Goal: Task Accomplishment & Management: Manage account settings

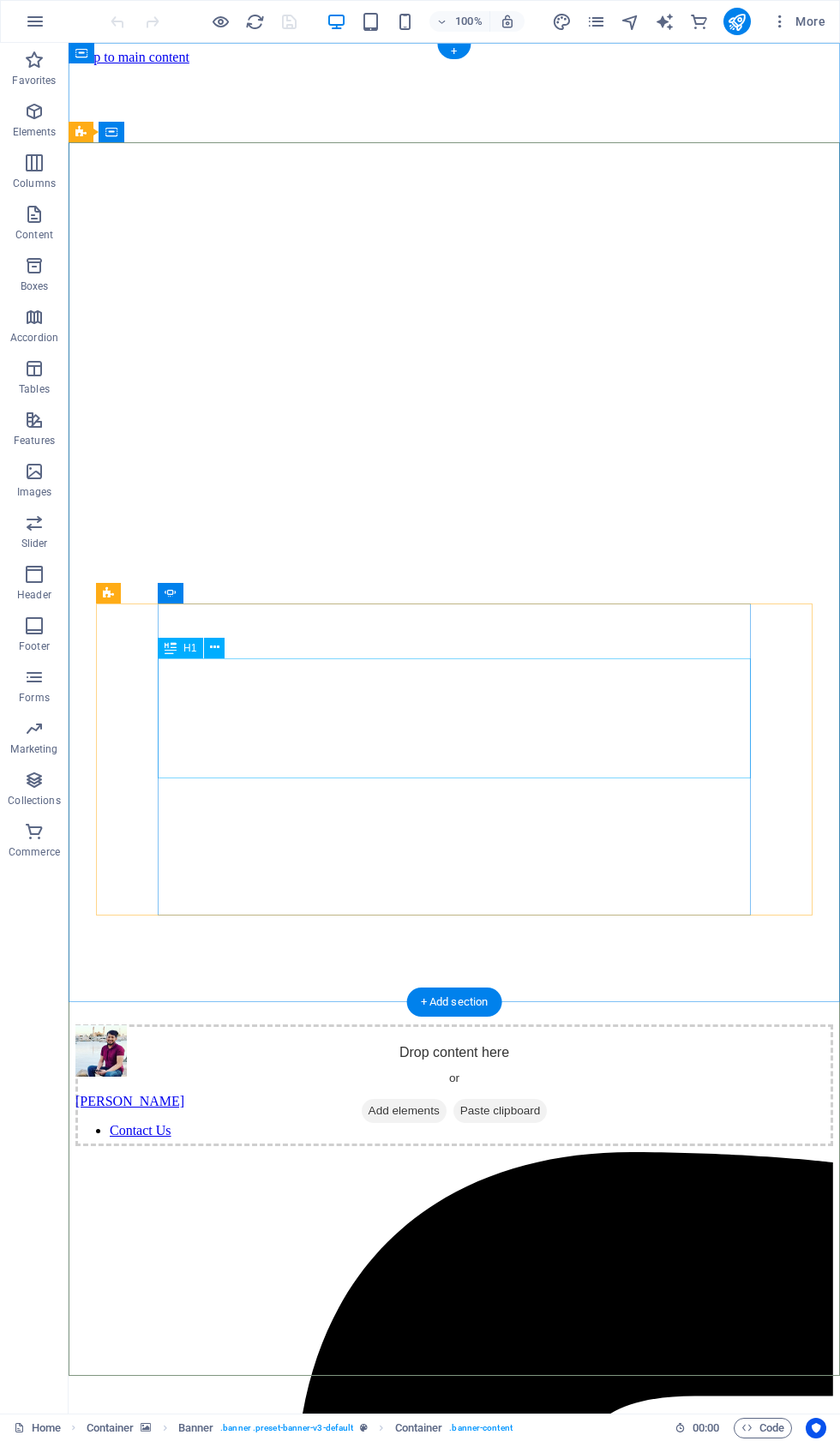
click at [213, 650] on icon at bounding box center [214, 648] width 10 height 18
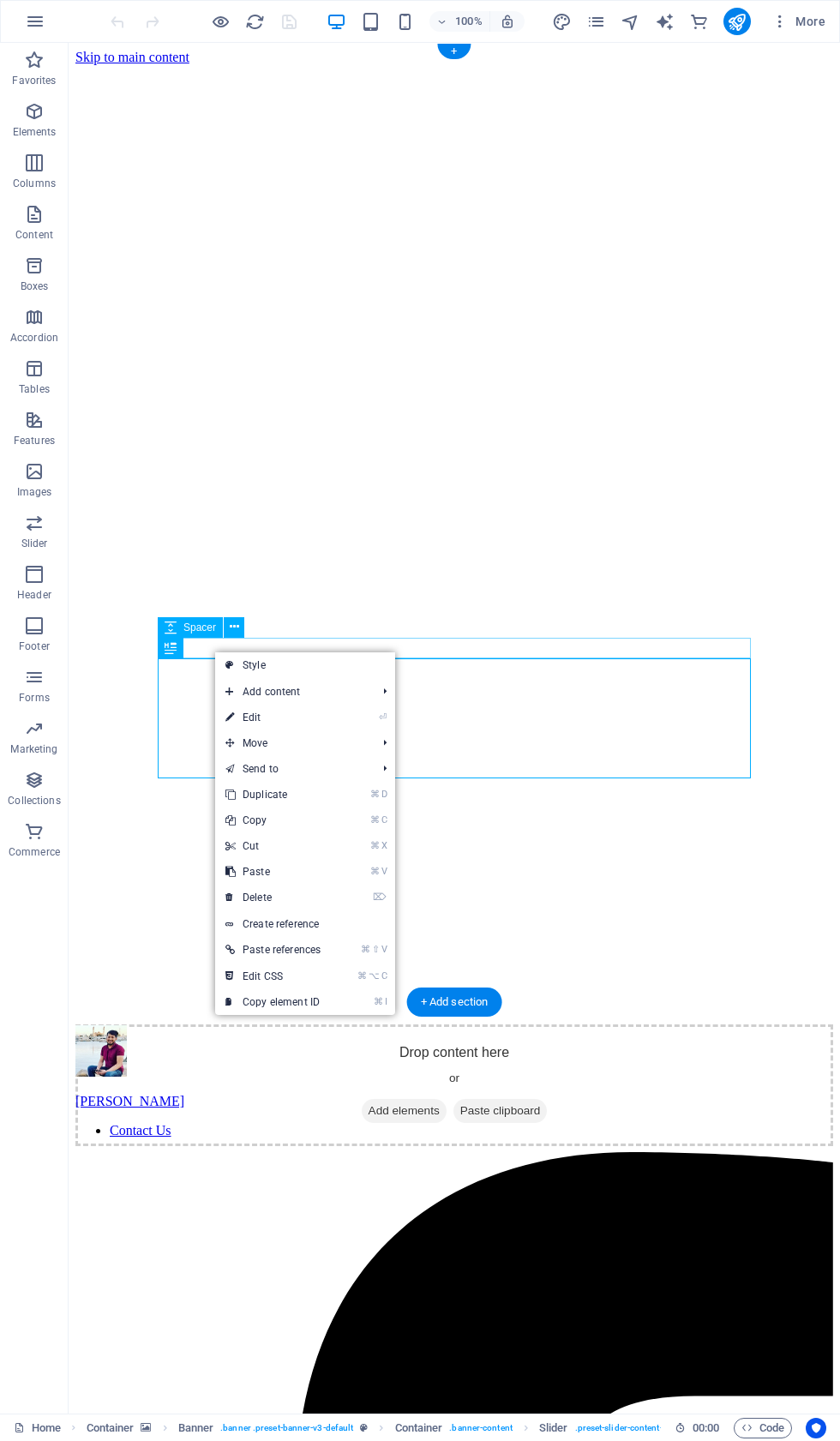
click at [282, 721] on link "⏎ Edit" at bounding box center [272, 718] width 115 height 26
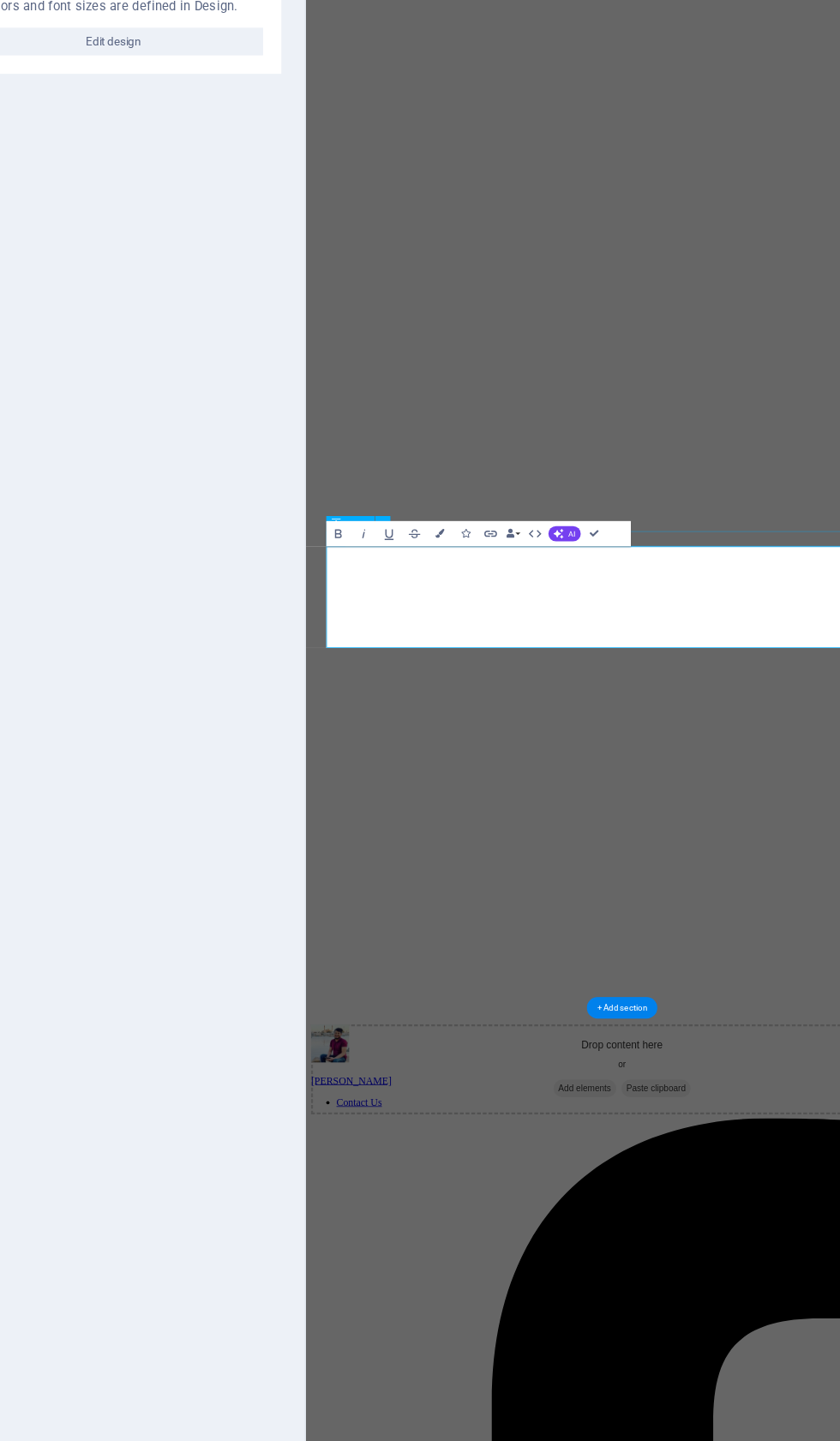
click at [550, 644] on button "AI" at bounding box center [563, 649] width 24 height 11
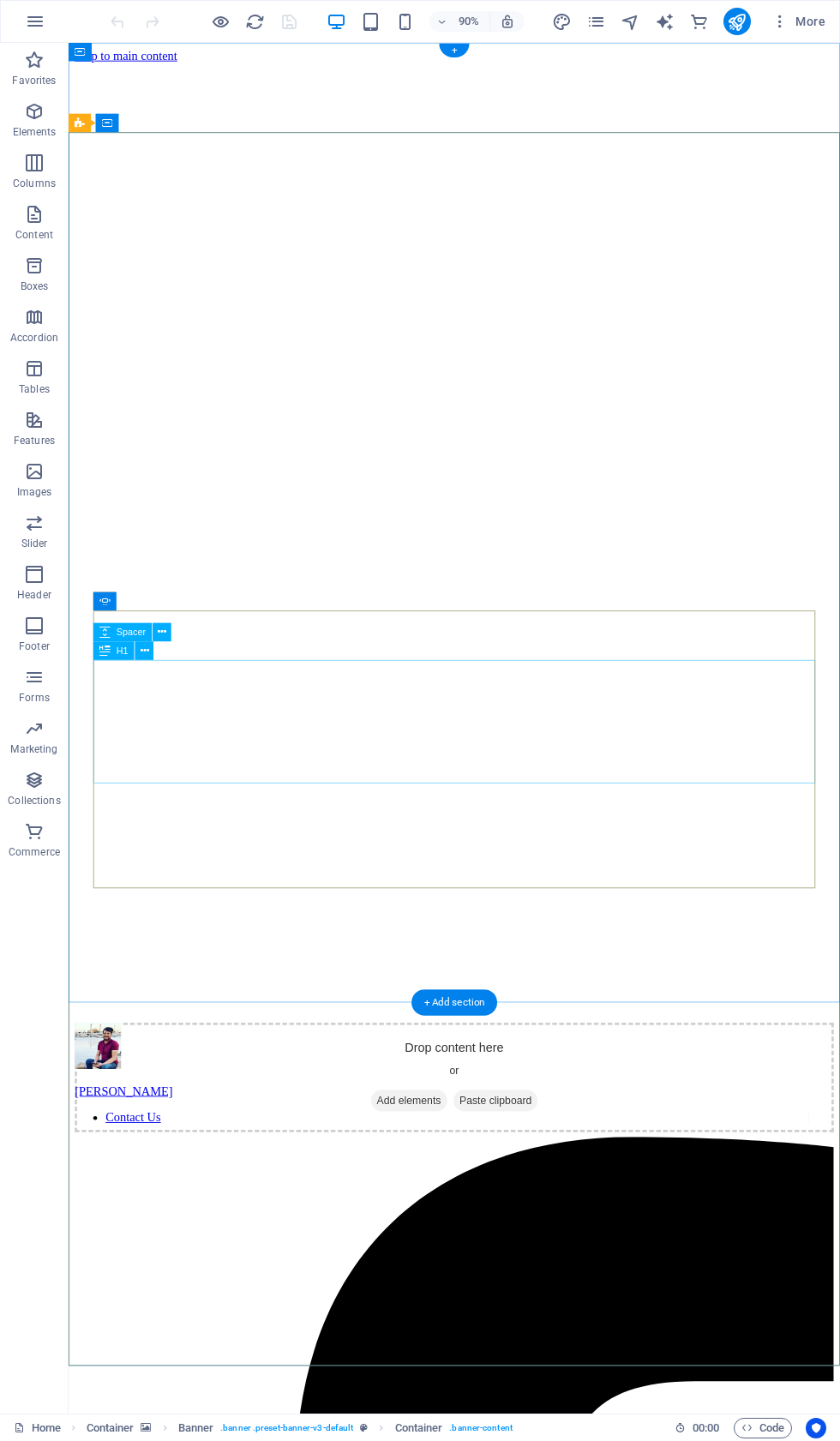
click at [148, 653] on icon at bounding box center [145, 649] width 9 height 16
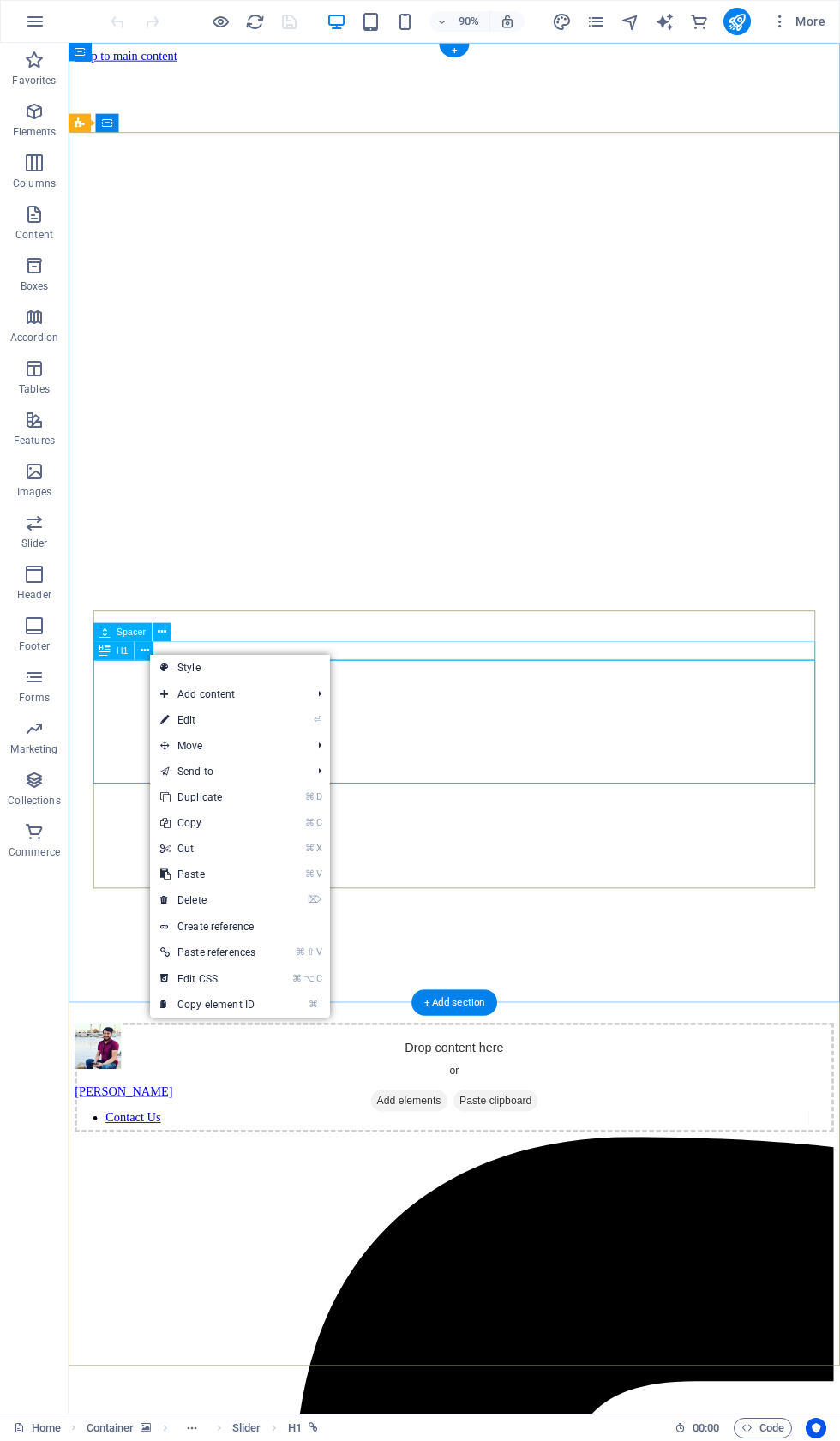
click at [218, 714] on link "⏎ Edit" at bounding box center [207, 720] width 115 height 26
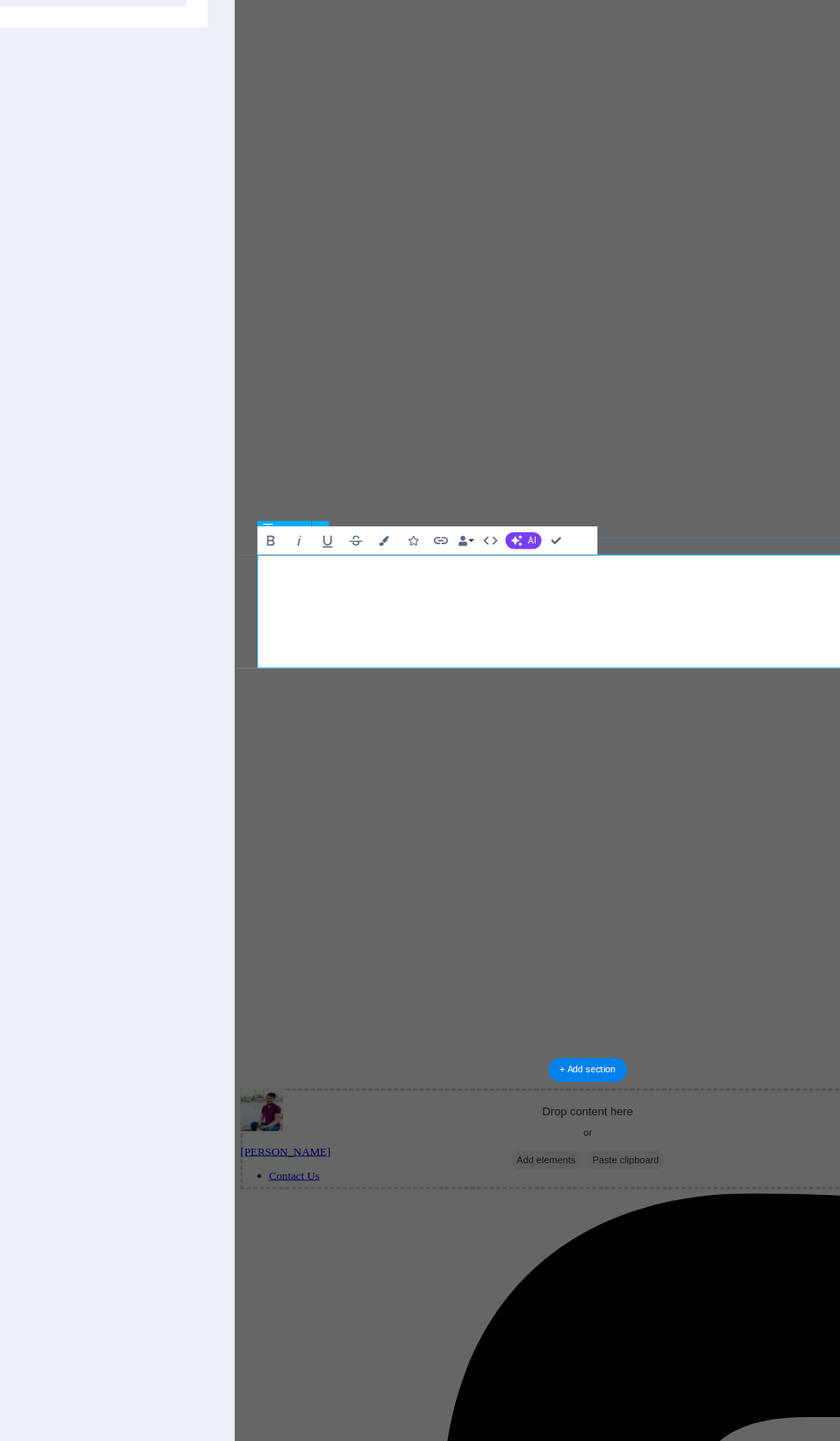
click at [535, 644] on icon "button" at bounding box center [540, 649] width 11 height 11
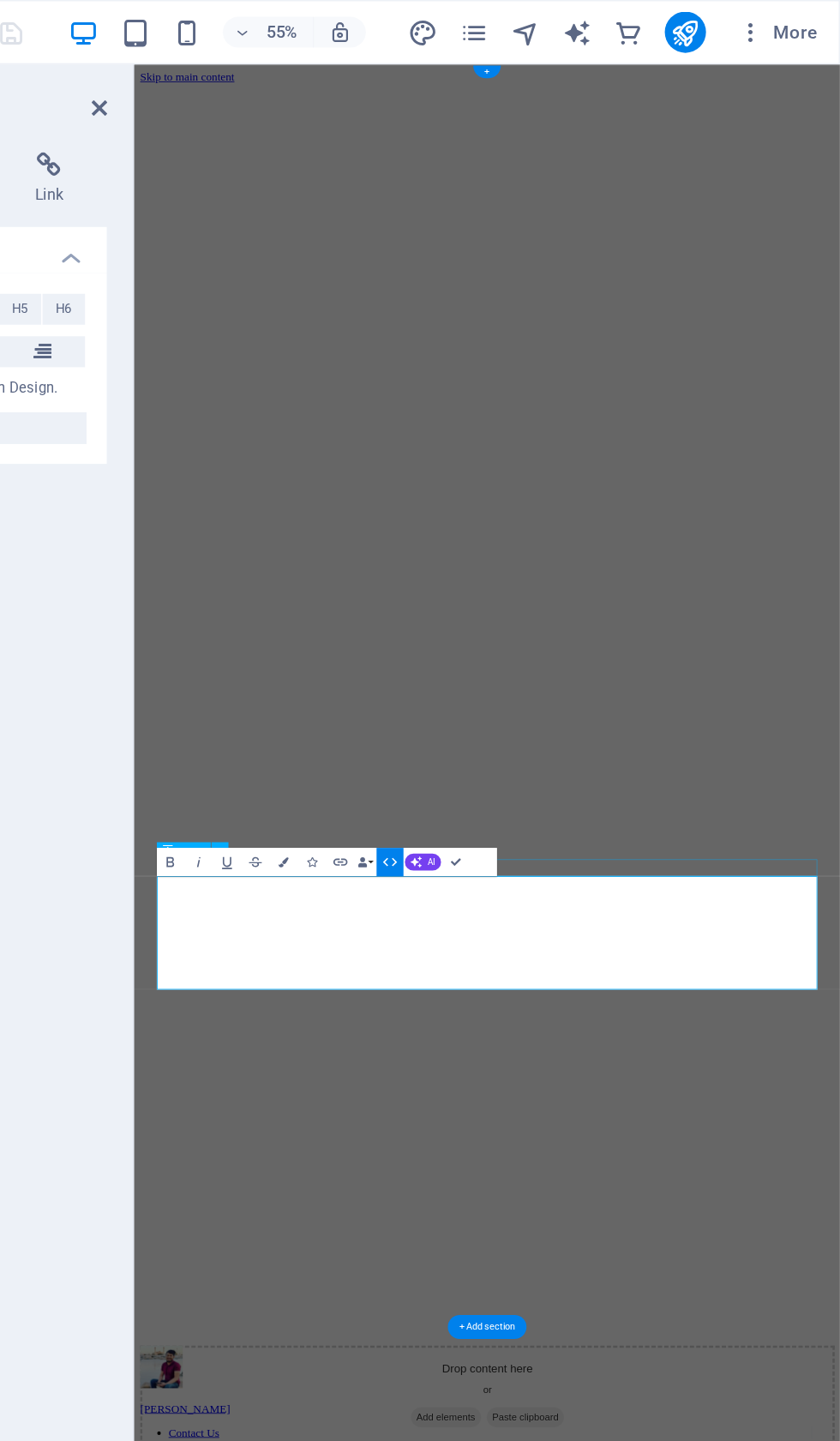
click at [535, 576] on icon "button" at bounding box center [540, 572] width 11 height 11
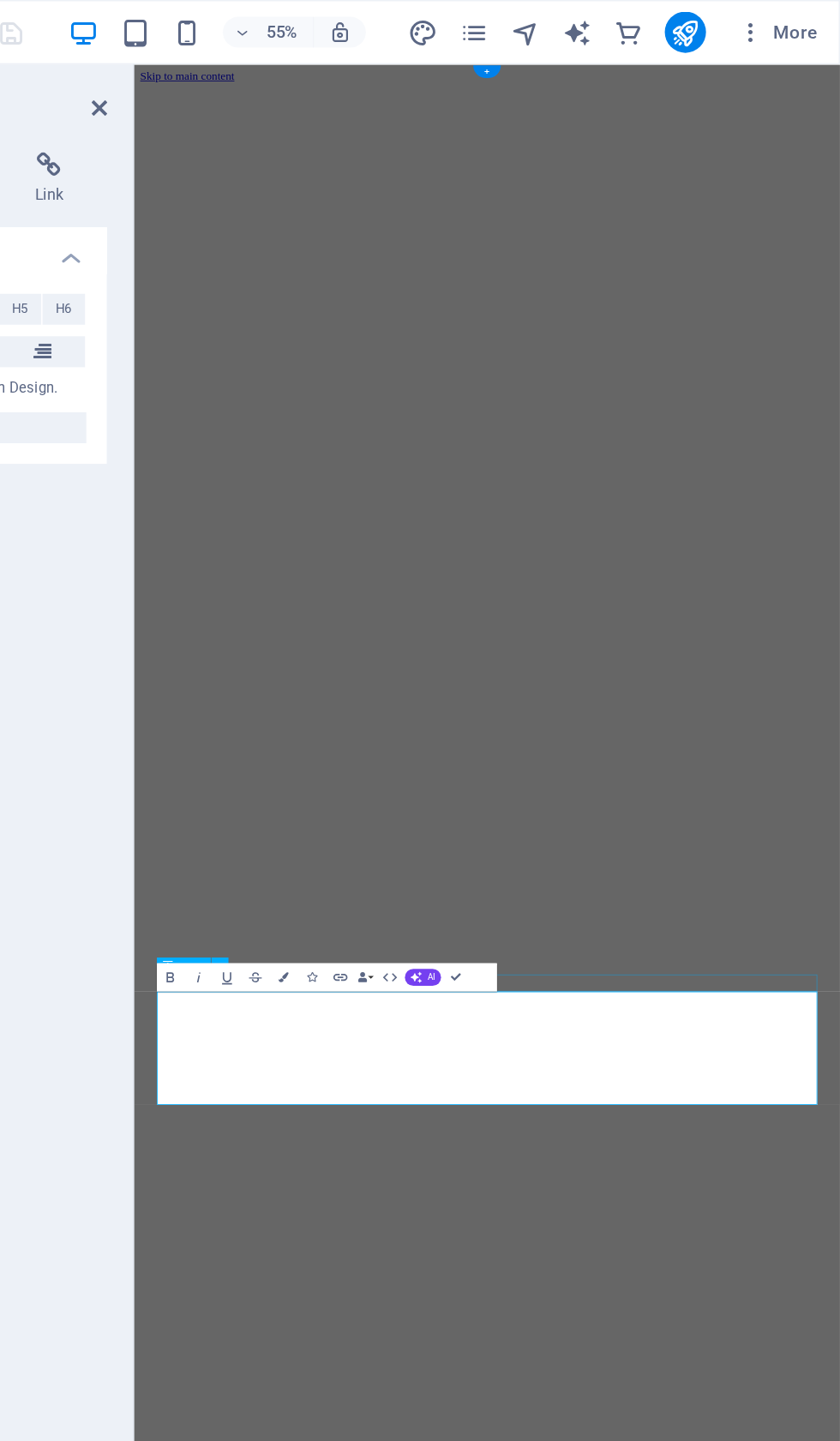
click at [531, 649] on button "HTML" at bounding box center [540, 650] width 18 height 19
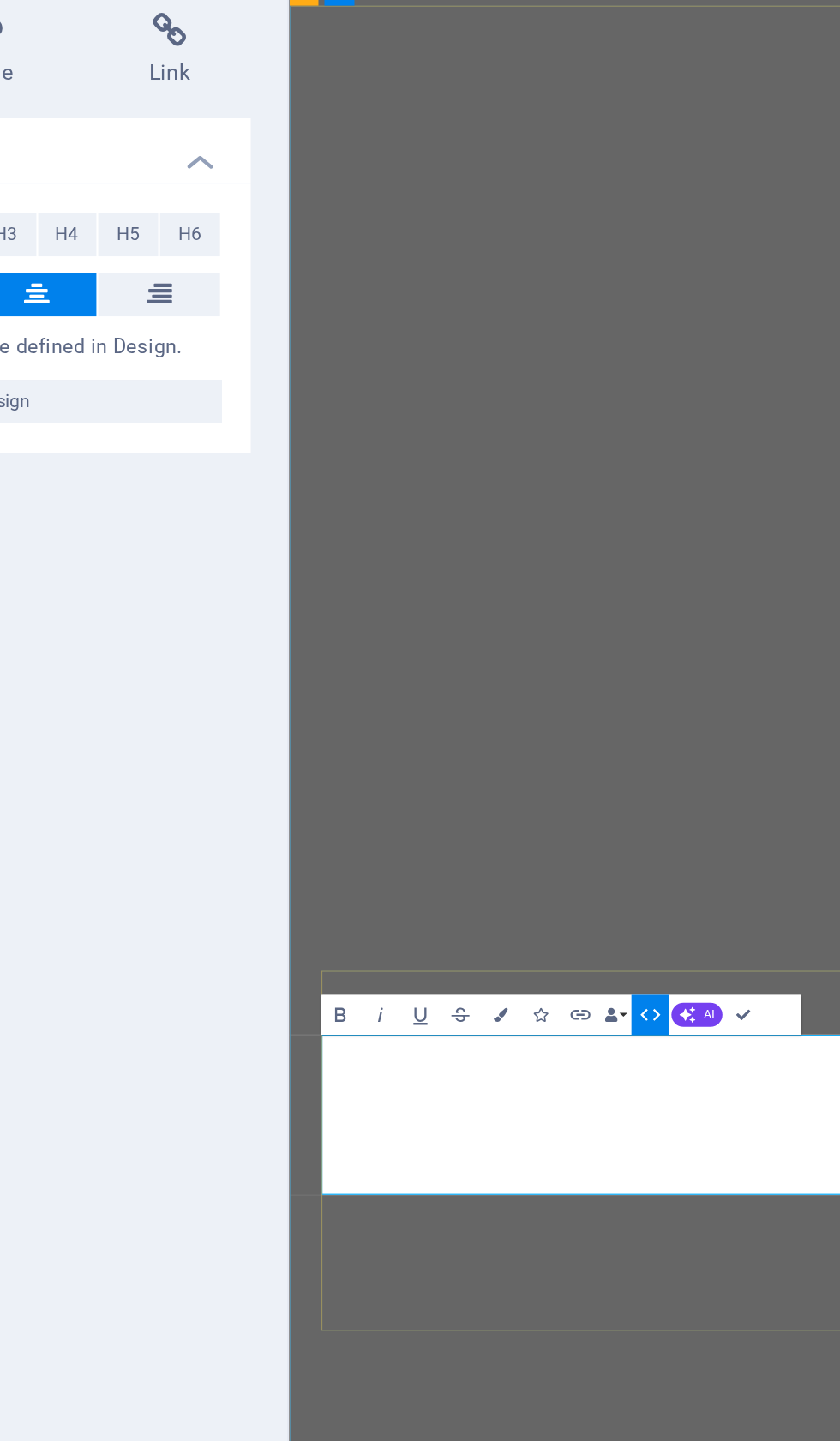
click at [388, 567] on icon "button" at bounding box center [394, 572] width 11 height 11
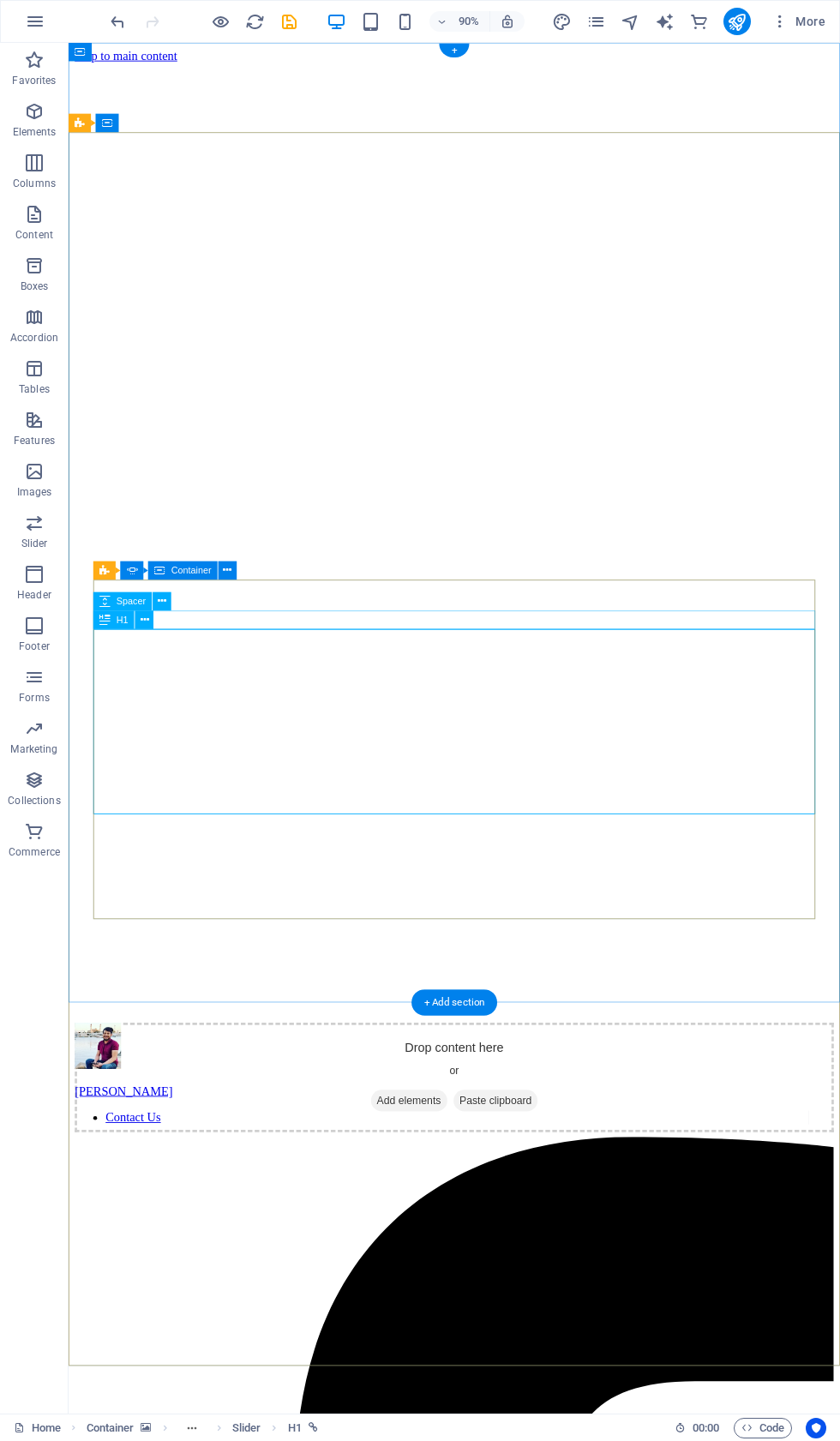
click at [144, 627] on icon at bounding box center [145, 619] width 9 height 16
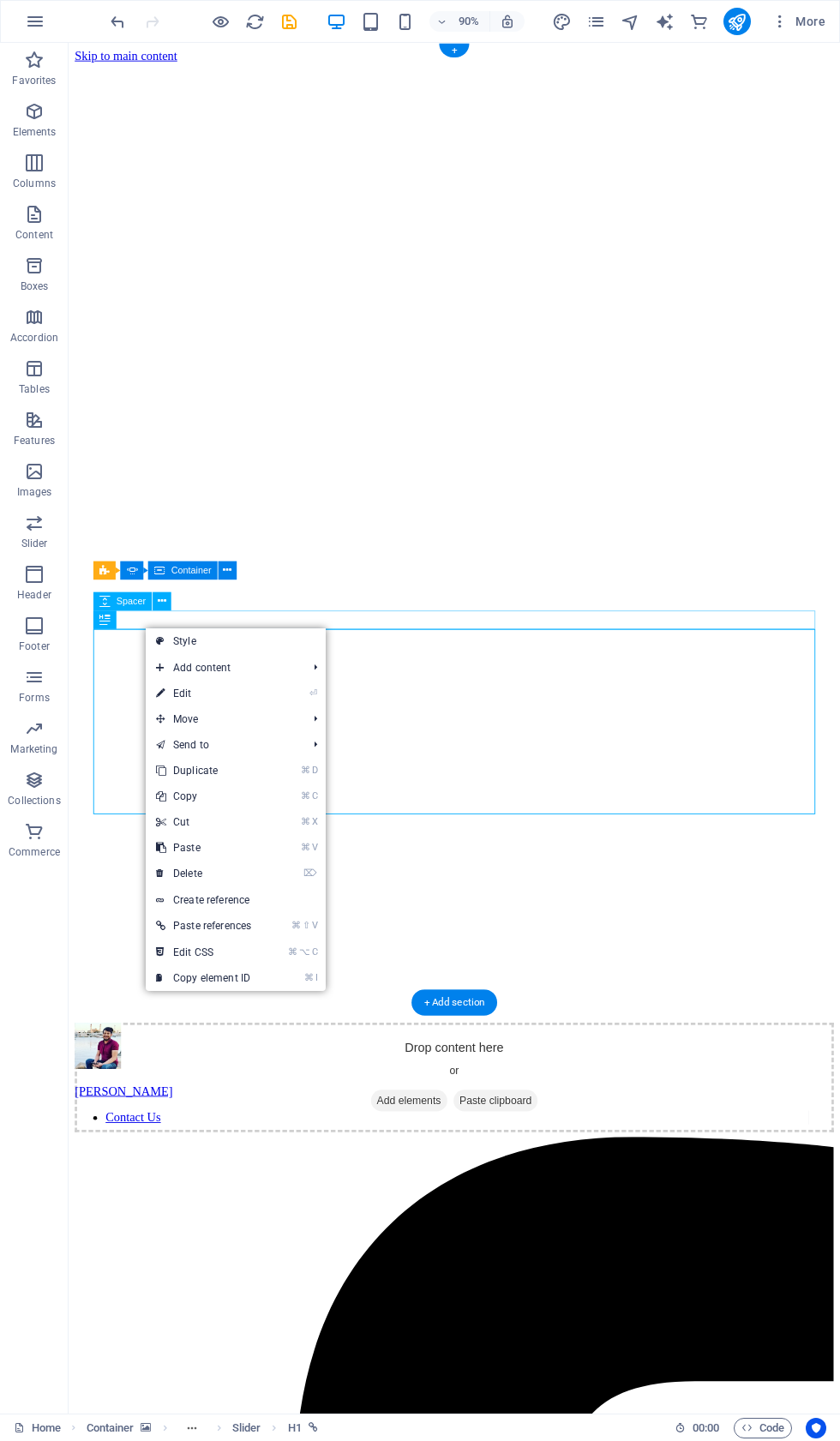
click at [237, 695] on link "⏎ Edit" at bounding box center [203, 694] width 115 height 26
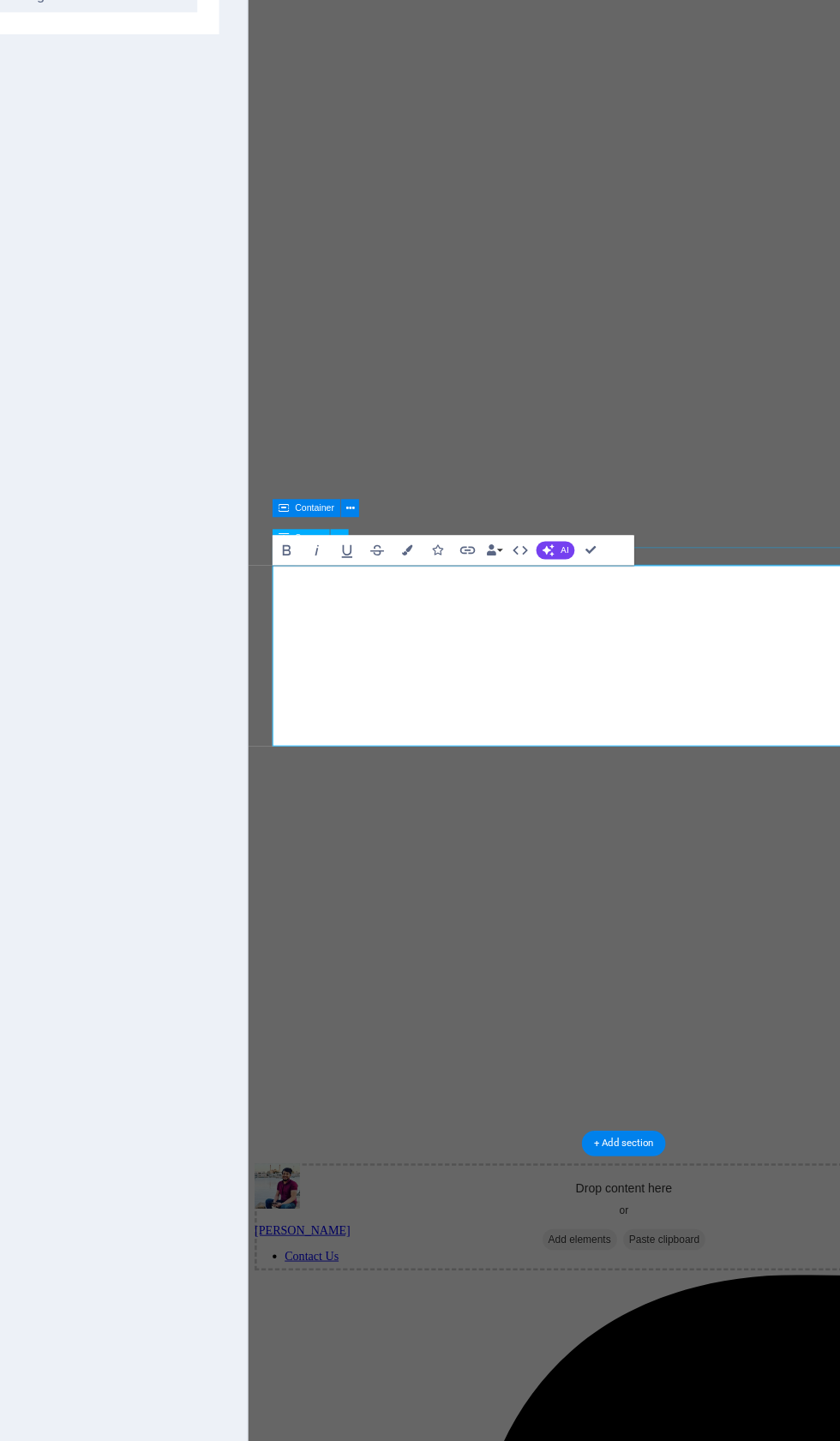
click at [535, 626] on icon "button" at bounding box center [540, 631] width 11 height 11
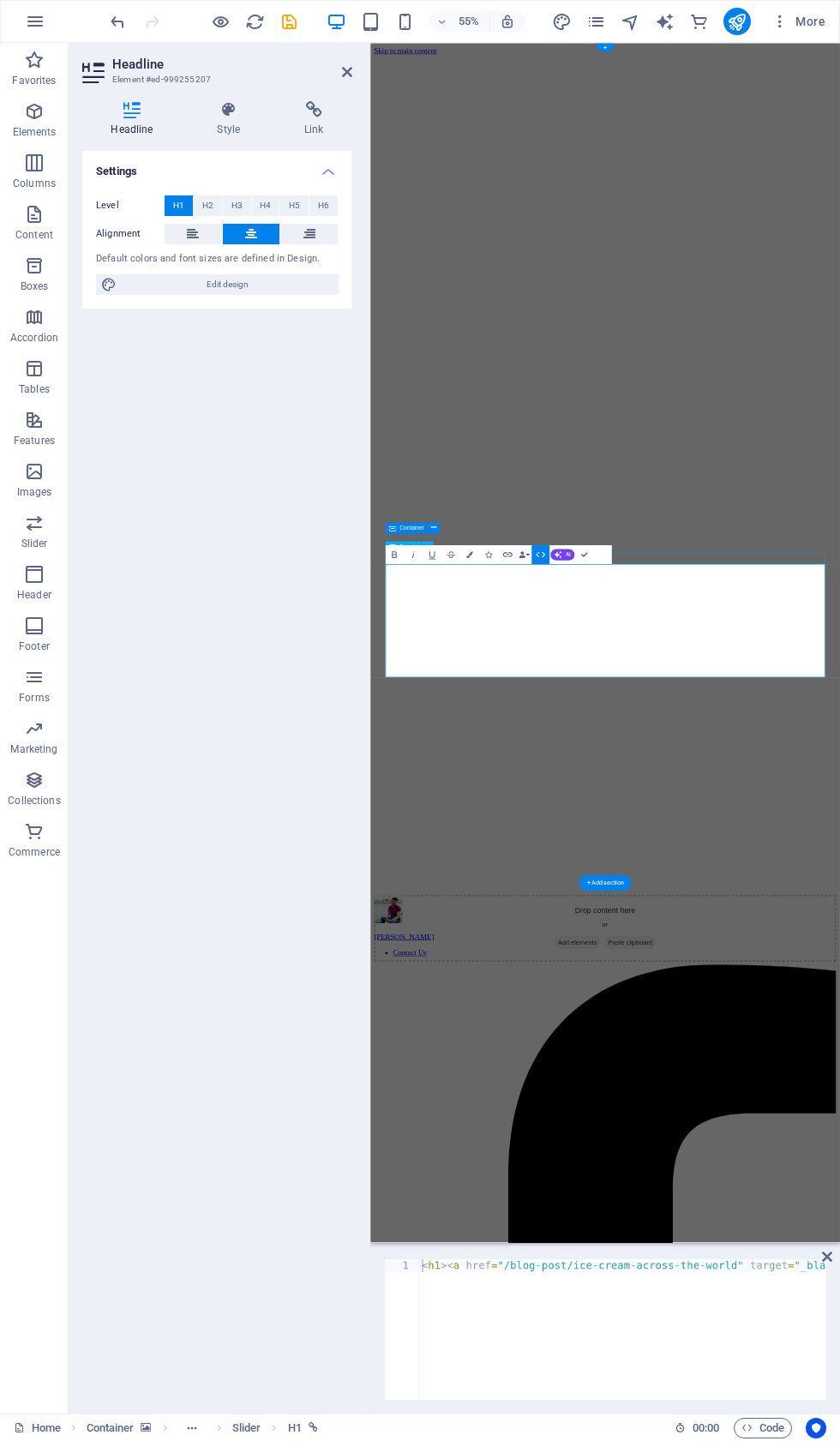
click at [311, 20] on div "55% More" at bounding box center [470, 22] width 725 height 28
click at [286, 25] on icon "save" at bounding box center [289, 22] width 20 height 20
checkbox input "false"
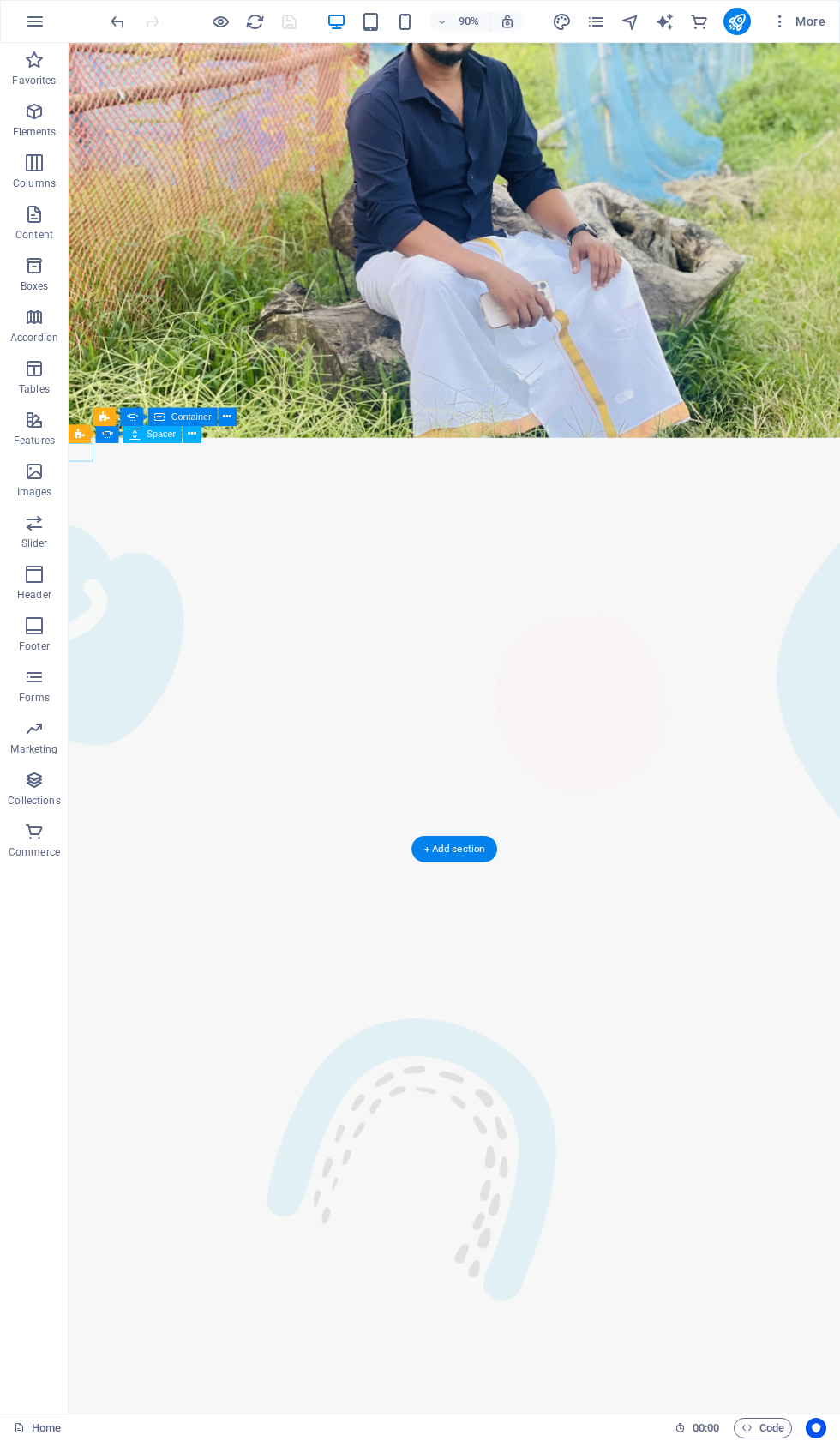
scroll to position [240, 0]
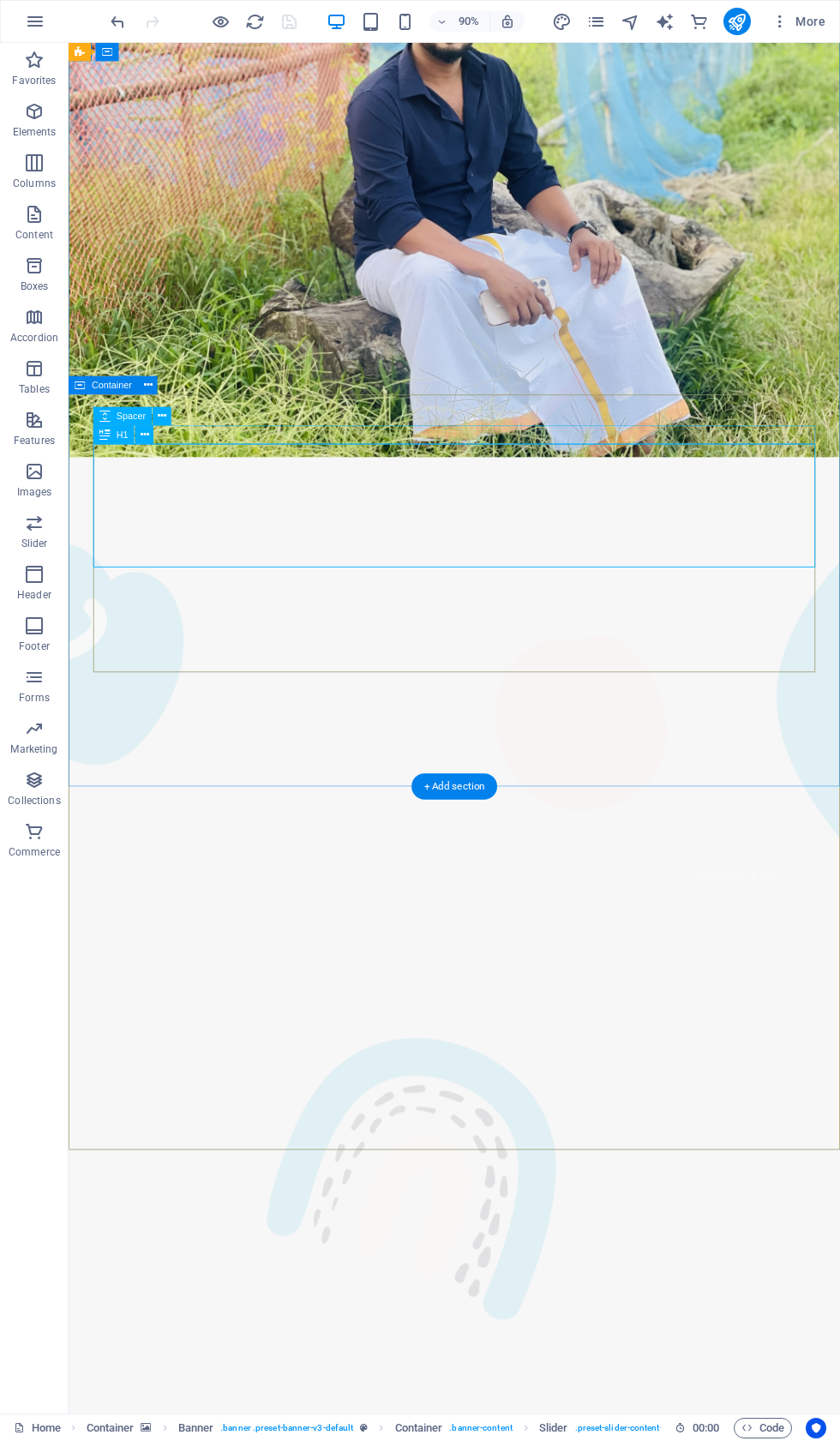
click at [147, 428] on icon at bounding box center [145, 434] width 9 height 16
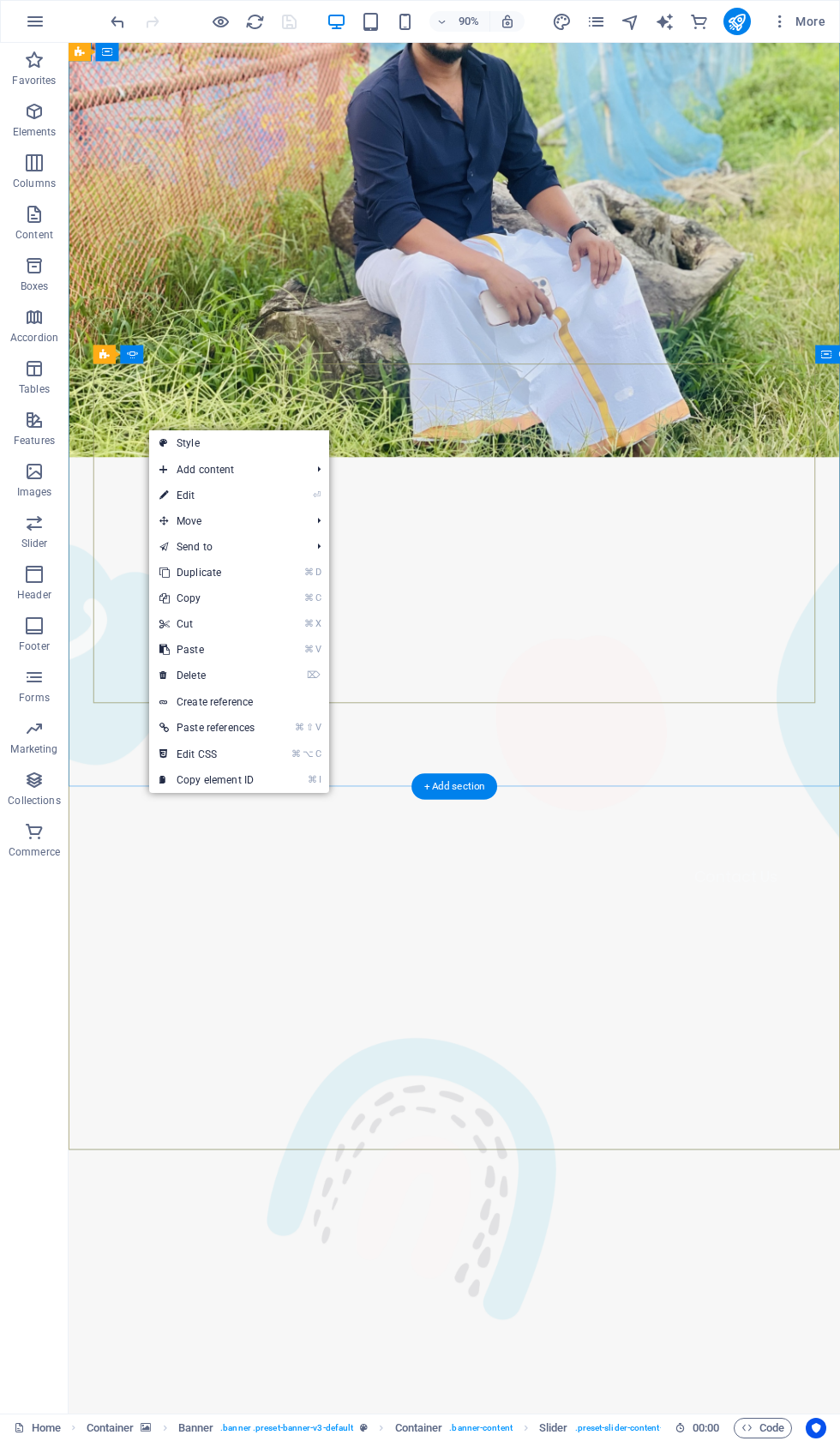
click at [241, 492] on link "⏎ Edit" at bounding box center [206, 496] width 115 height 26
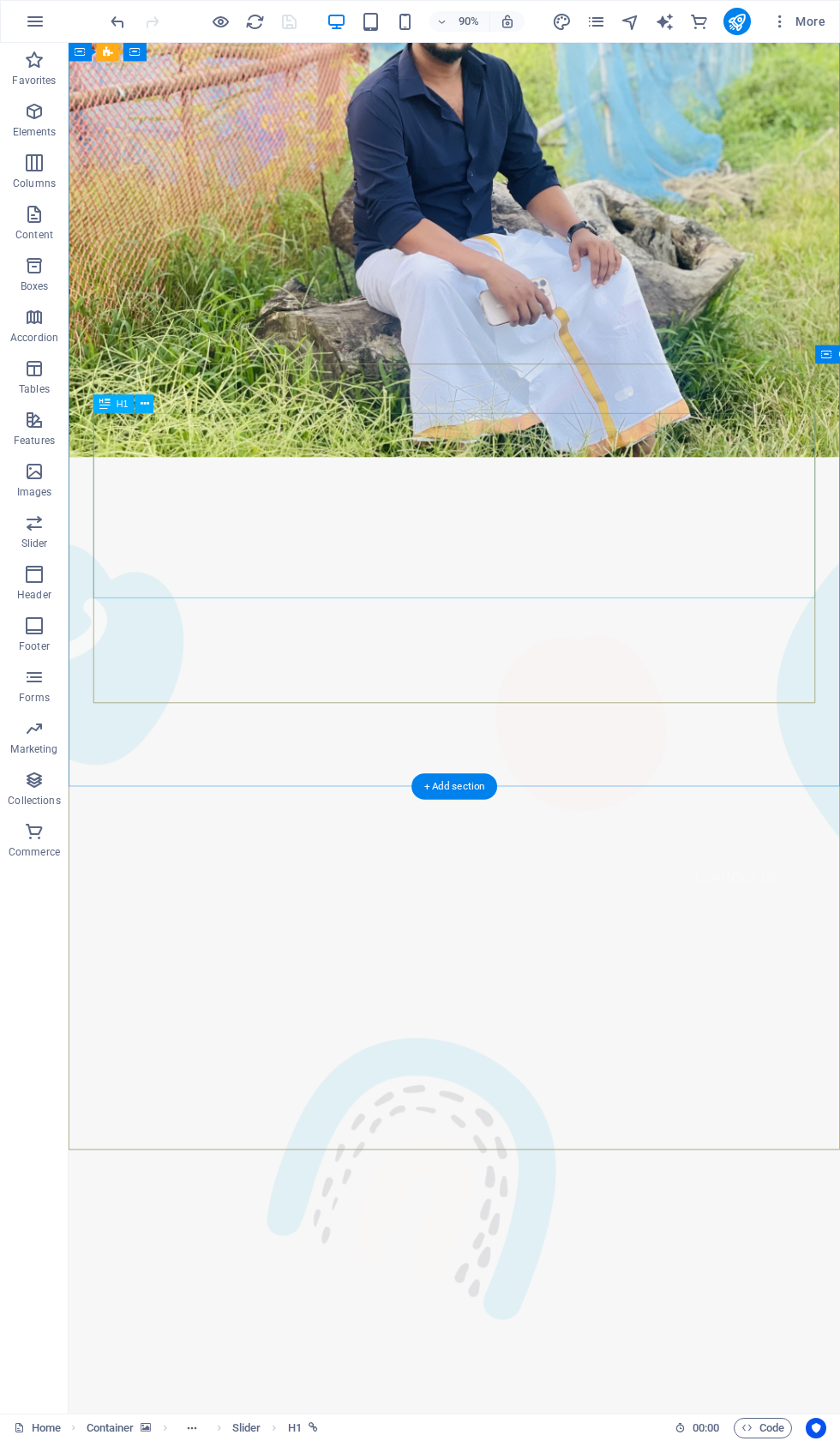
click at [121, 405] on span "H1" at bounding box center [122, 403] width 12 height 10
click at [136, 401] on button at bounding box center [145, 404] width 19 height 19
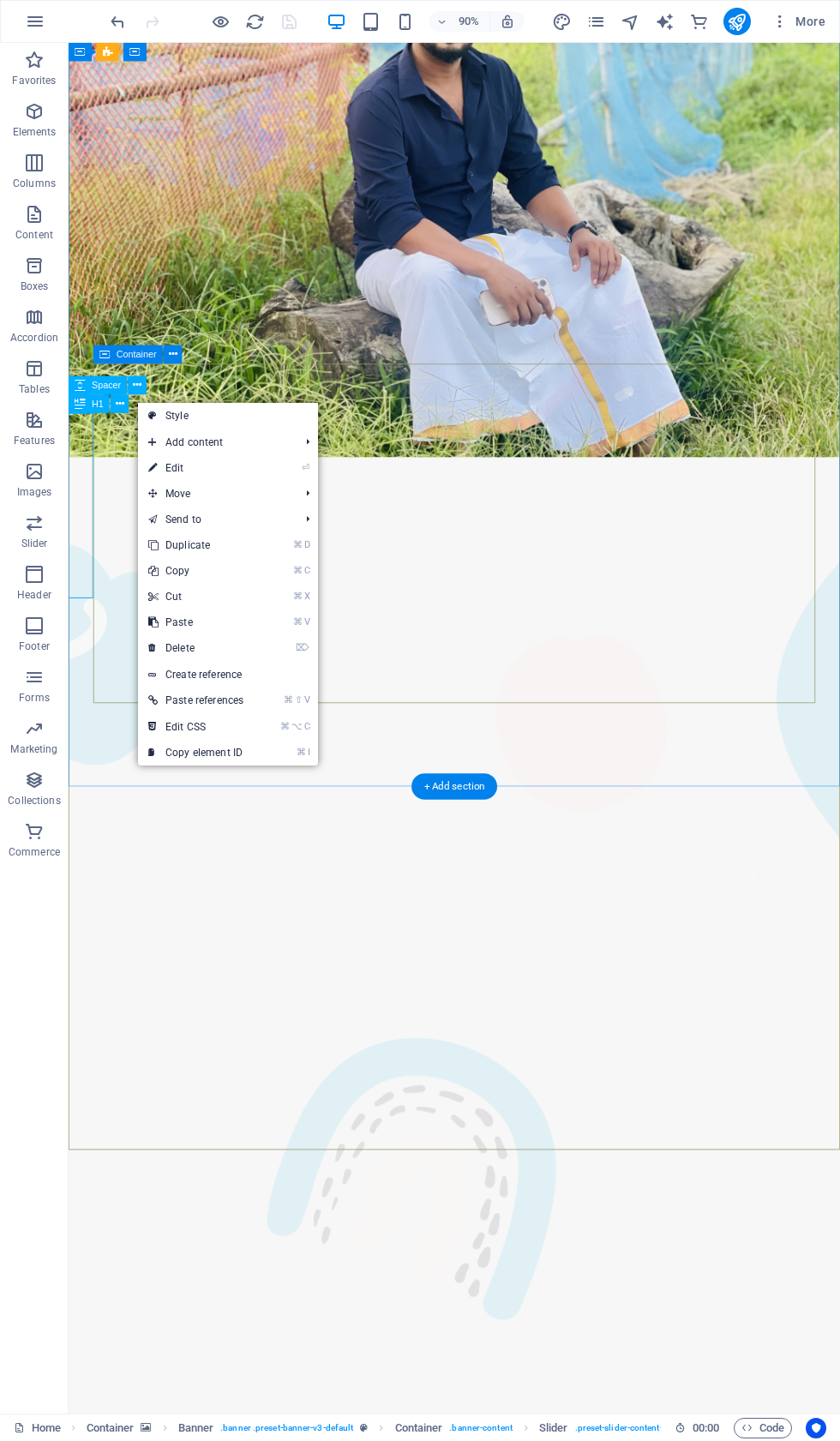
click at [170, 458] on link "⏎ Edit" at bounding box center [195, 468] width 115 height 26
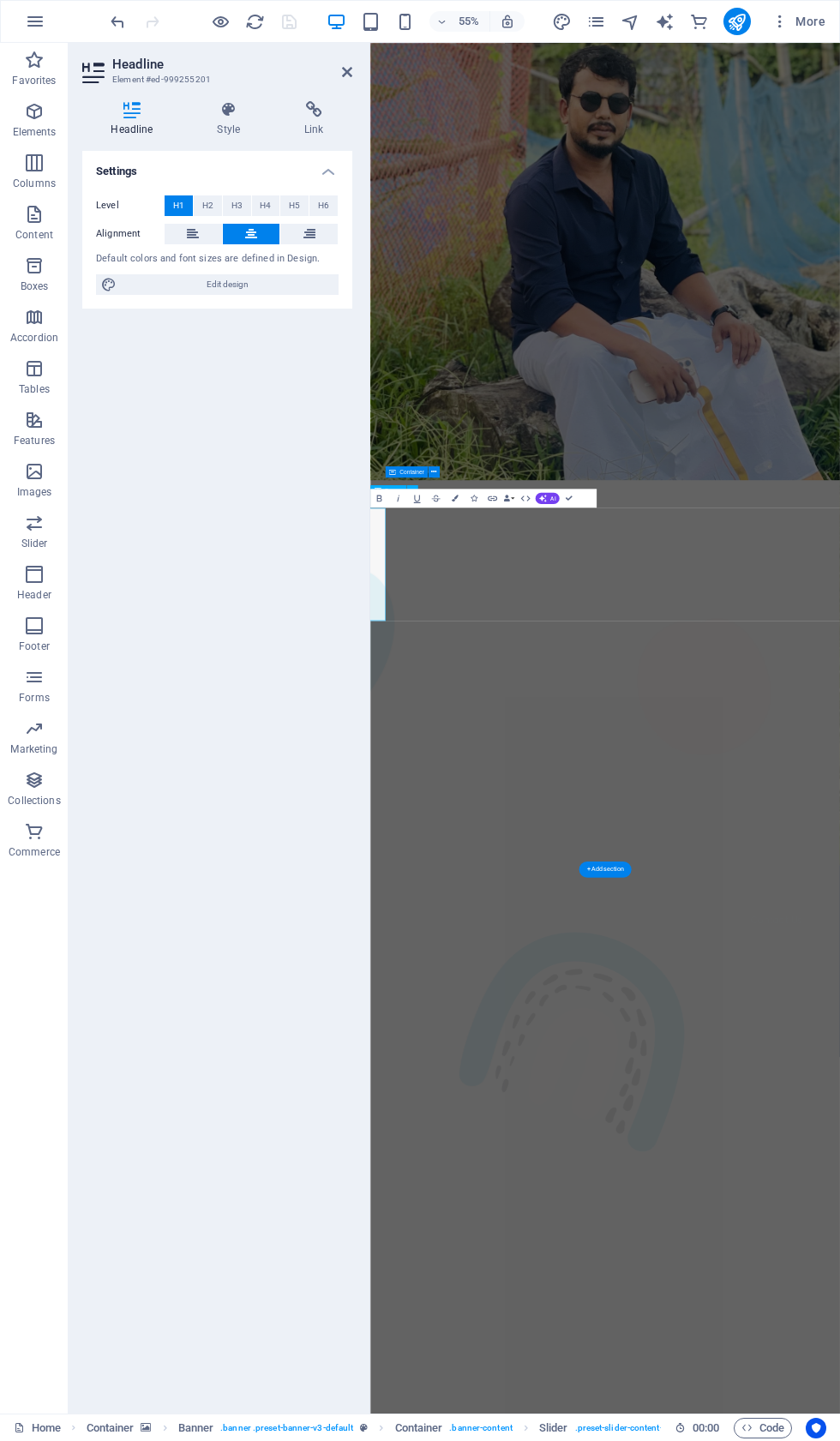
scroll to position [251, 0]
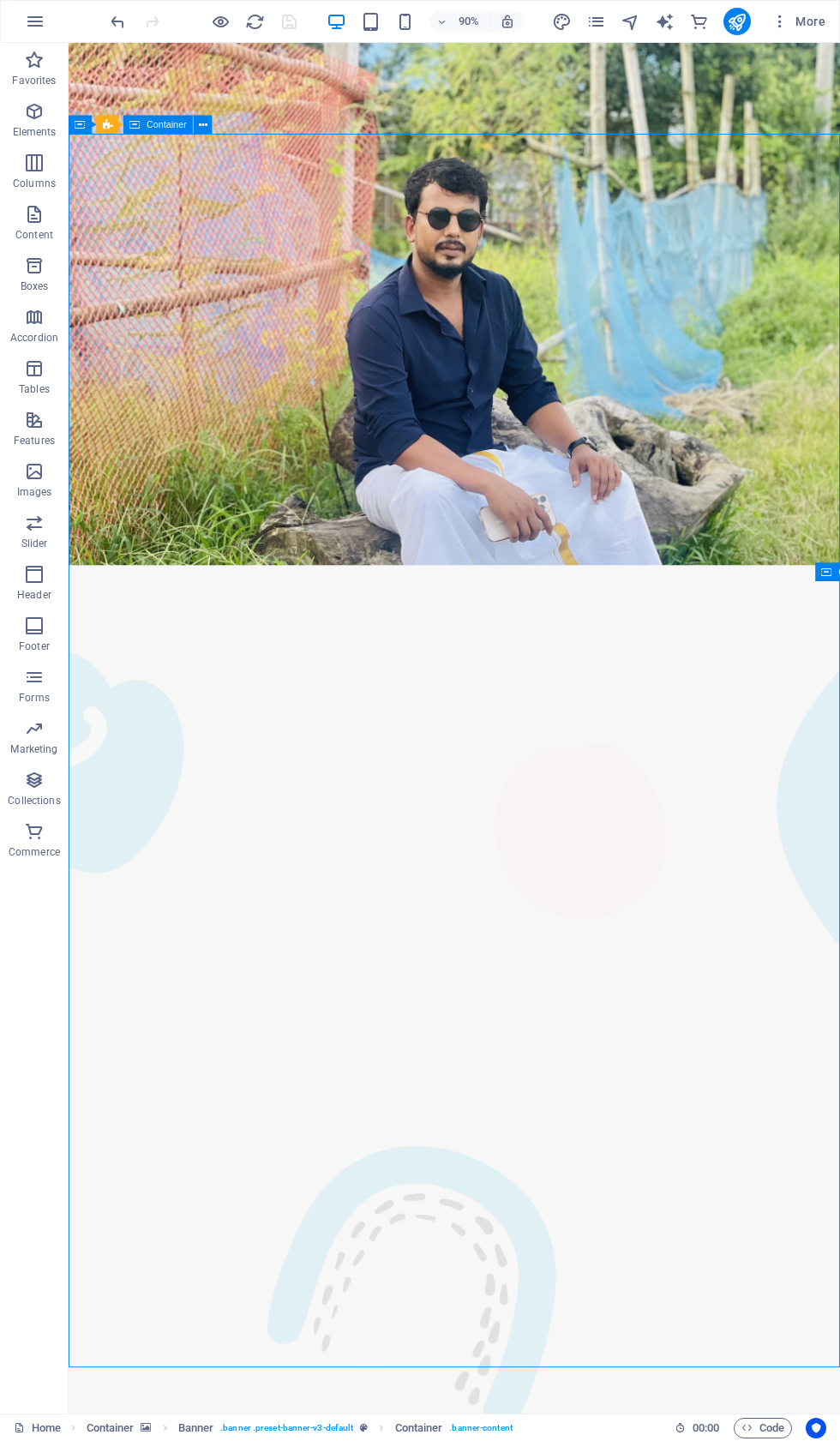
scroll to position [0, 0]
click at [820, 23] on span "More" at bounding box center [798, 22] width 54 height 17
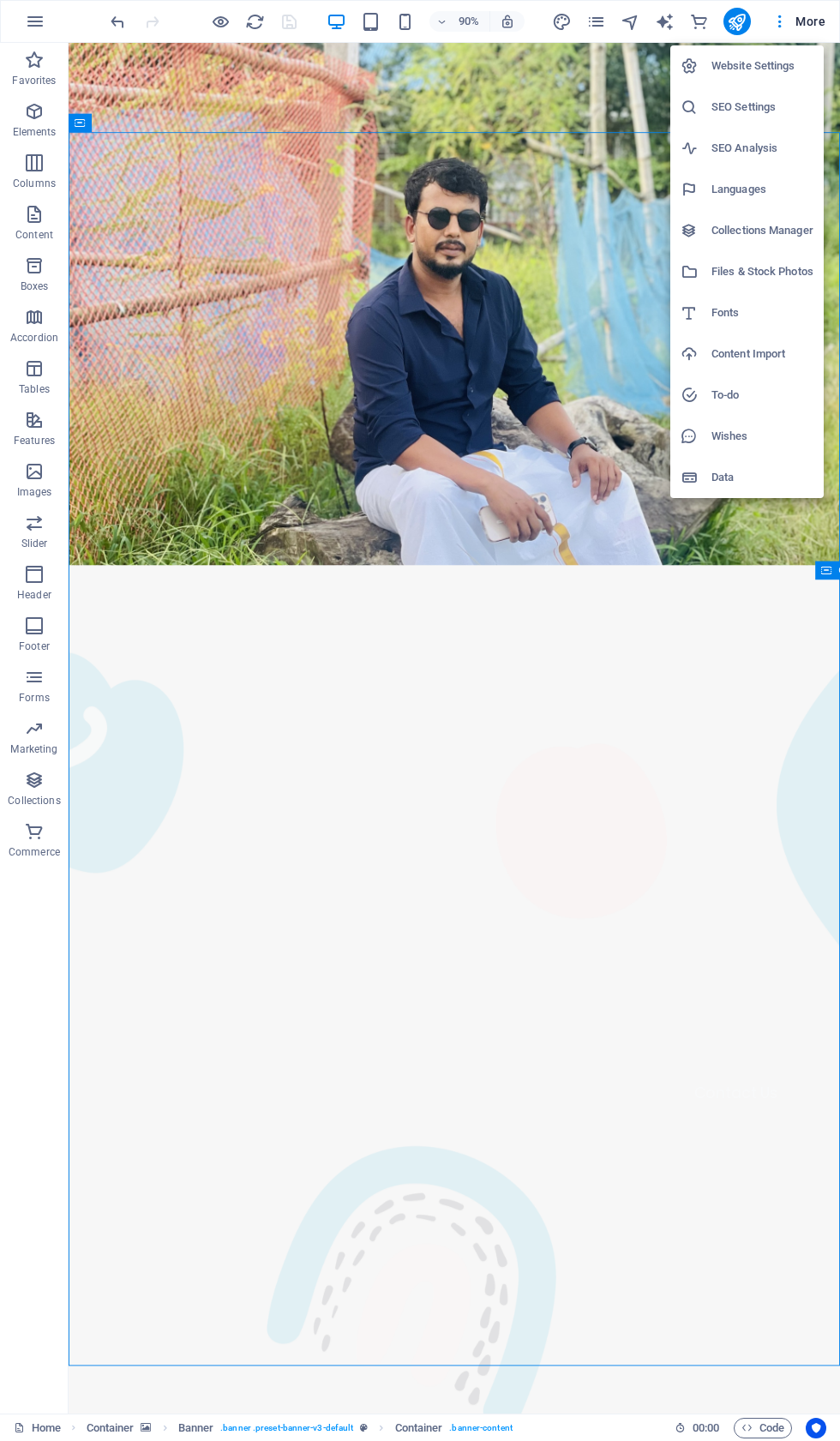
click at [797, 61] on h6 "Website Settings" at bounding box center [763, 66] width 102 height 21
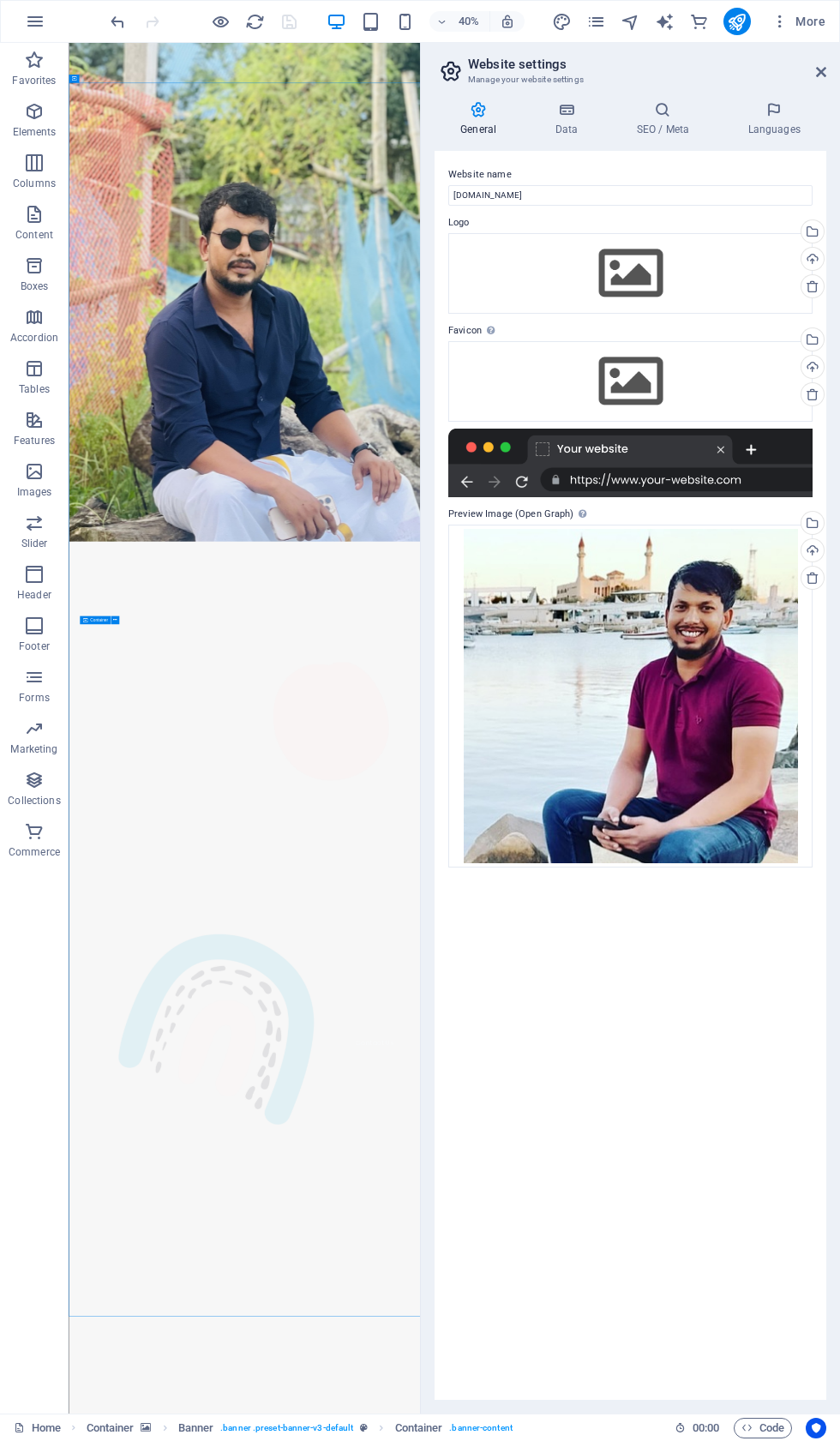
click at [681, 114] on icon at bounding box center [662, 110] width 105 height 17
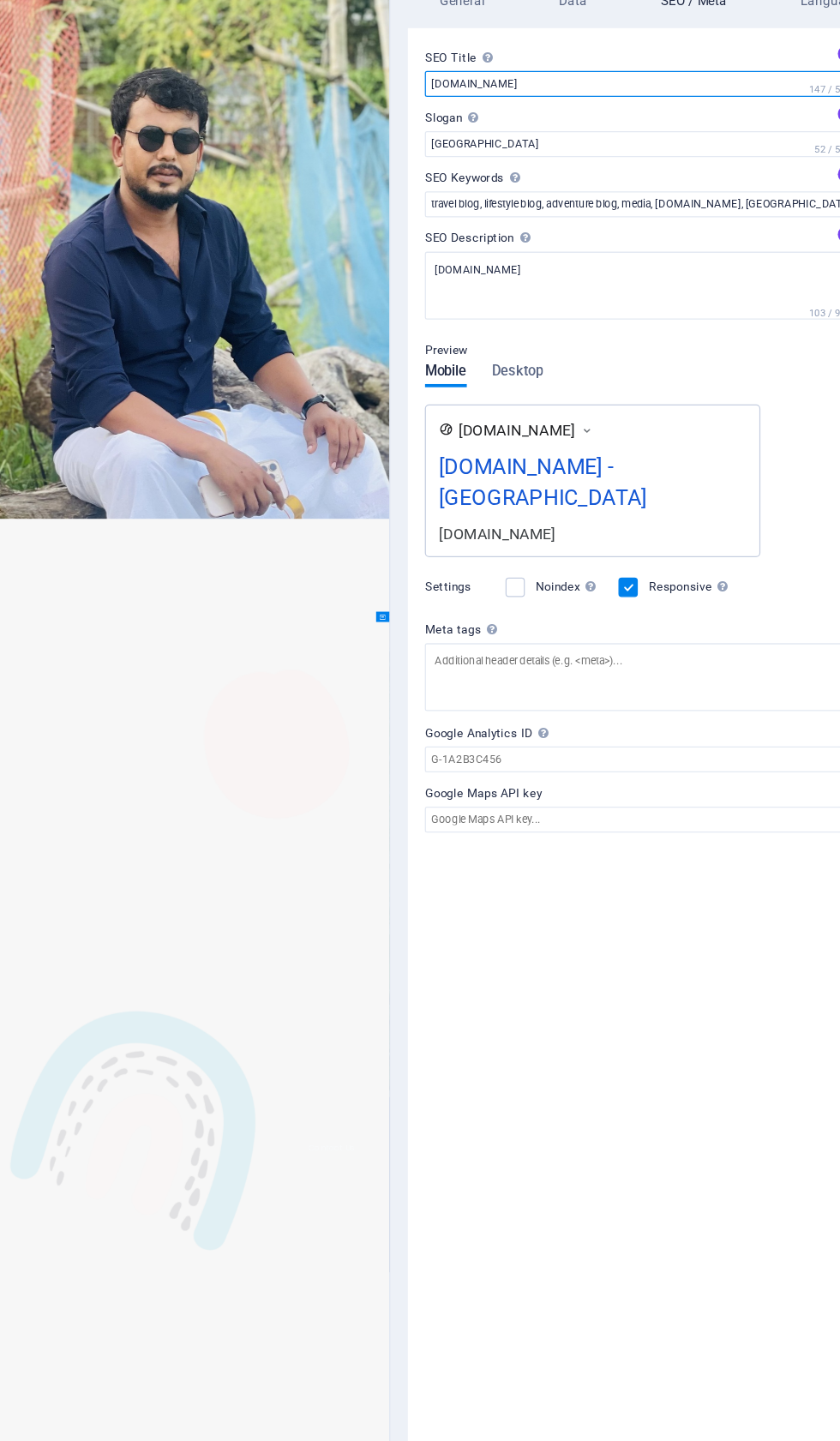
click at [475, 186] on input "[DOMAIN_NAME]" at bounding box center [630, 196] width 364 height 21
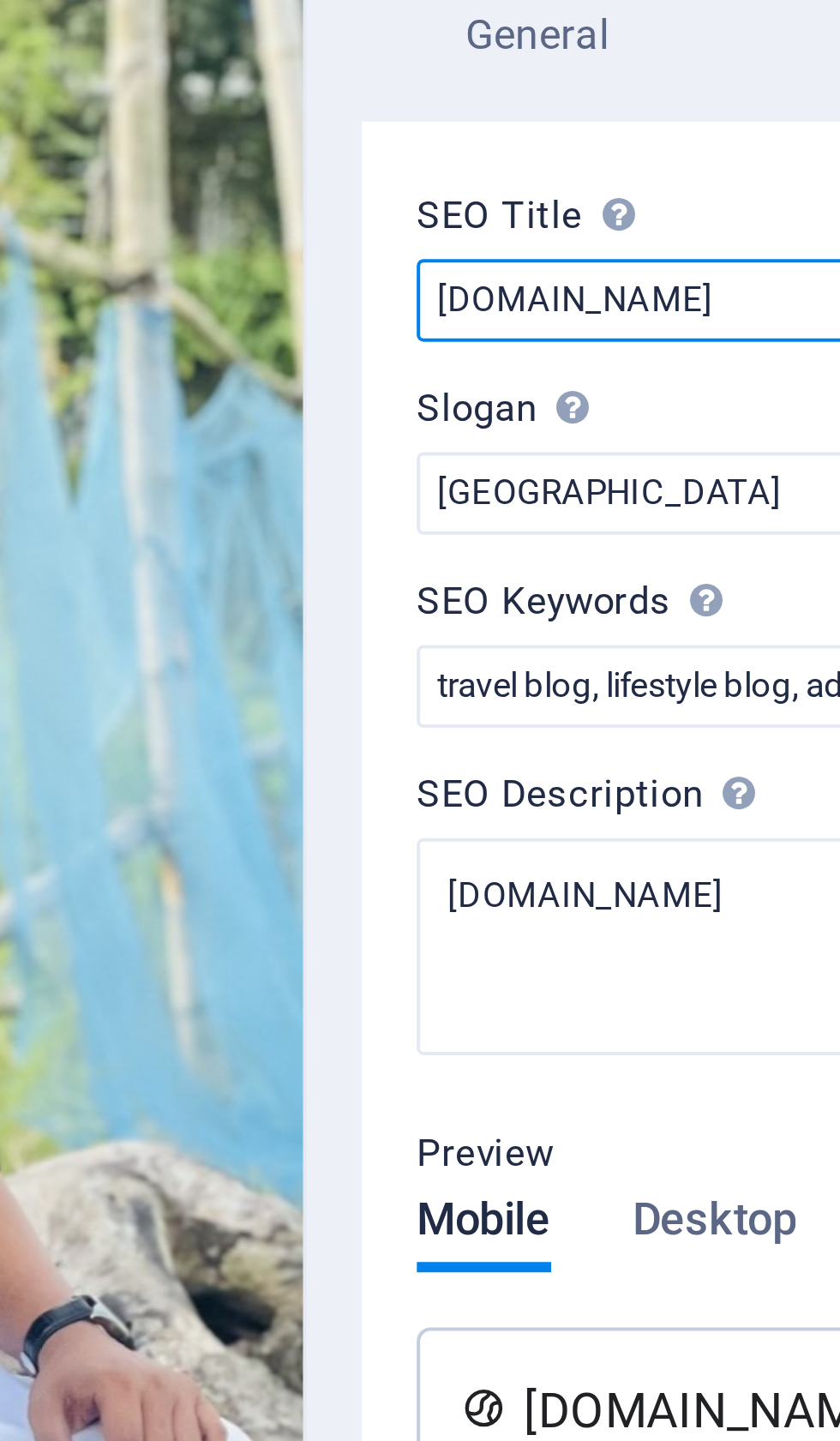
click at [448, 186] on input "Iqiqbalhossain.net" at bounding box center [630, 196] width 364 height 21
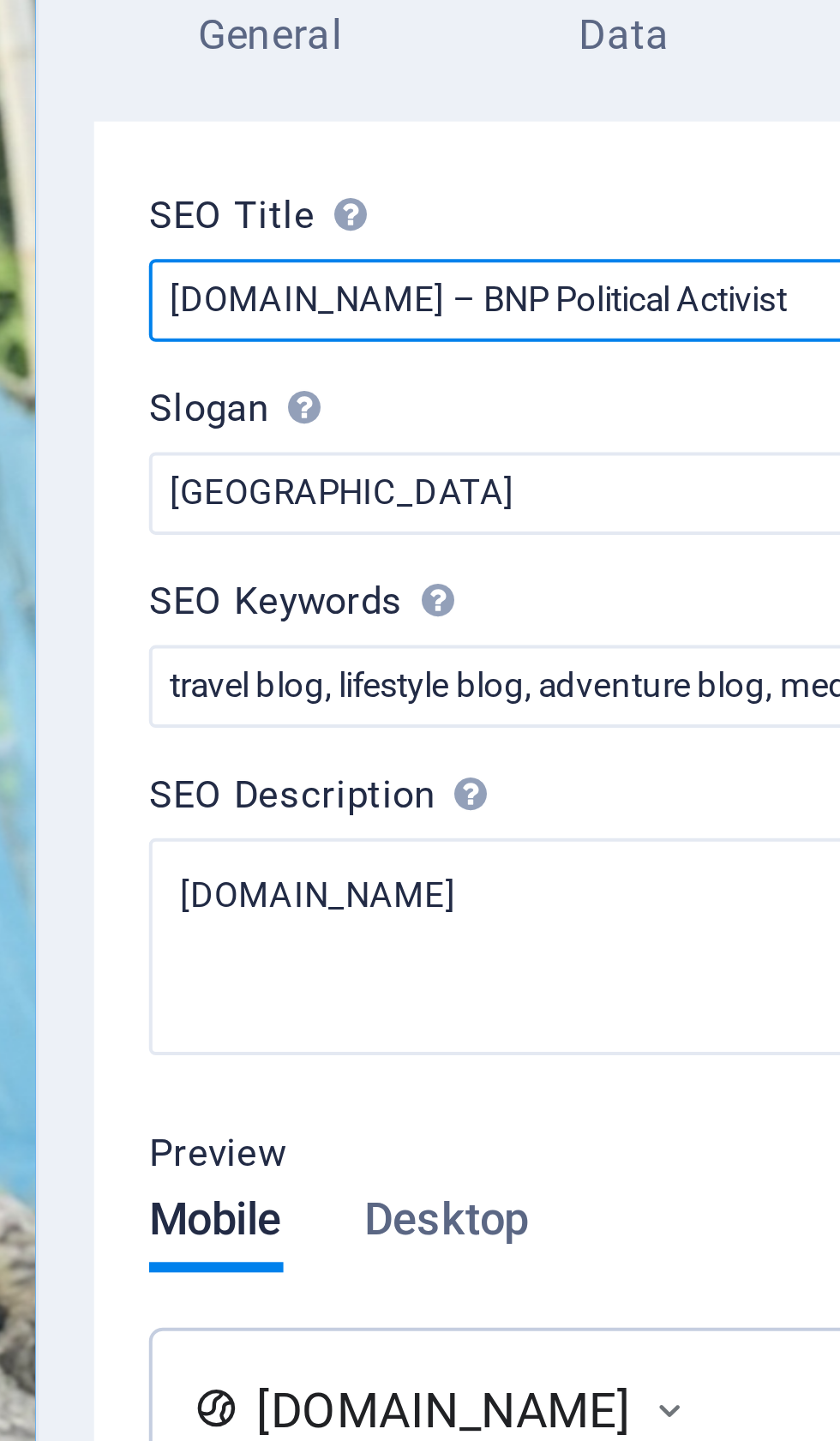
click at [448, 186] on input "Iqiqbalhossain.net – BNP Political Activist" at bounding box center [630, 196] width 364 height 21
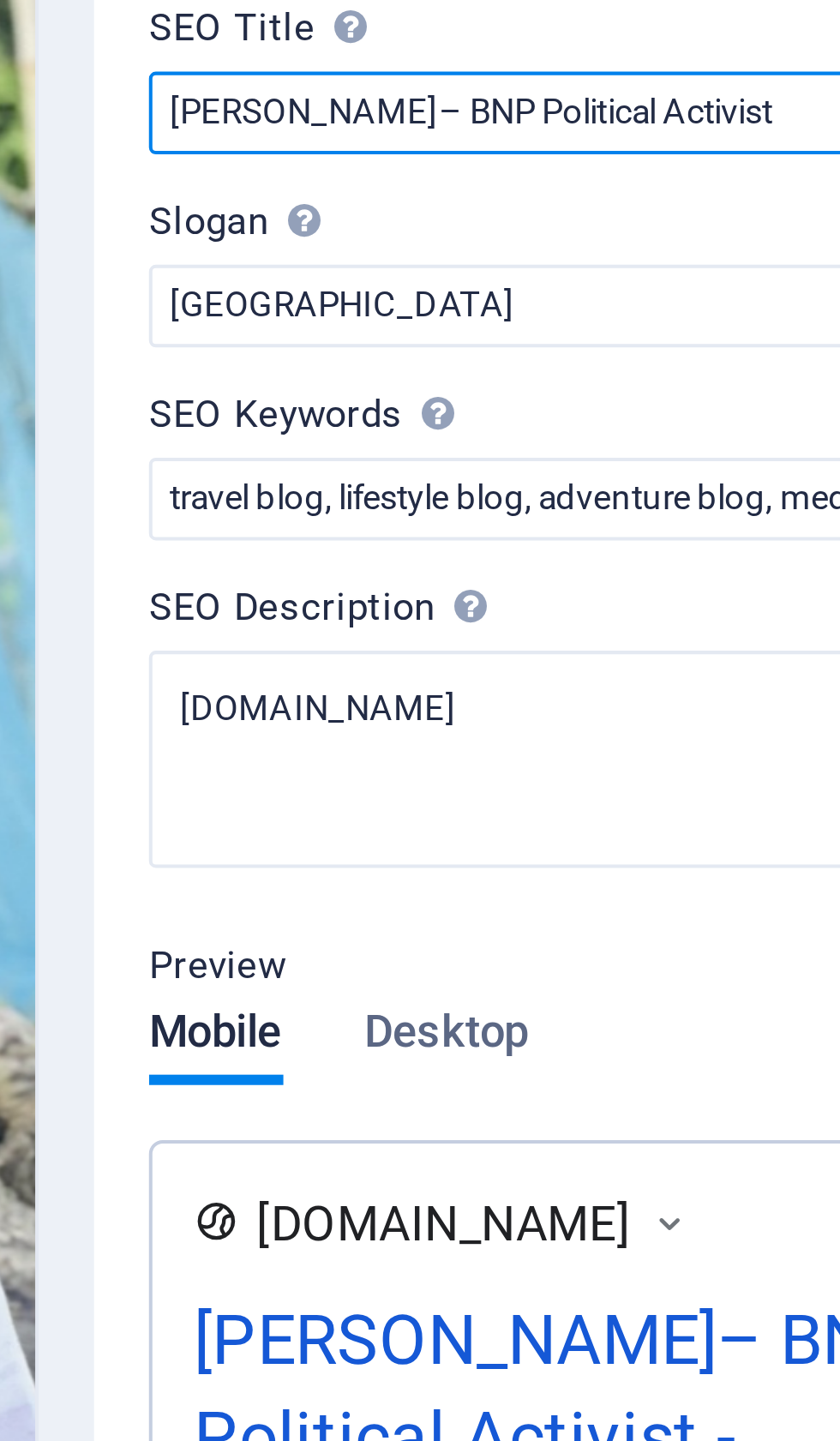
type input "Iqbal Hsan– BNP Political Activist"
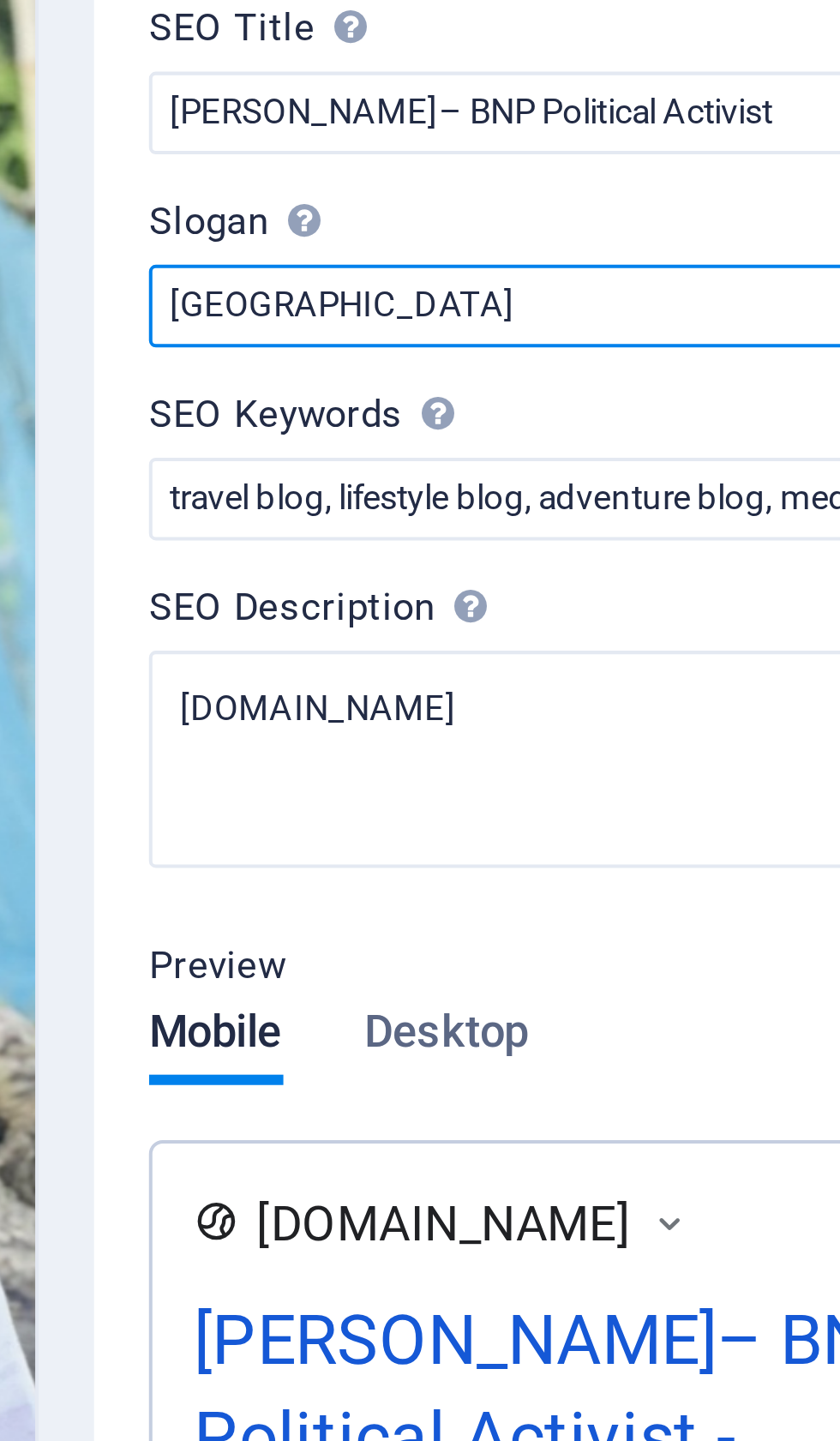
click at [448, 233] on input "Berlin" at bounding box center [630, 244] width 364 height 21
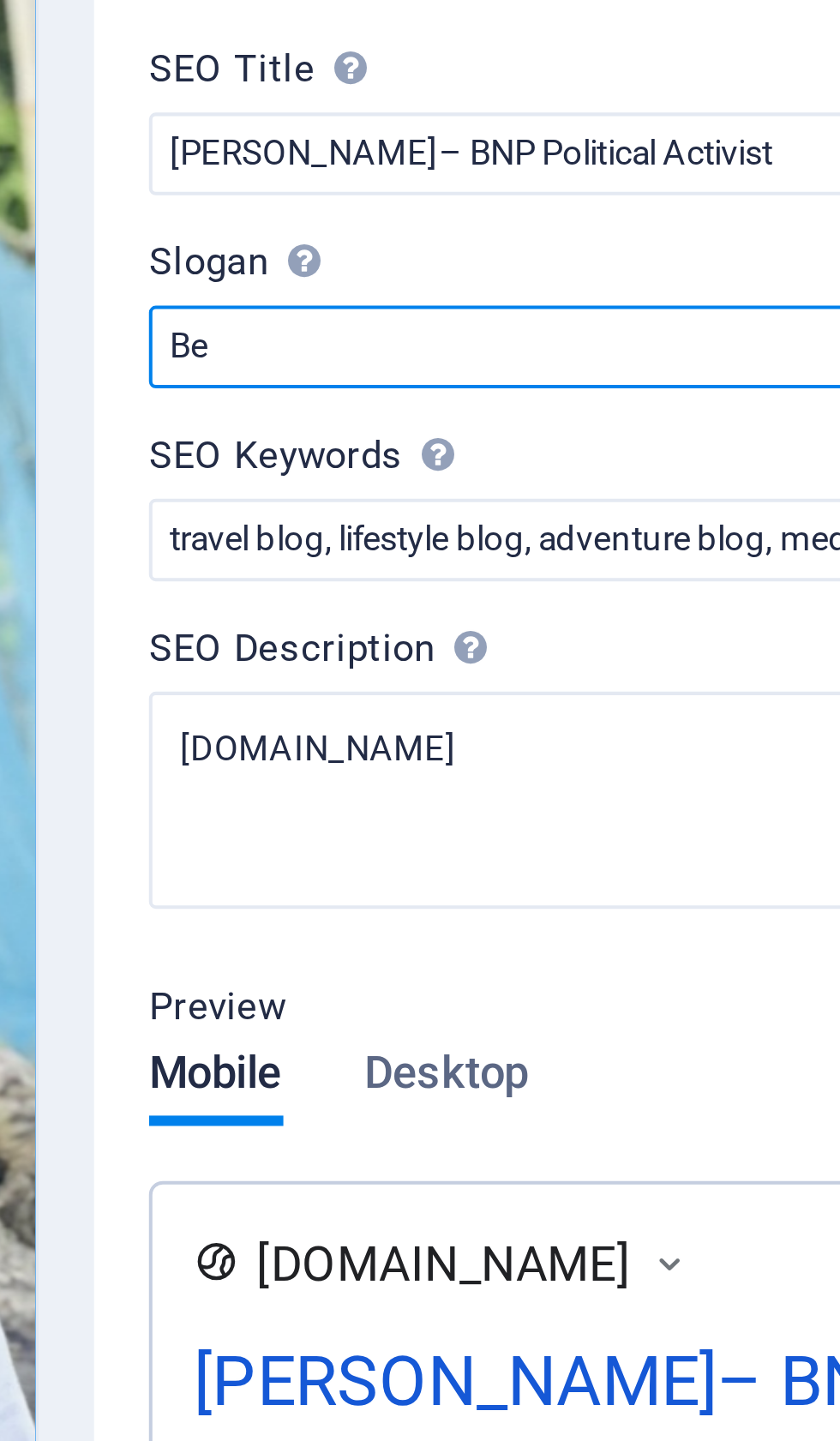
type input "B"
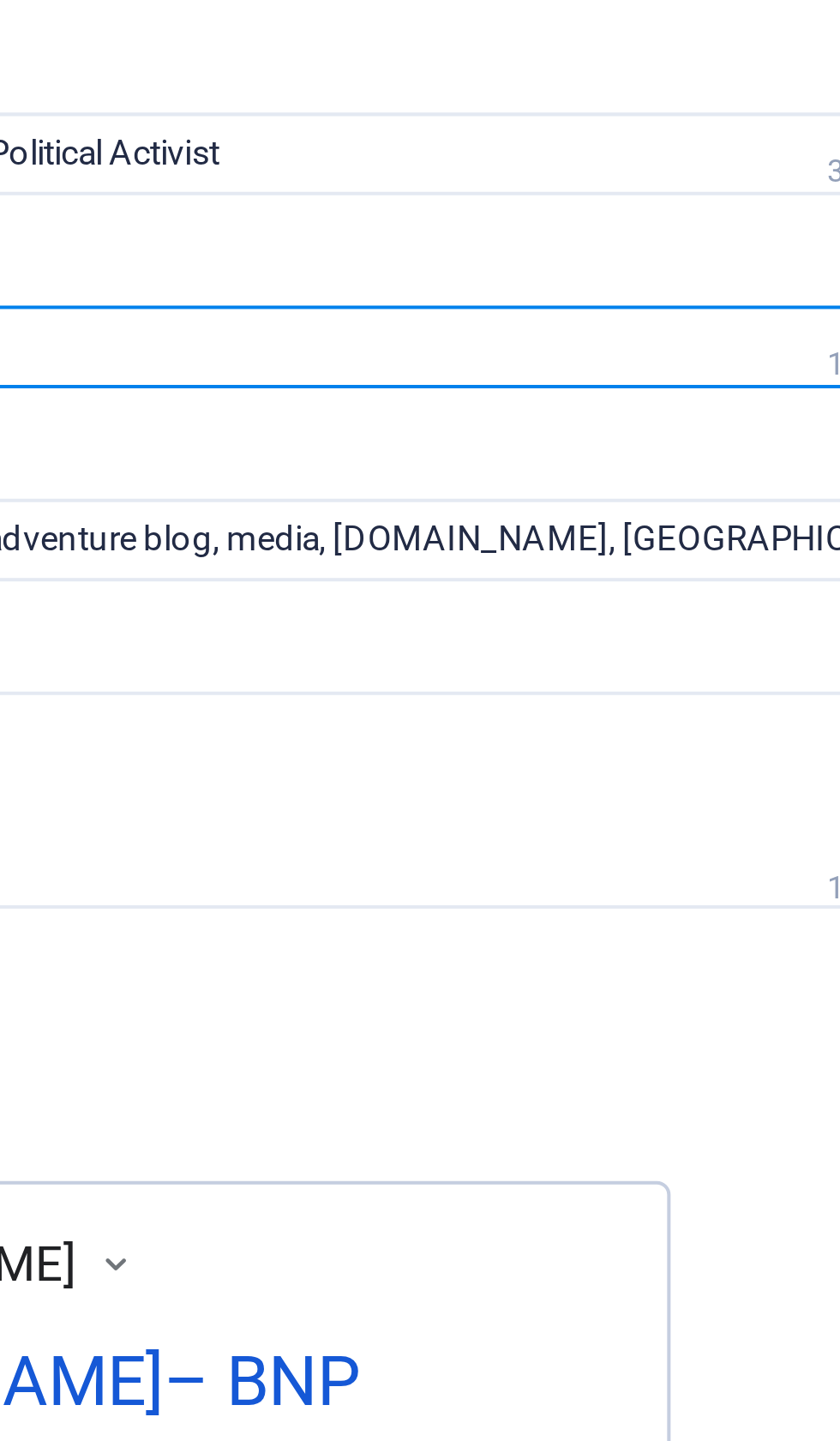
type input "[PERSON_NAME]"
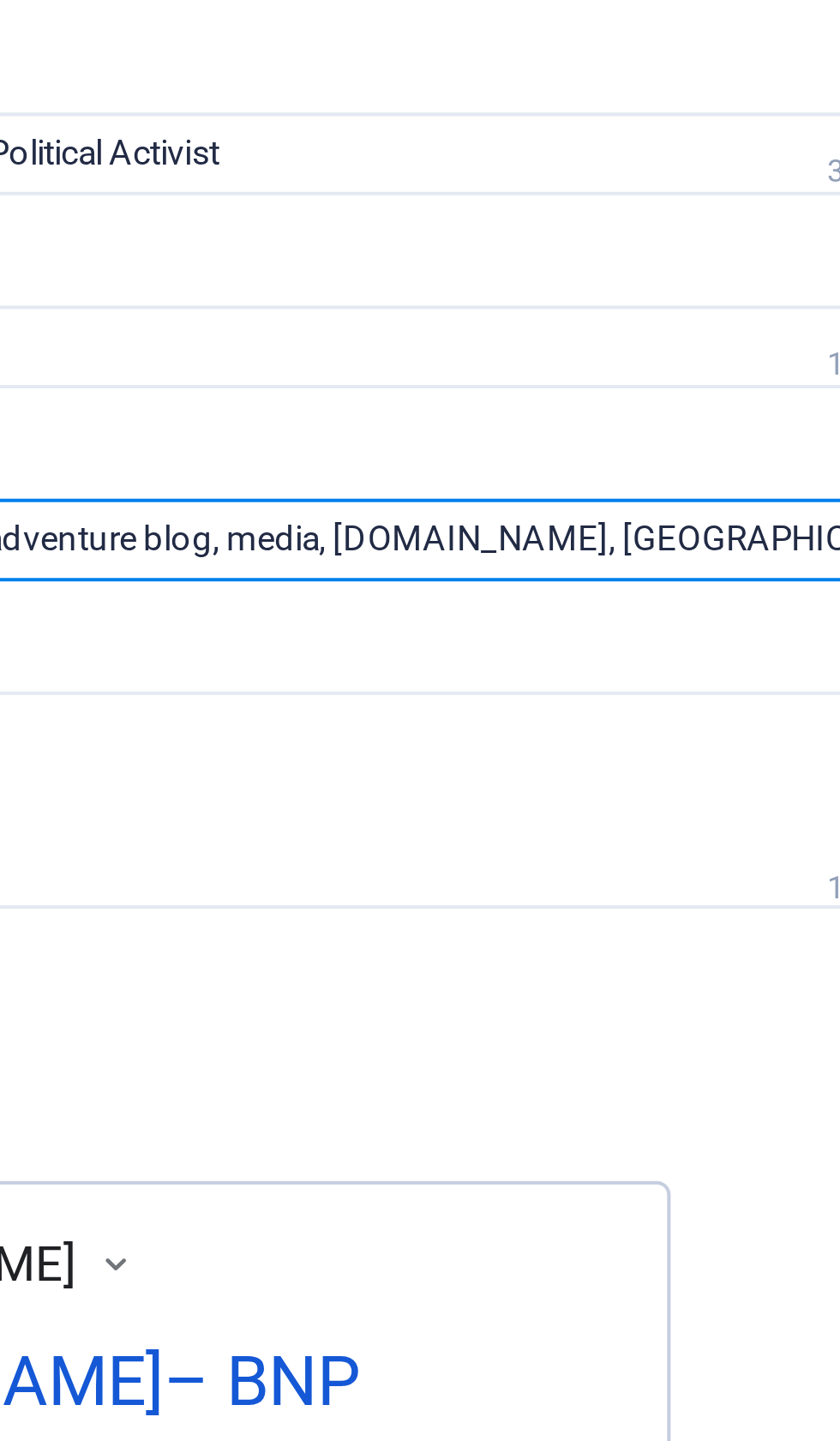
click at [448, 281] on input "travel blog, lifestyle blog, adventure blog, media, iqbalhossain.net, Berlin" at bounding box center [630, 291] width 364 height 21
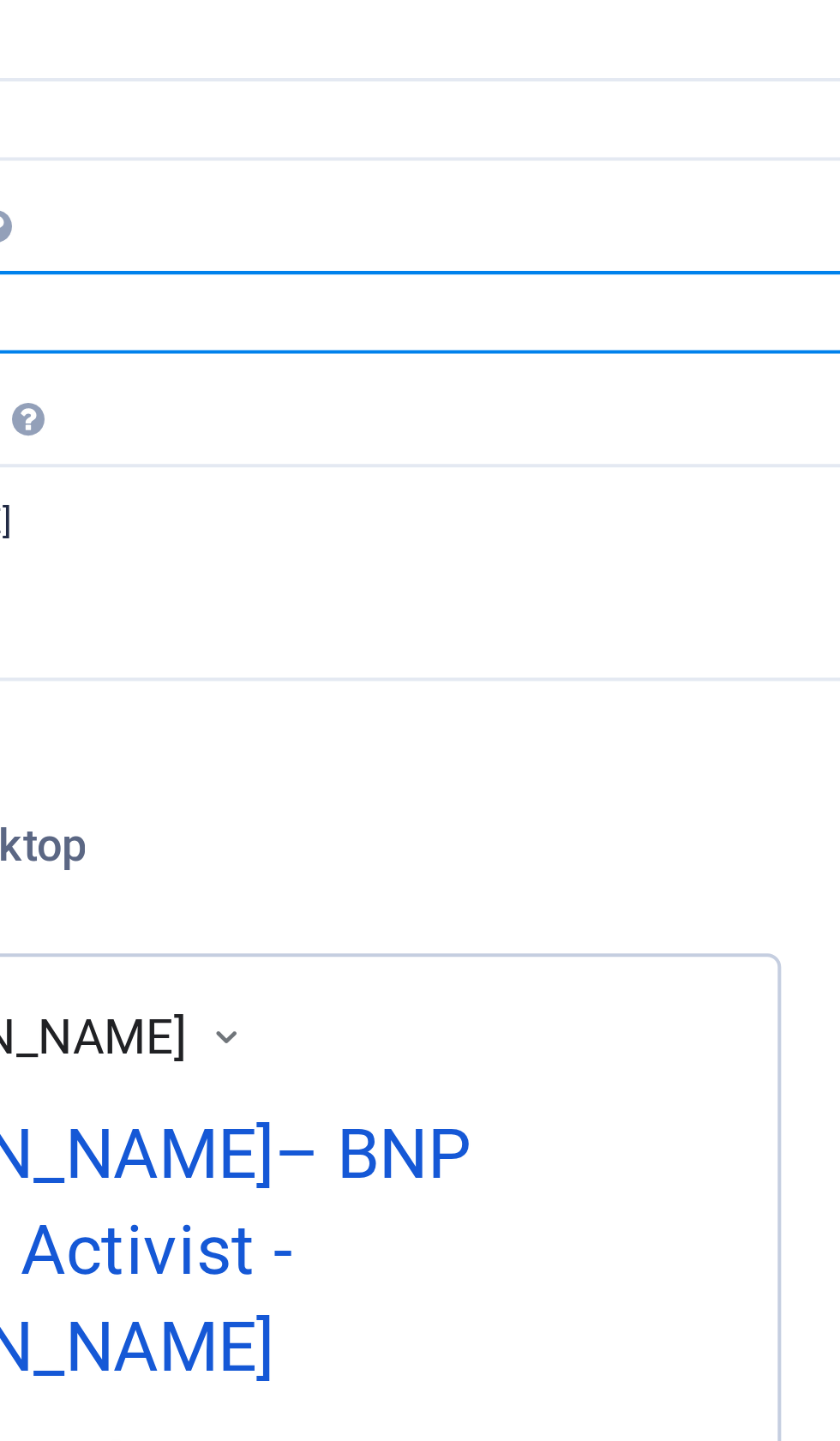
type input "t"
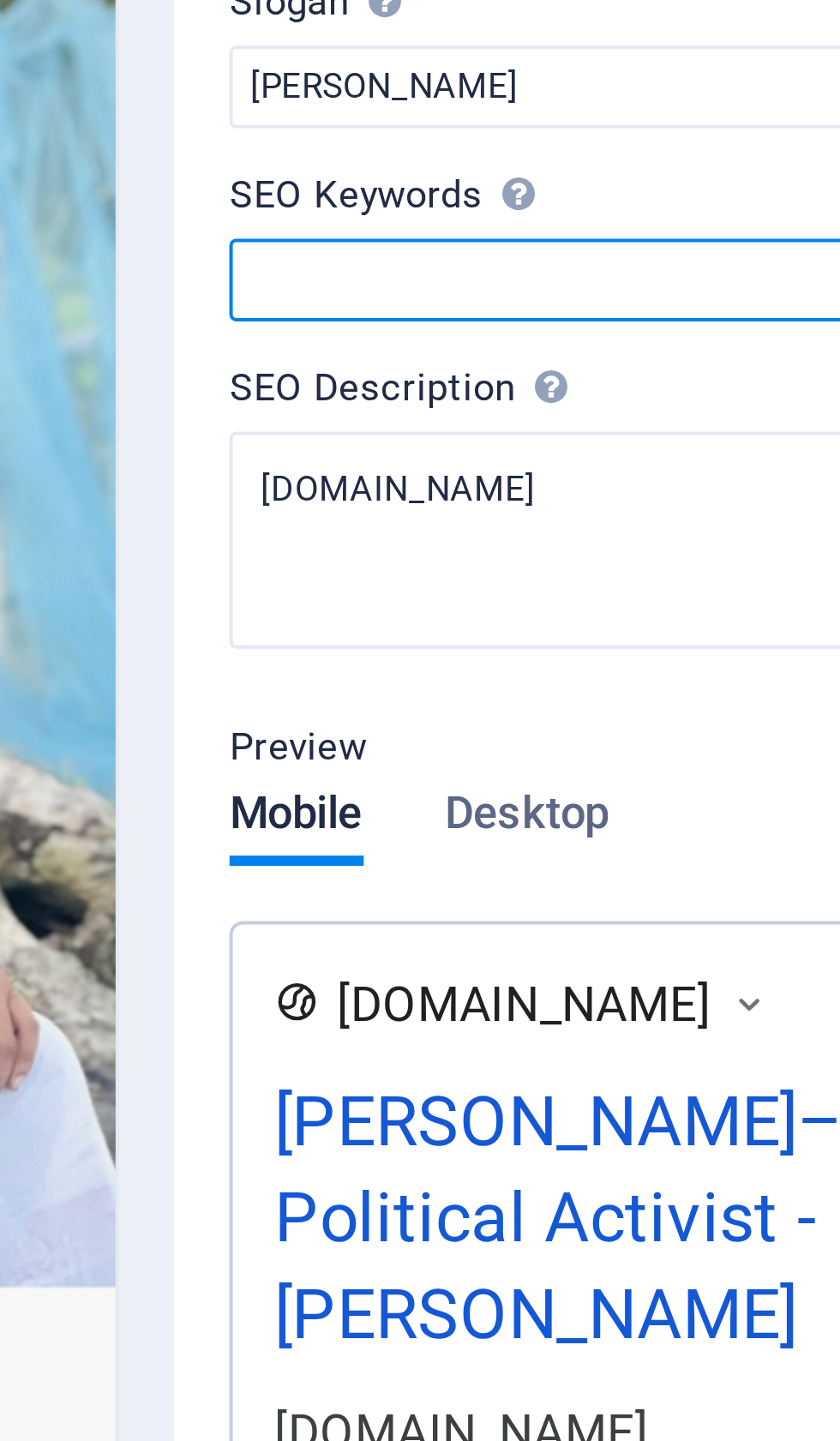
paste input "[Your Name] BNP activist in Bangladesh Bangladesh Nationalist Party (BNP) Polit…"
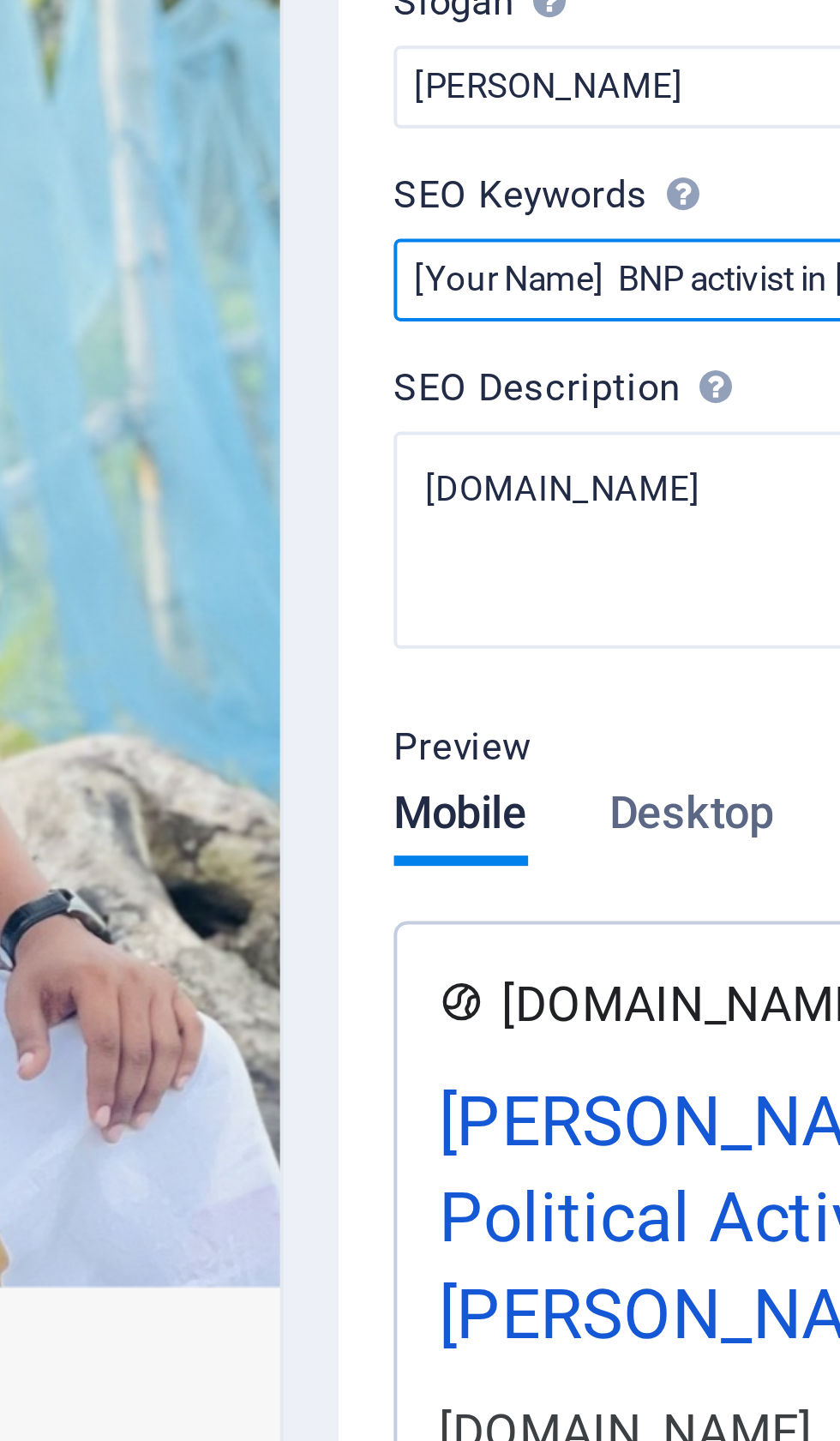
click at [448, 281] on input "[Your Name] BNP activist in Bangladesh Bangladesh Nationalist Party (BNP) Polit…" at bounding box center [630, 291] width 364 height 21
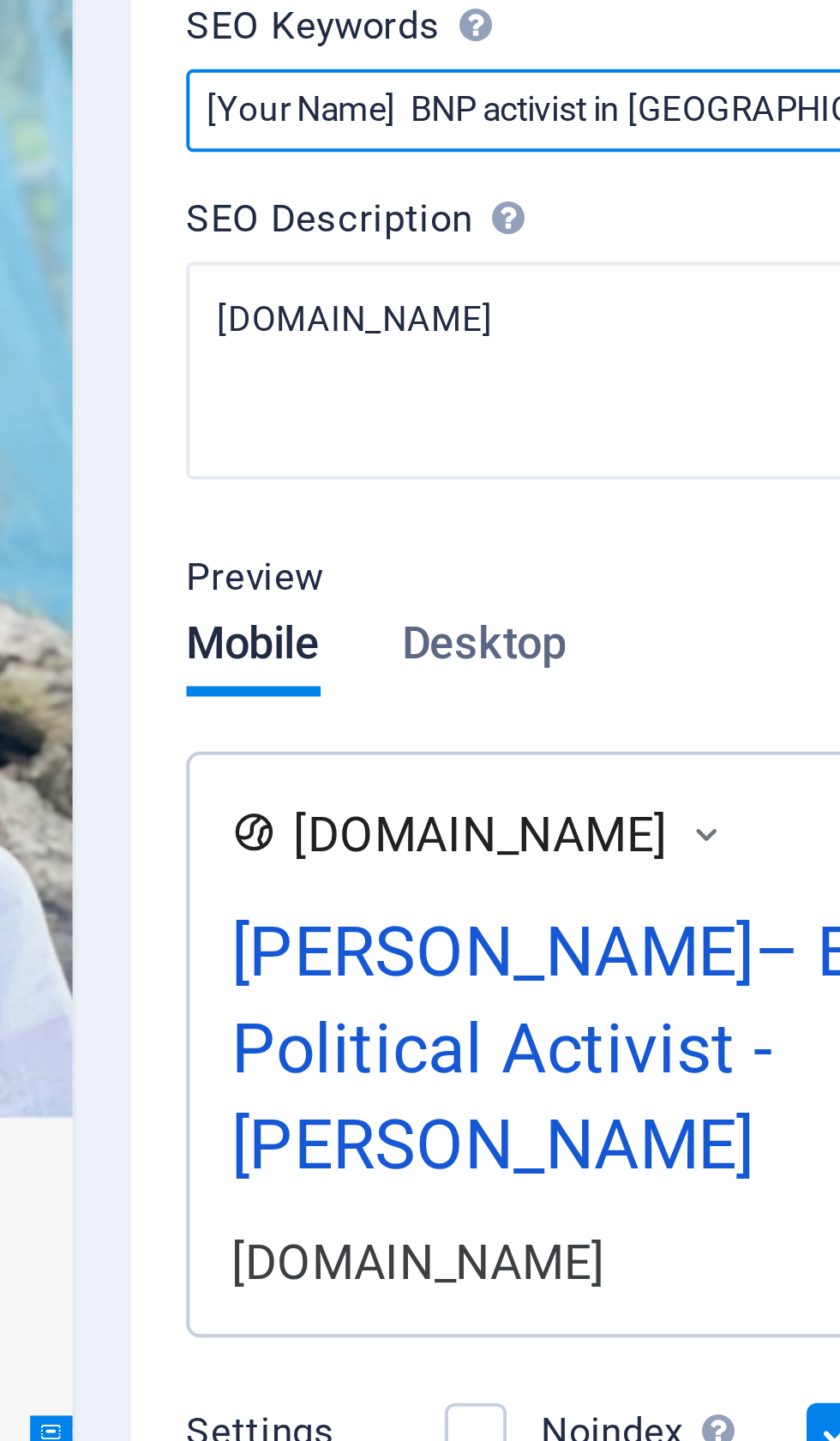
type input "[Your Name] BNP activist in Bangladesh Bangladesh Nationalist Party (BNP) Polit…"
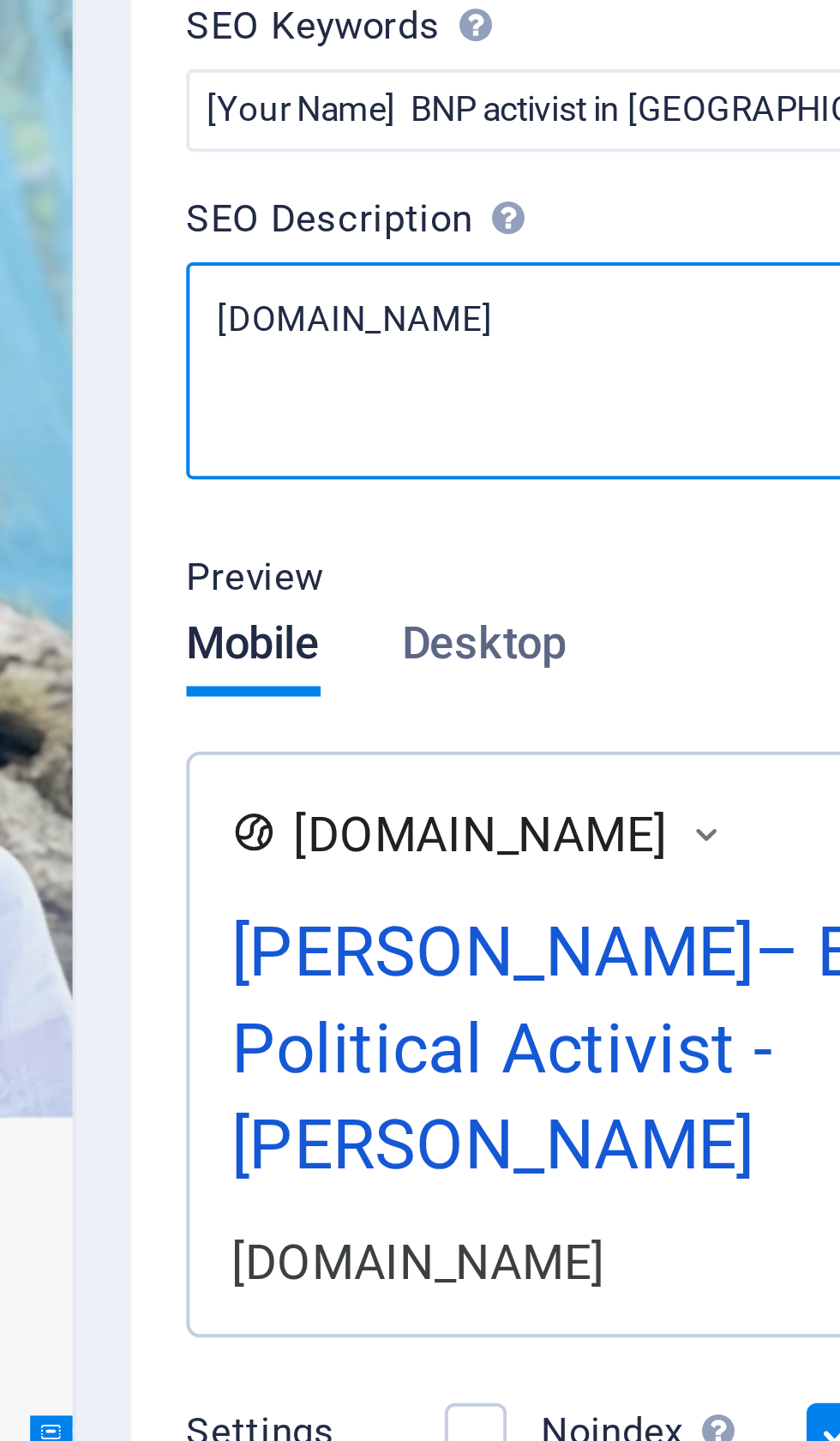
click at [448, 329] on textarea "[DOMAIN_NAME]" at bounding box center [630, 356] width 364 height 54
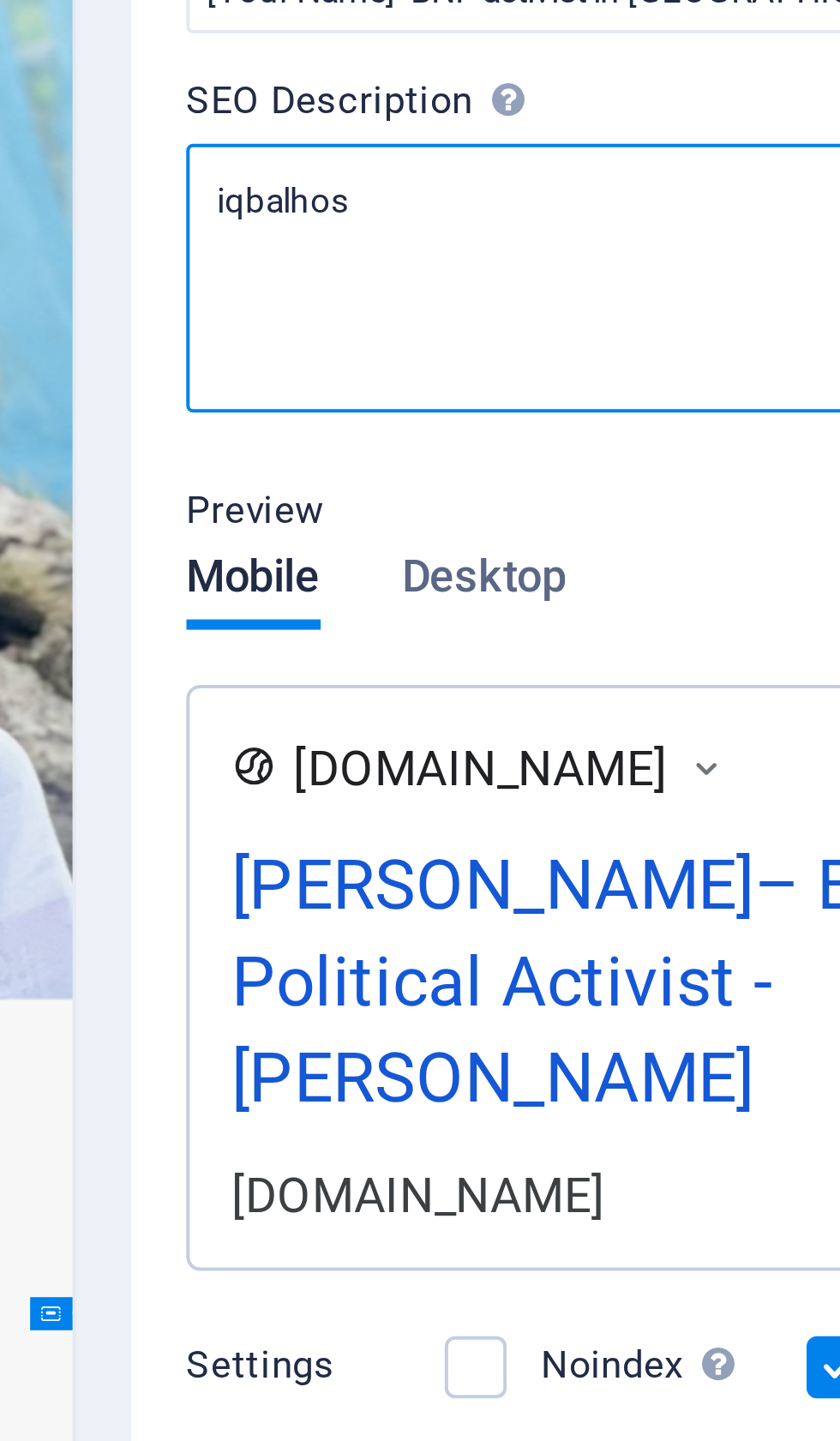
type textarea "iqbalho"
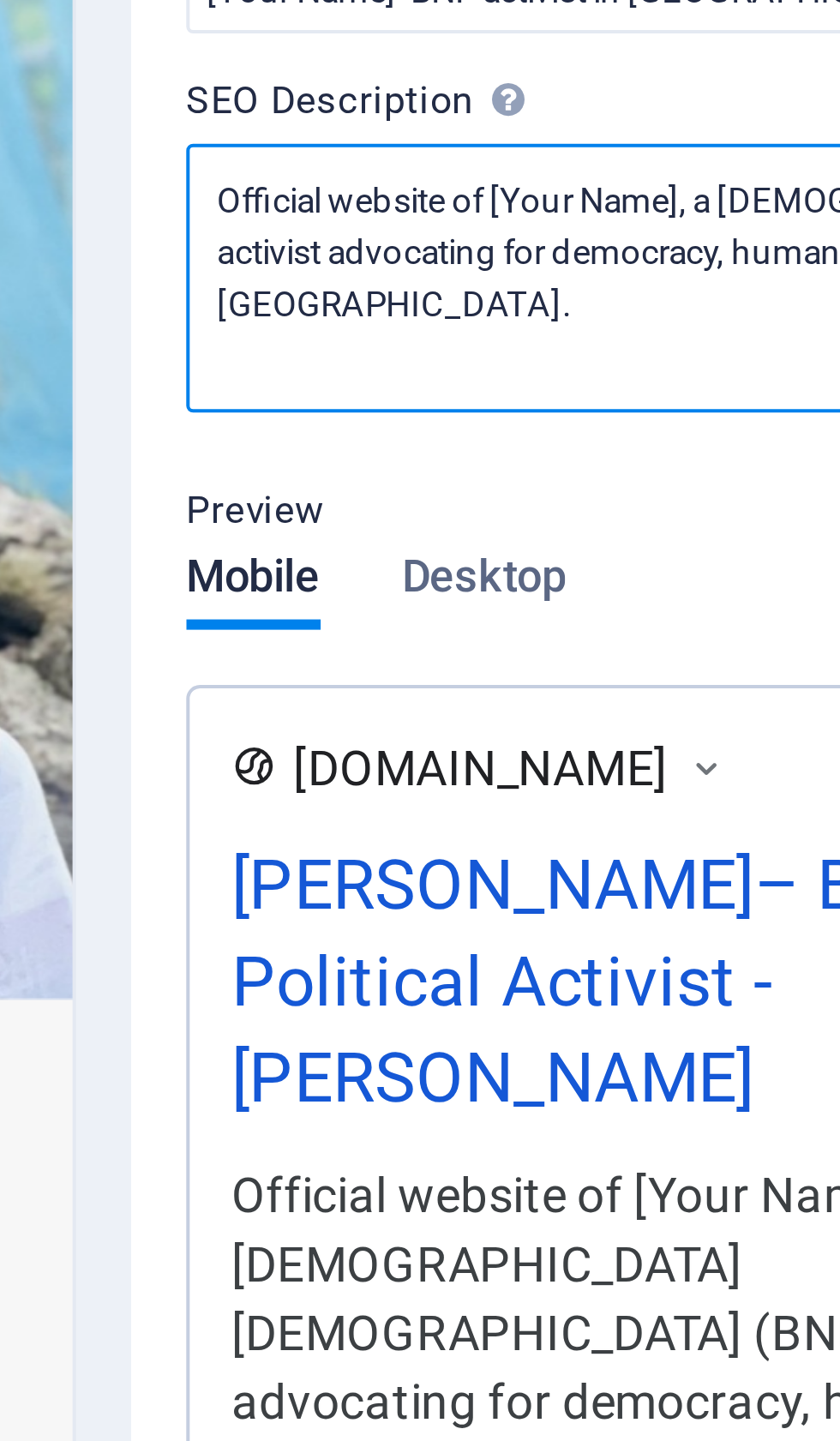
click at [448, 329] on textarea "Official website of [Your Name], a Bangladesh Nationalist Party (BNP) activist …" at bounding box center [630, 362] width 364 height 67
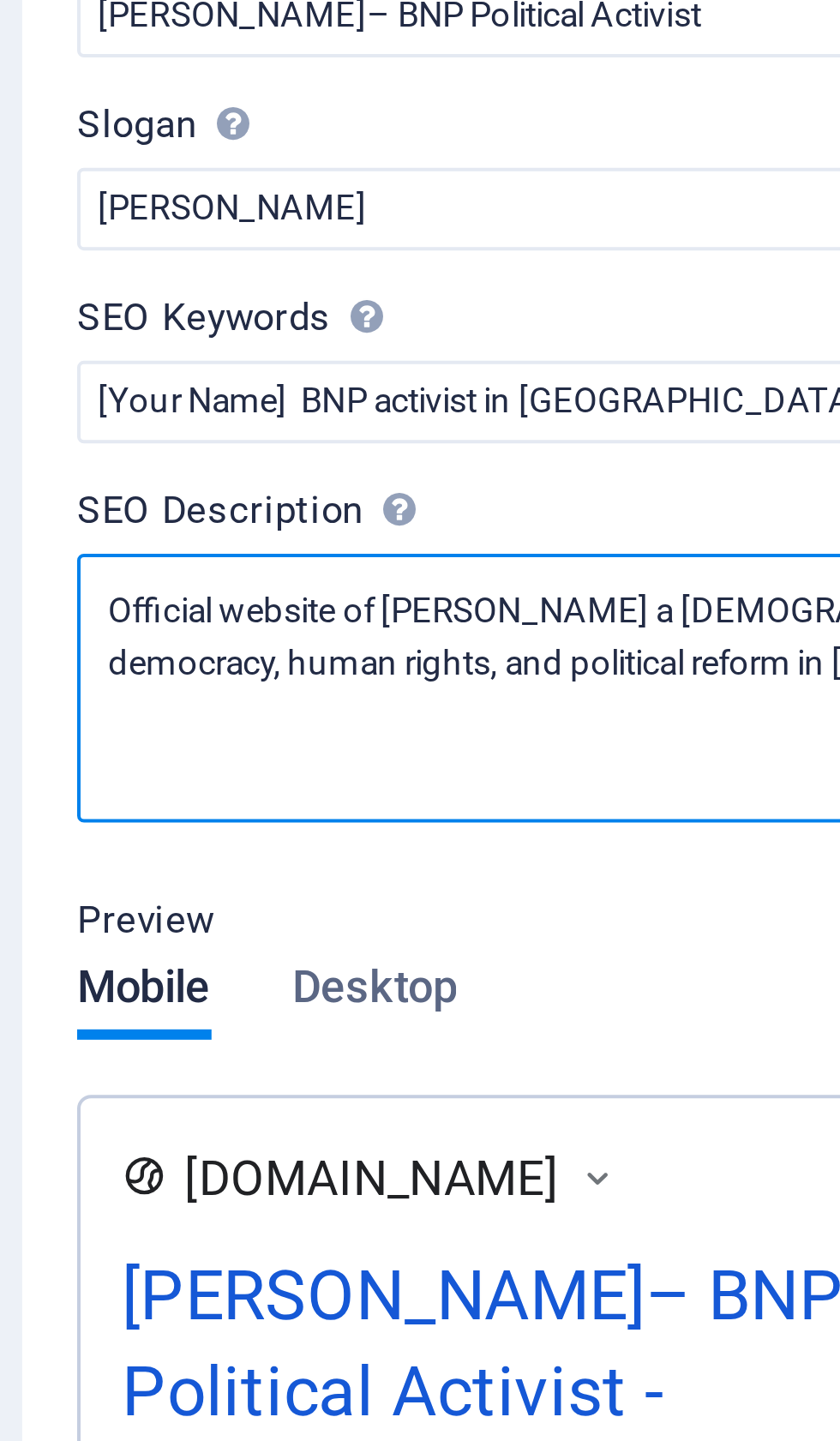
type textarea "Official website of [PERSON_NAME] a [DEMOGRAPHIC_DATA] (BNP) activist advocatin…"
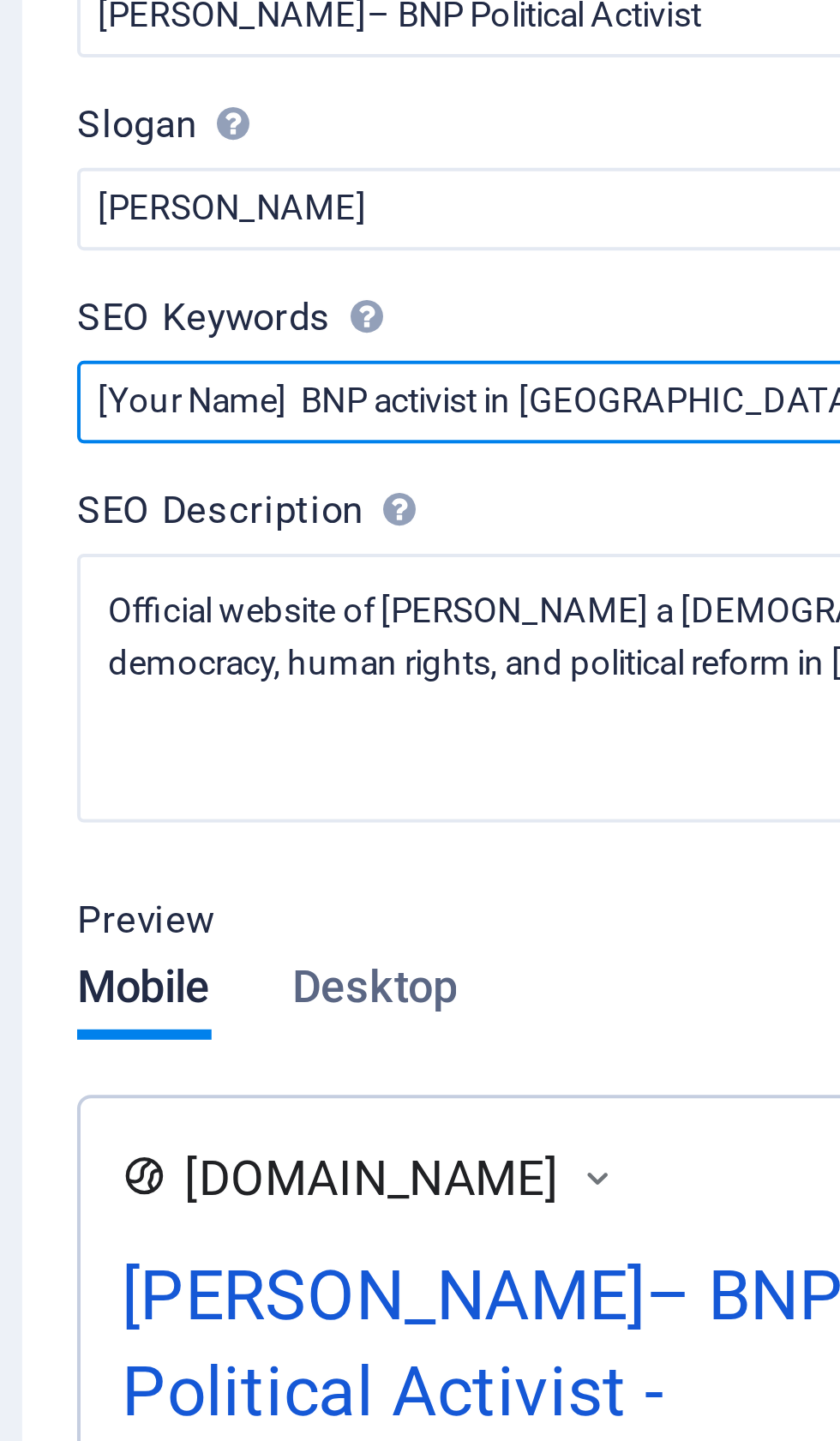
click at [448, 281] on input "[Your Name] BNP activist in Bangladesh Bangladesh Nationalist Party (BNP) Polit…" at bounding box center [630, 291] width 364 height 21
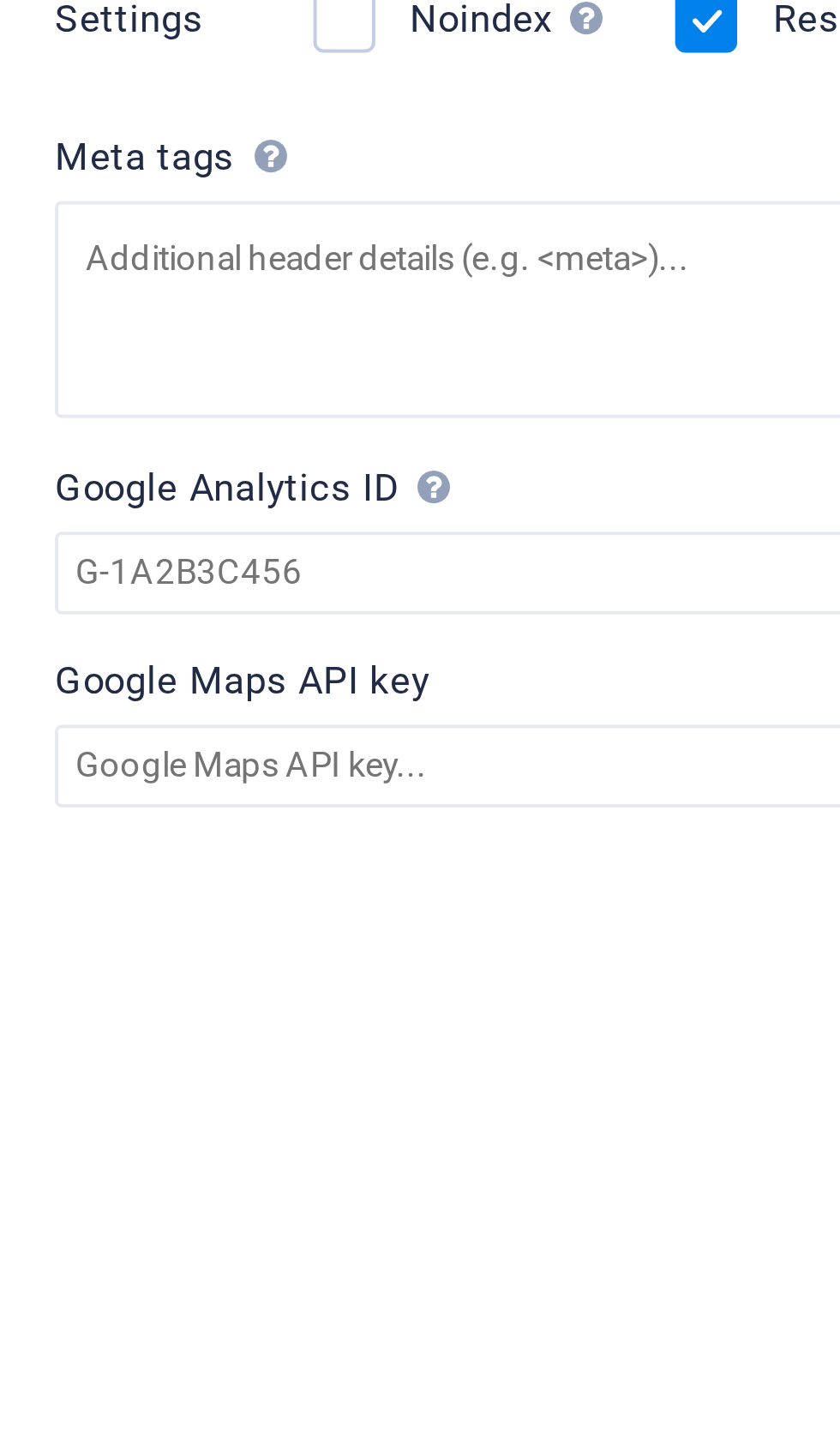
type input "[PERSON_NAME] BNP activist in [GEOGRAPHIC_DATA] [GEOGRAPHIC_DATA][DEMOGRAPHIC_D…"
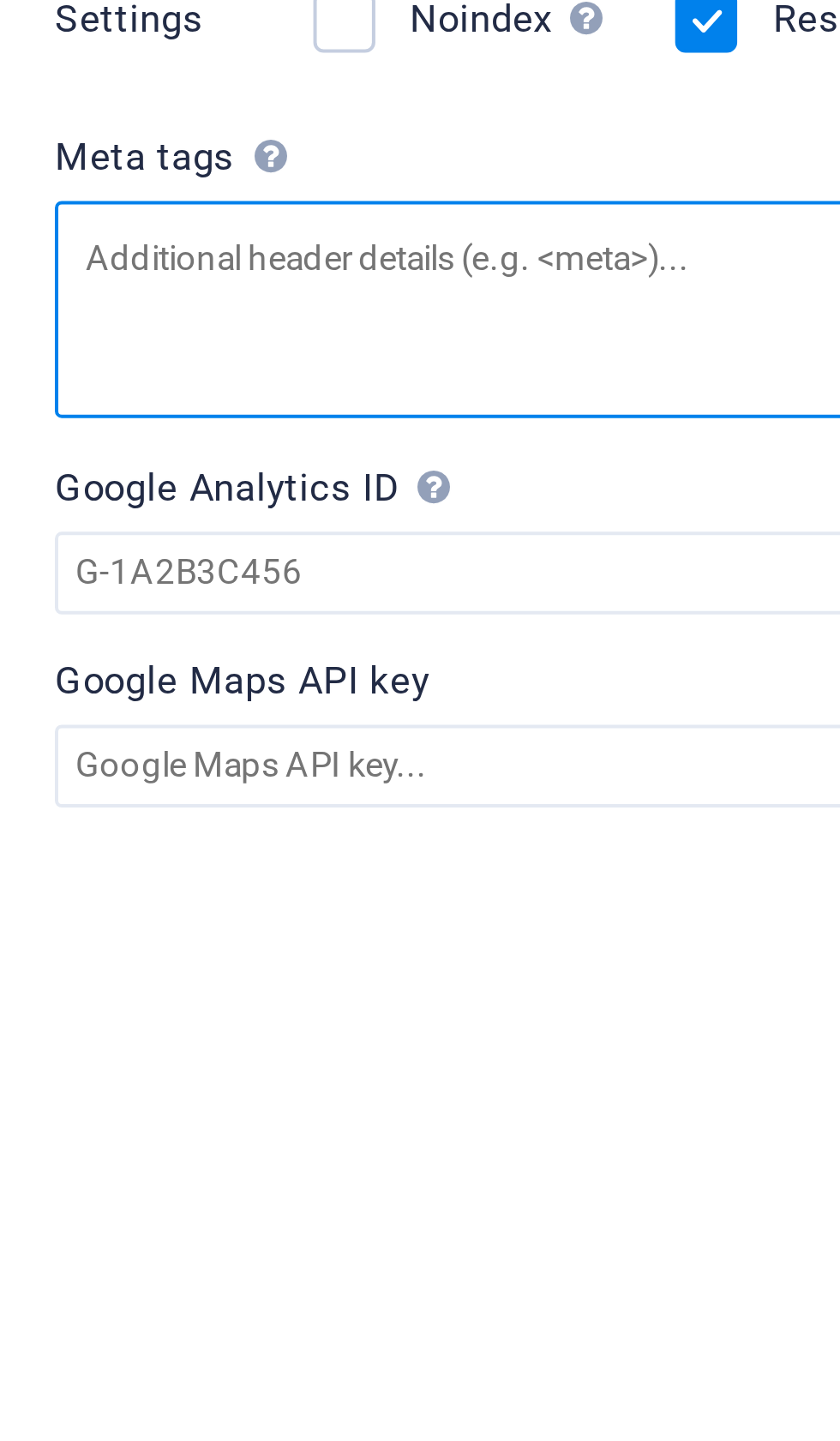
click at [448, 716] on textarea "Meta tags Enter HTML code here that will be placed inside the tags of your webs…" at bounding box center [630, 743] width 364 height 54
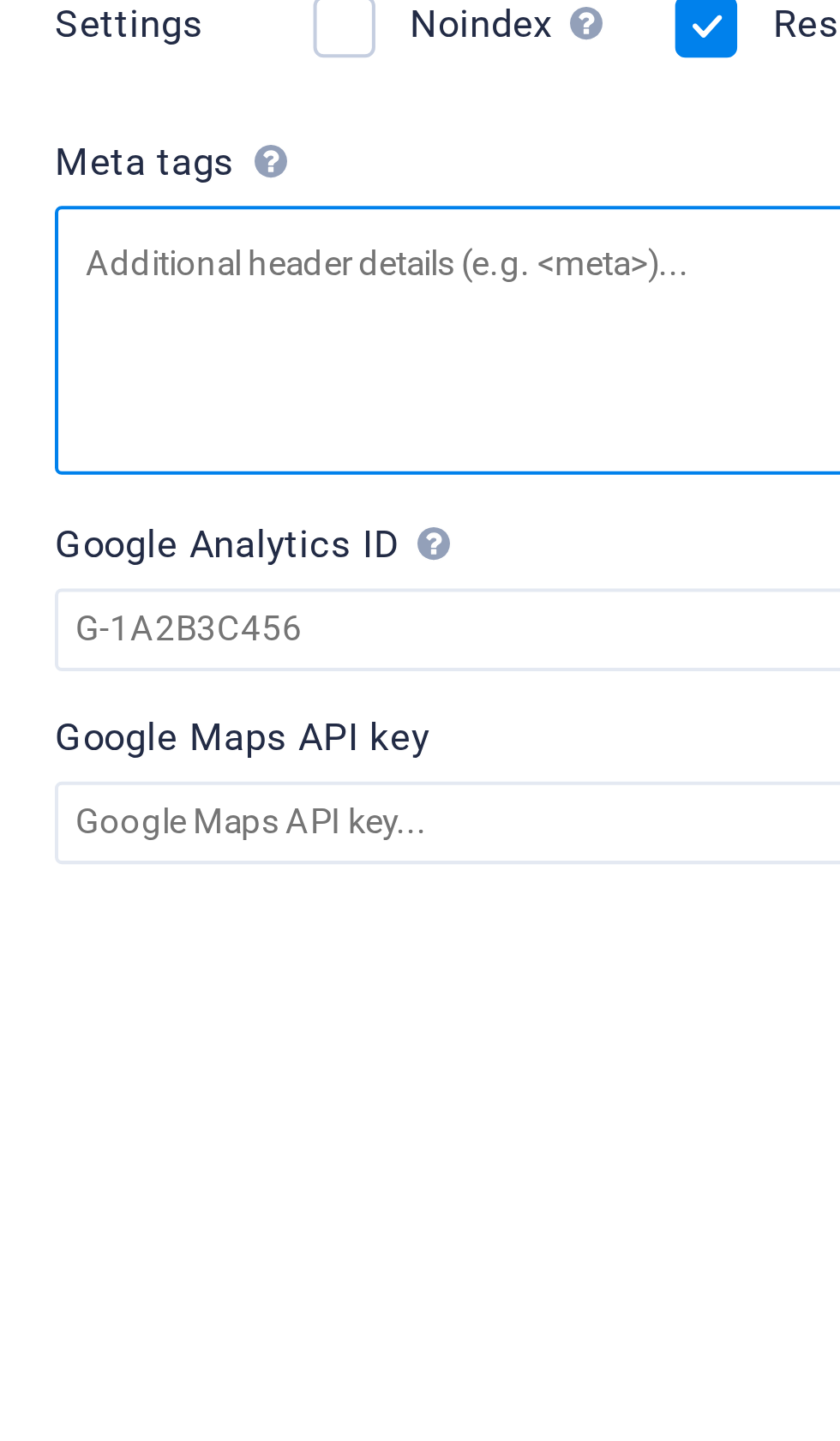
type textarea "<!-- Basic Meta Tags --> <title>Iqbal Hasan – BNP Political Activist | Advocate…"
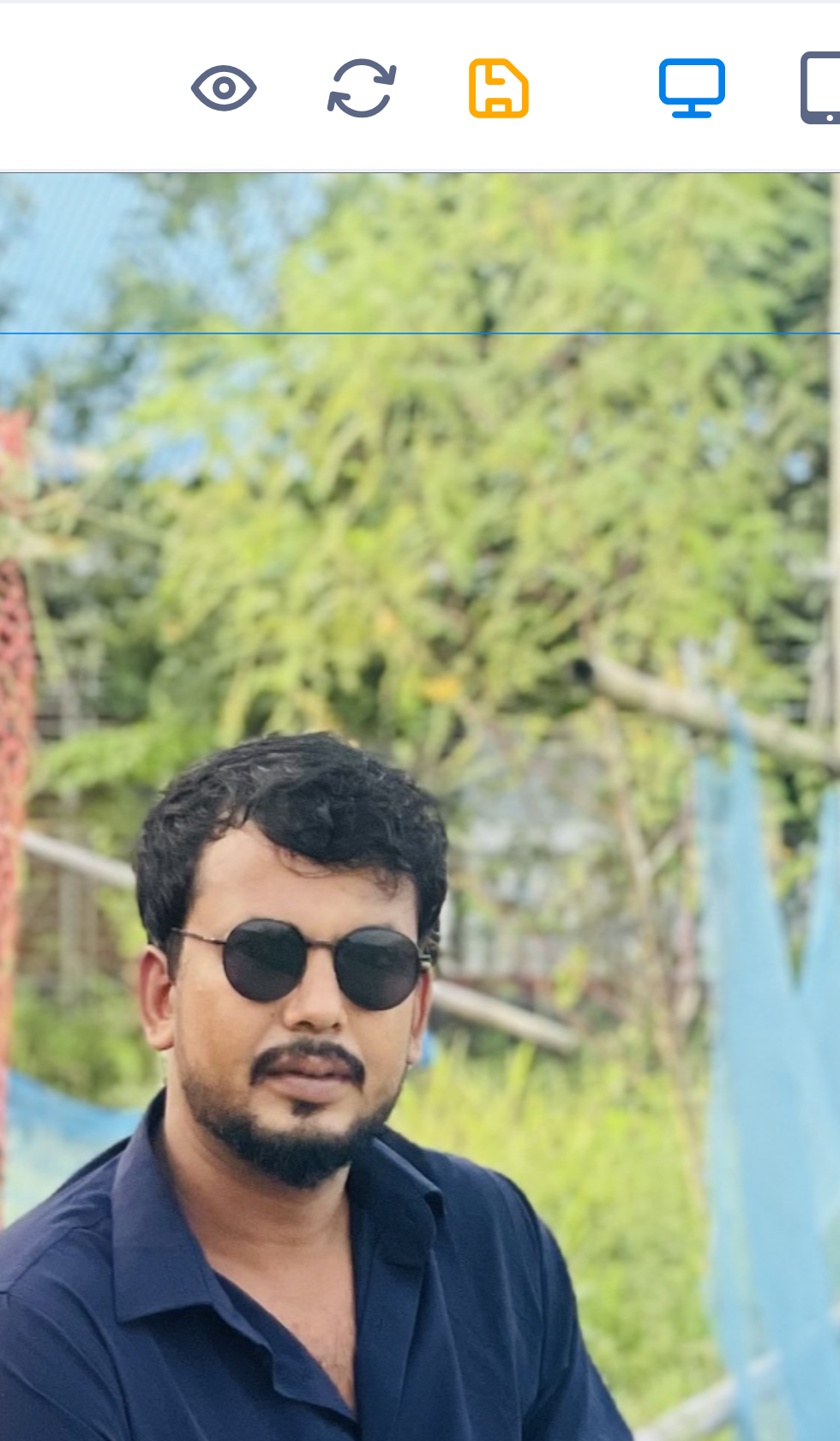
click at [279, 23] on icon "save" at bounding box center [289, 22] width 20 height 20
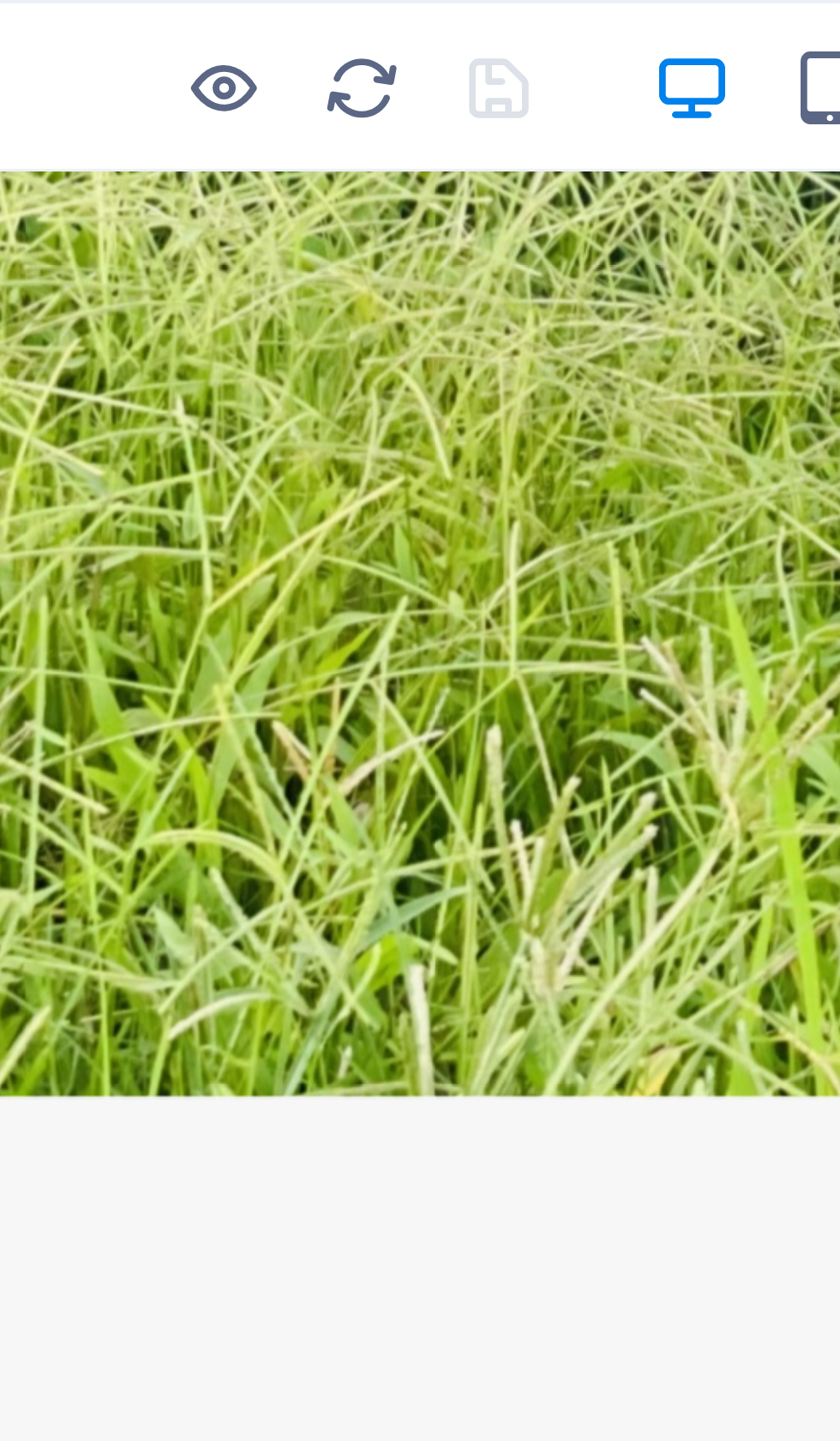
scroll to position [662, 0]
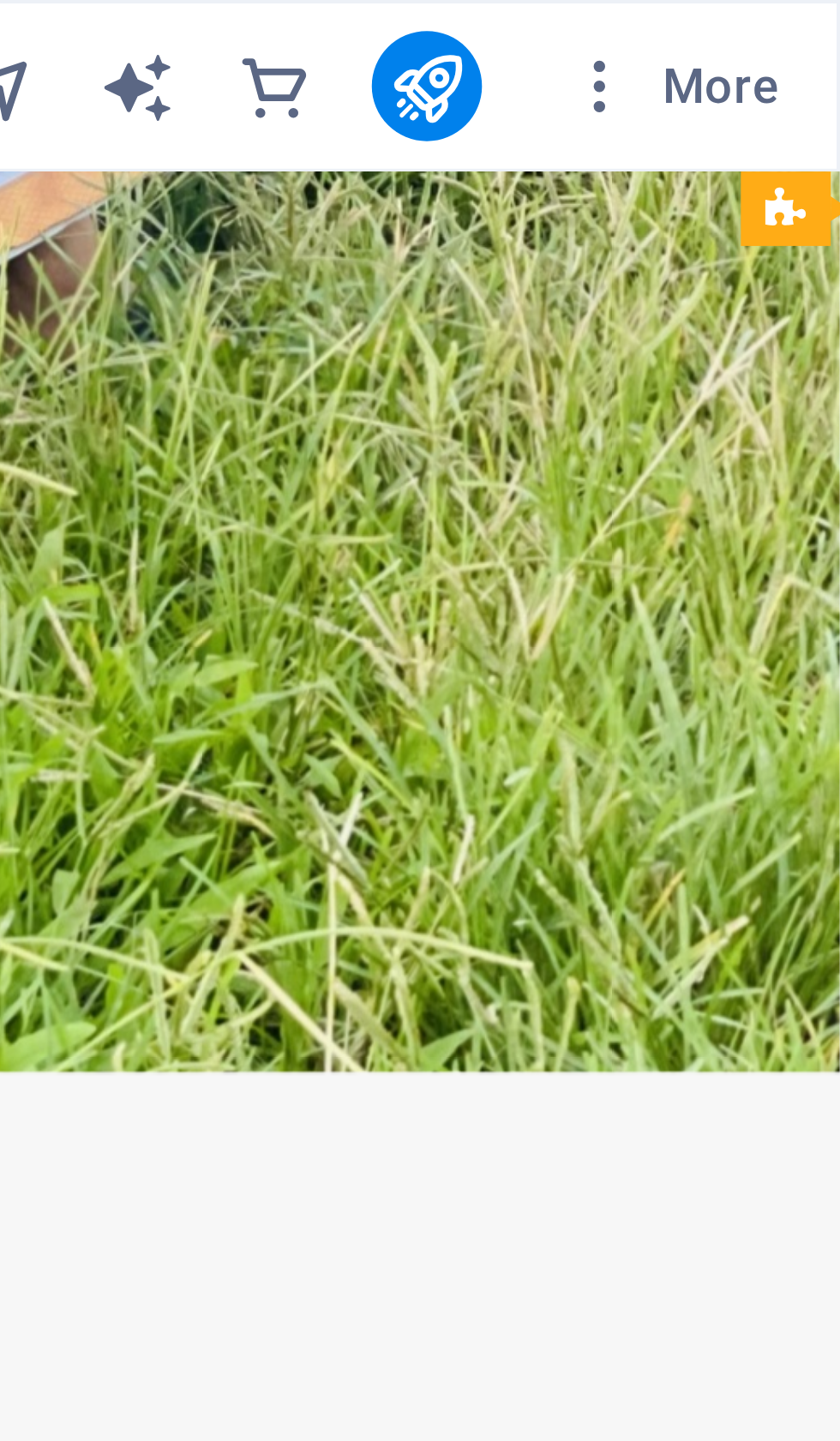
click at [772, 18] on span "More" at bounding box center [798, 22] width 54 height 17
click at [154, 21] on div at bounding box center [420, 720] width 840 height 1441
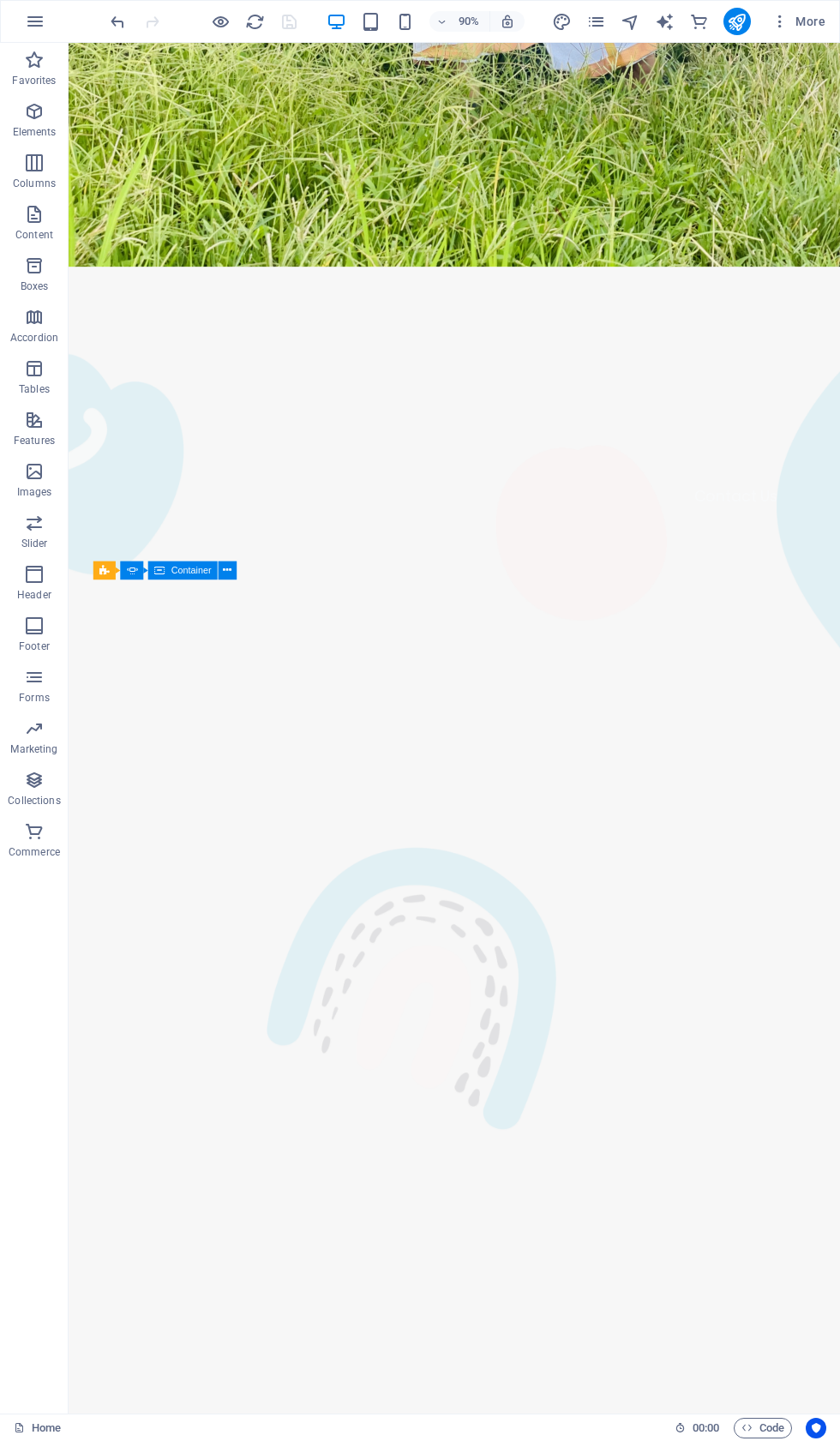
click at [792, 22] on span "More" at bounding box center [798, 22] width 54 height 17
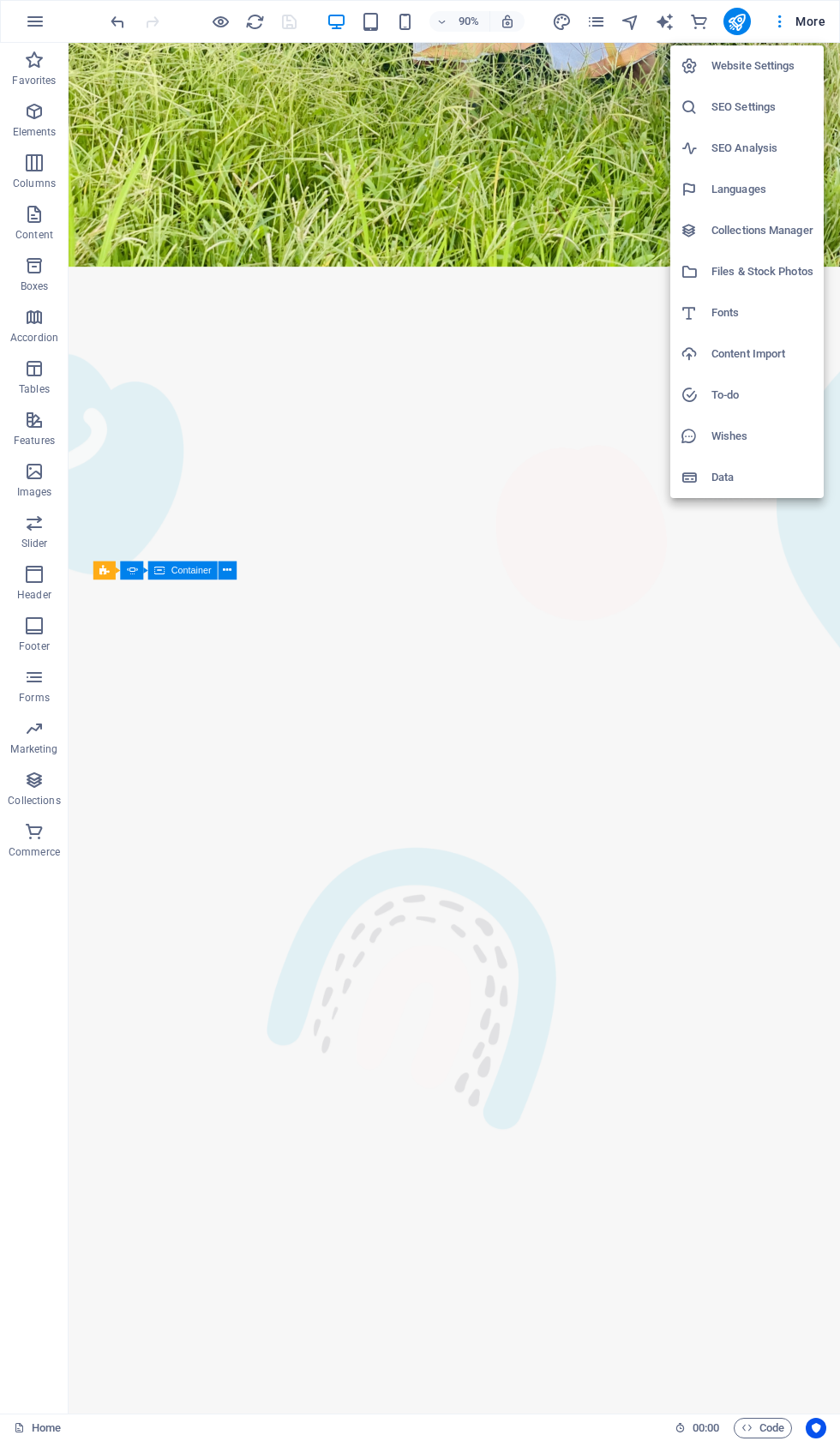
click at [786, 61] on h6 "Website Settings" at bounding box center [763, 66] width 102 height 21
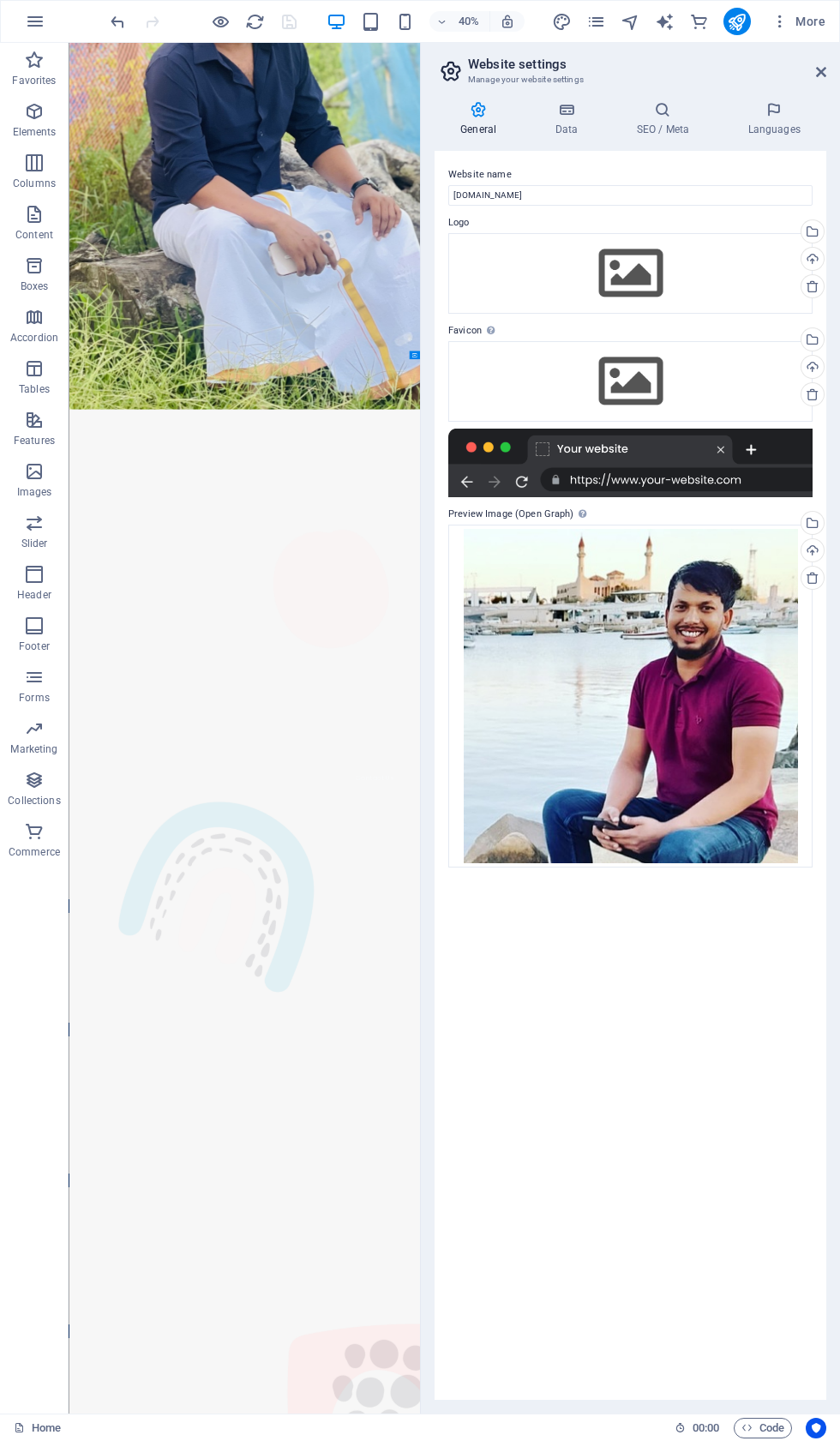
click at [590, 477] on div at bounding box center [630, 462] width 364 height 68
click at [728, 400] on div "Drag files here, click to choose files or select files from Files or our free s…" at bounding box center [630, 381] width 364 height 81
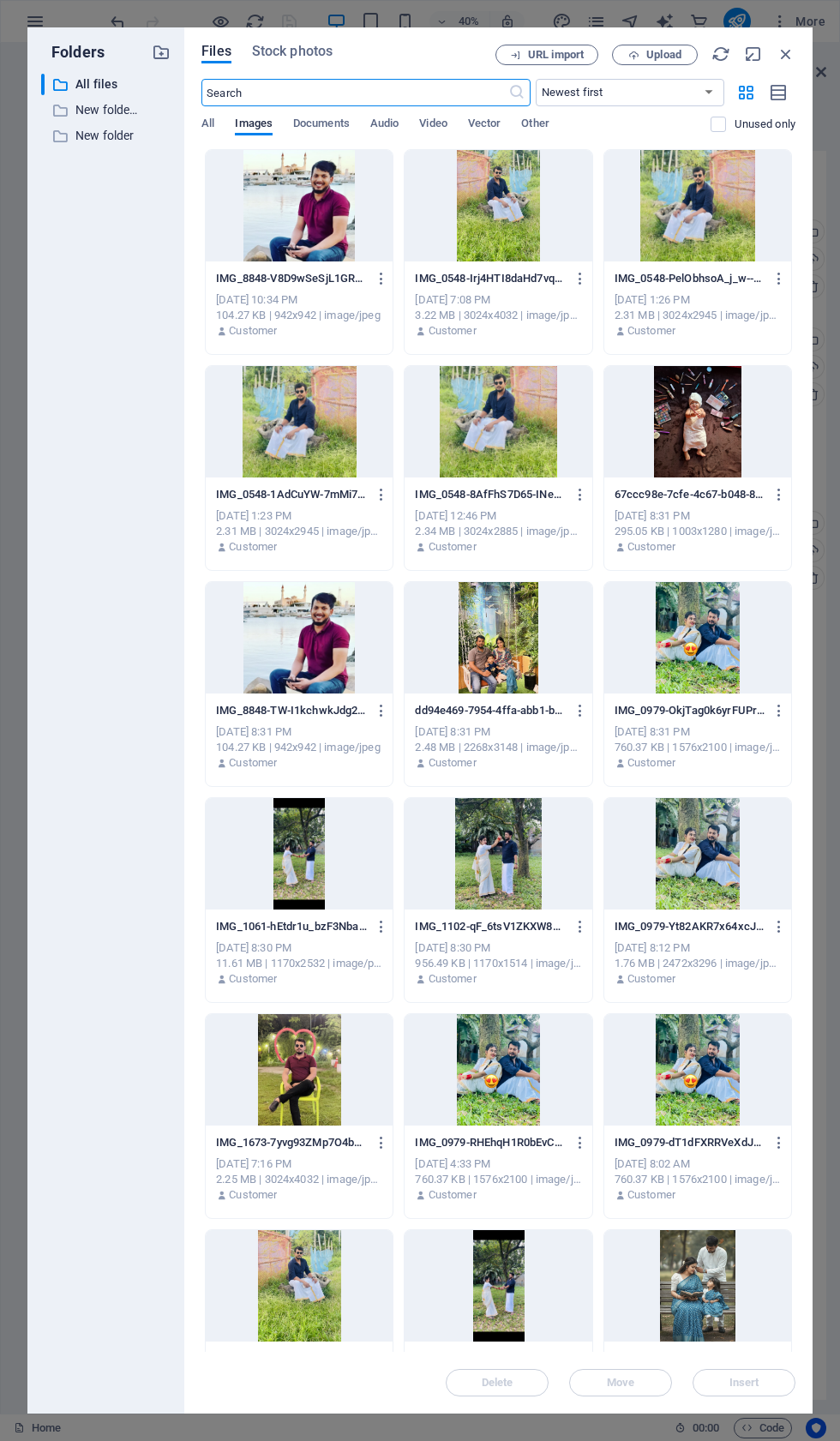
scroll to position [0, 0]
click at [290, 199] on div at bounding box center [299, 205] width 187 height 112
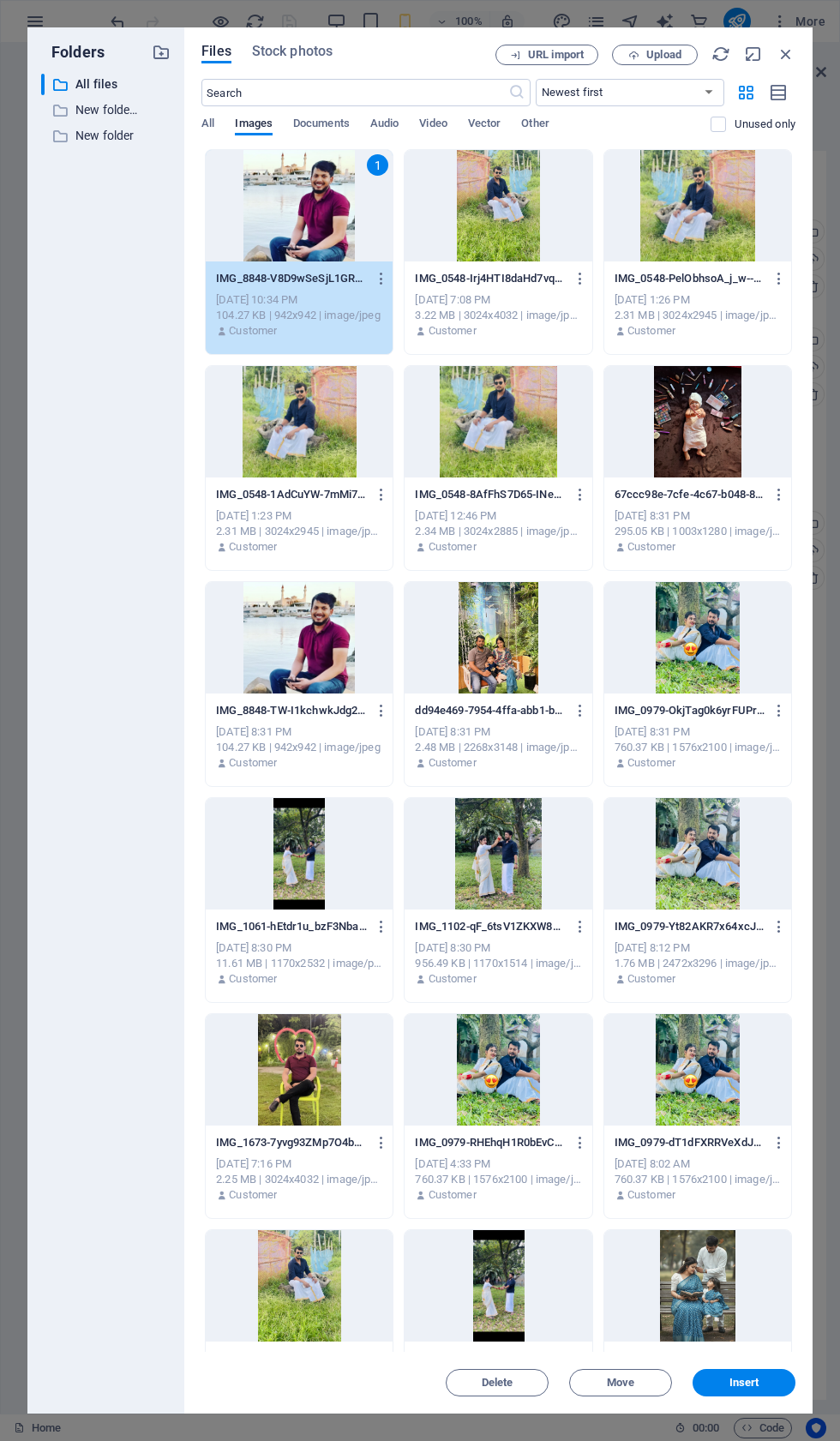
click at [753, 1373] on button "Insert" at bounding box center [744, 1383] width 103 height 28
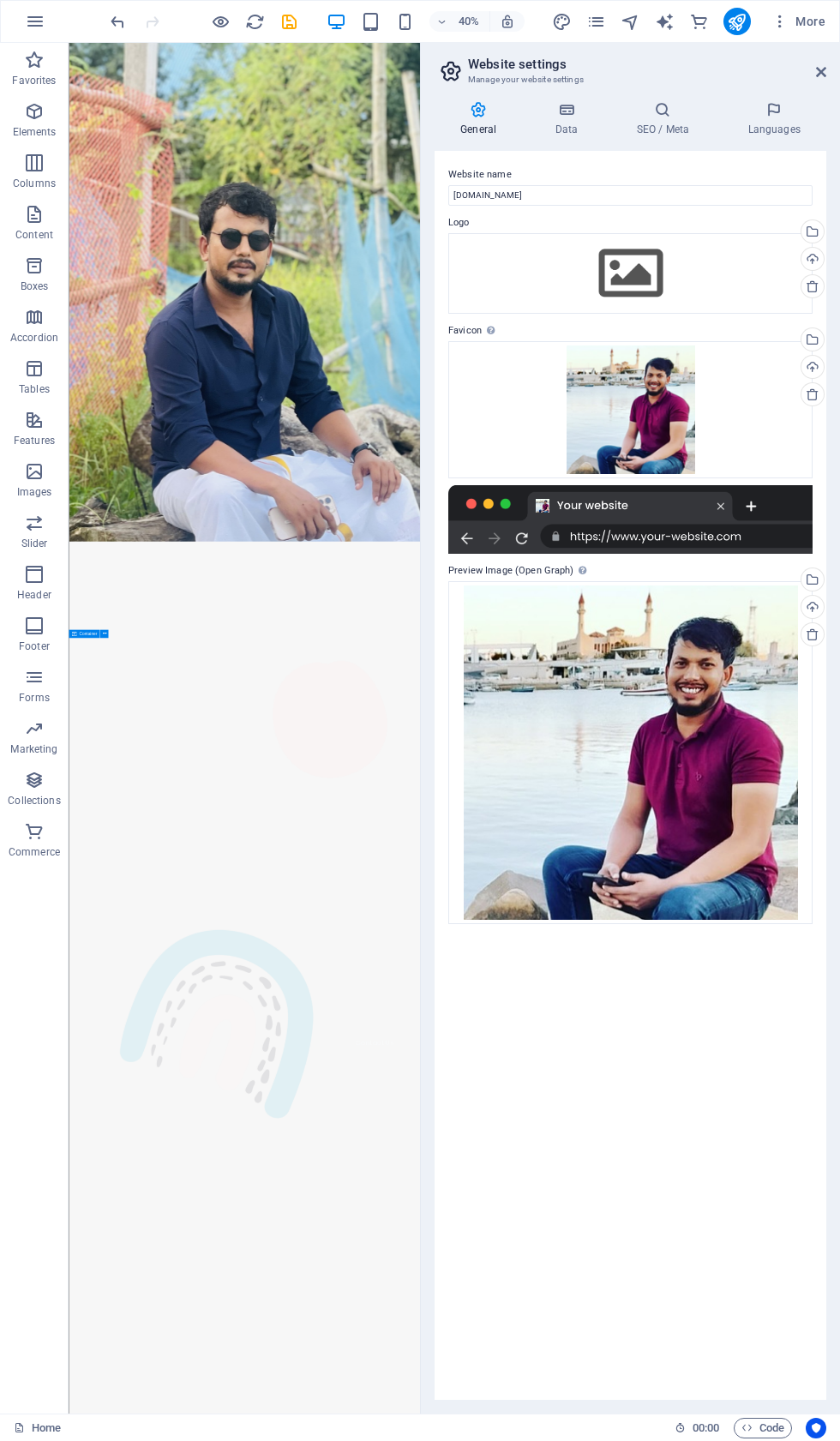
click at [687, 104] on icon at bounding box center [662, 110] width 105 height 17
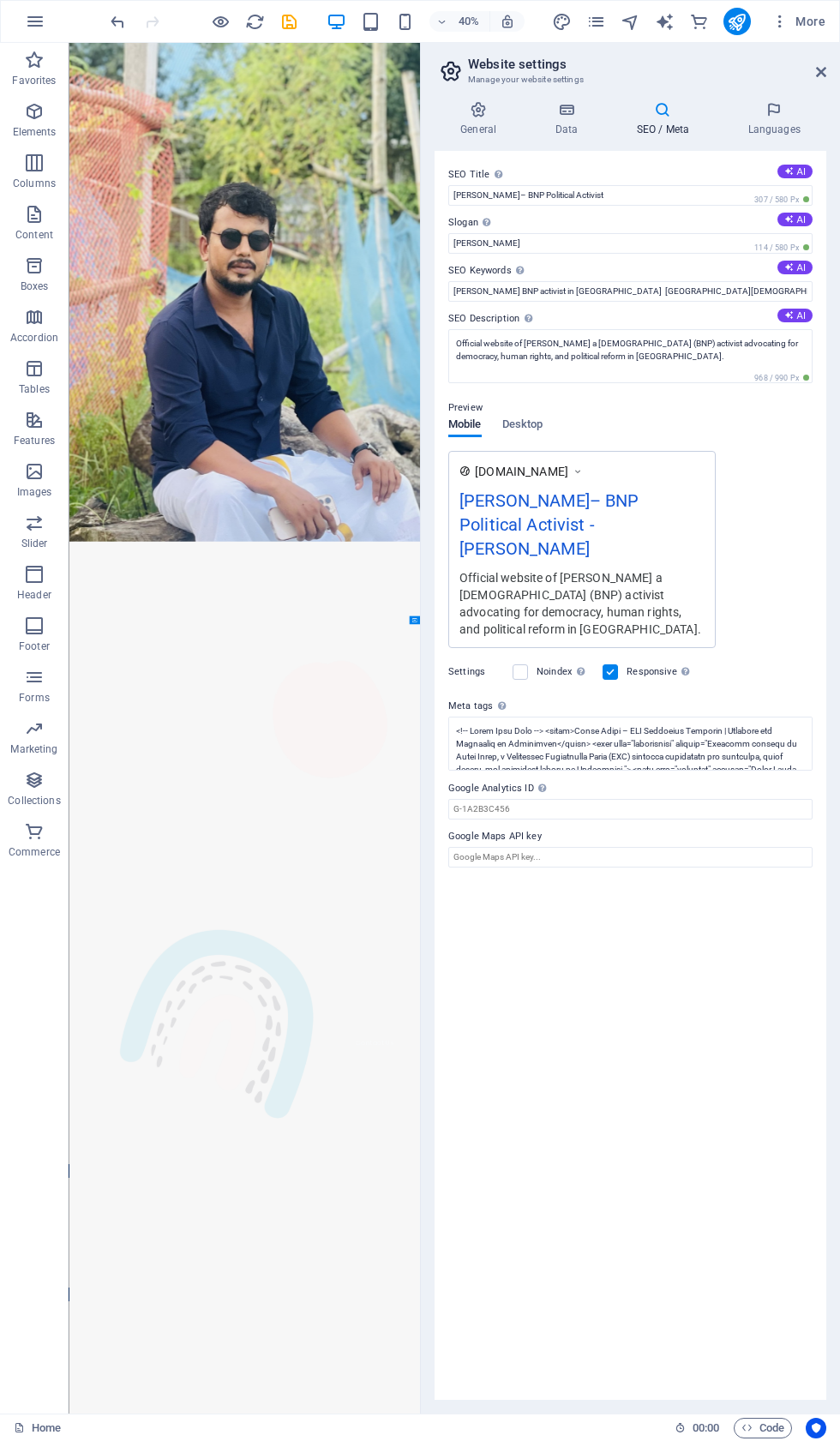
click at [676, 480] on div "[DOMAIN_NAME]" at bounding box center [582, 471] width 245 height 18
click at [481, 104] on icon at bounding box center [478, 110] width 88 height 17
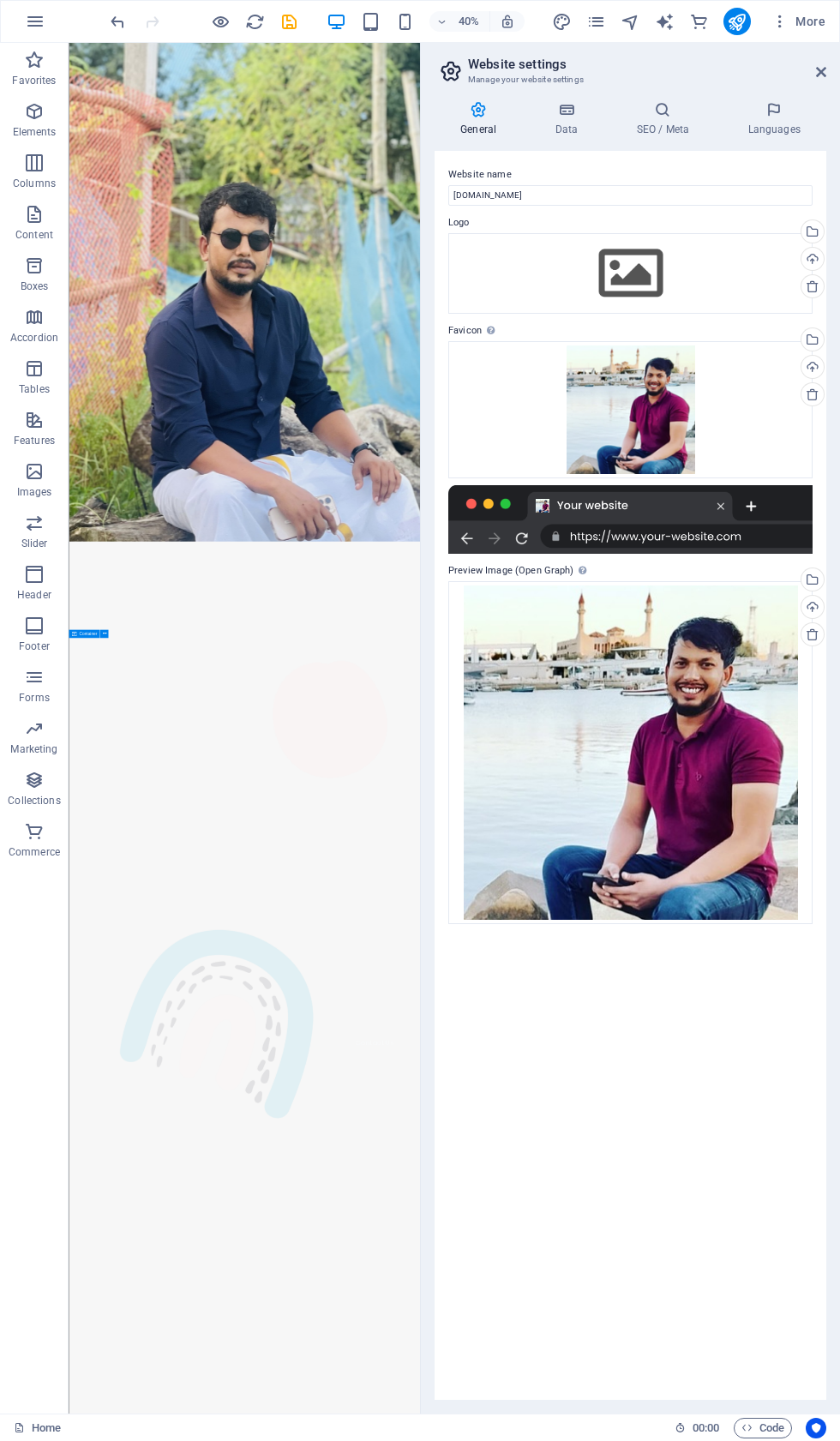
click at [304, 10] on div "40% More" at bounding box center [470, 22] width 725 height 28
click at [298, 21] on icon "save" at bounding box center [289, 22] width 20 height 20
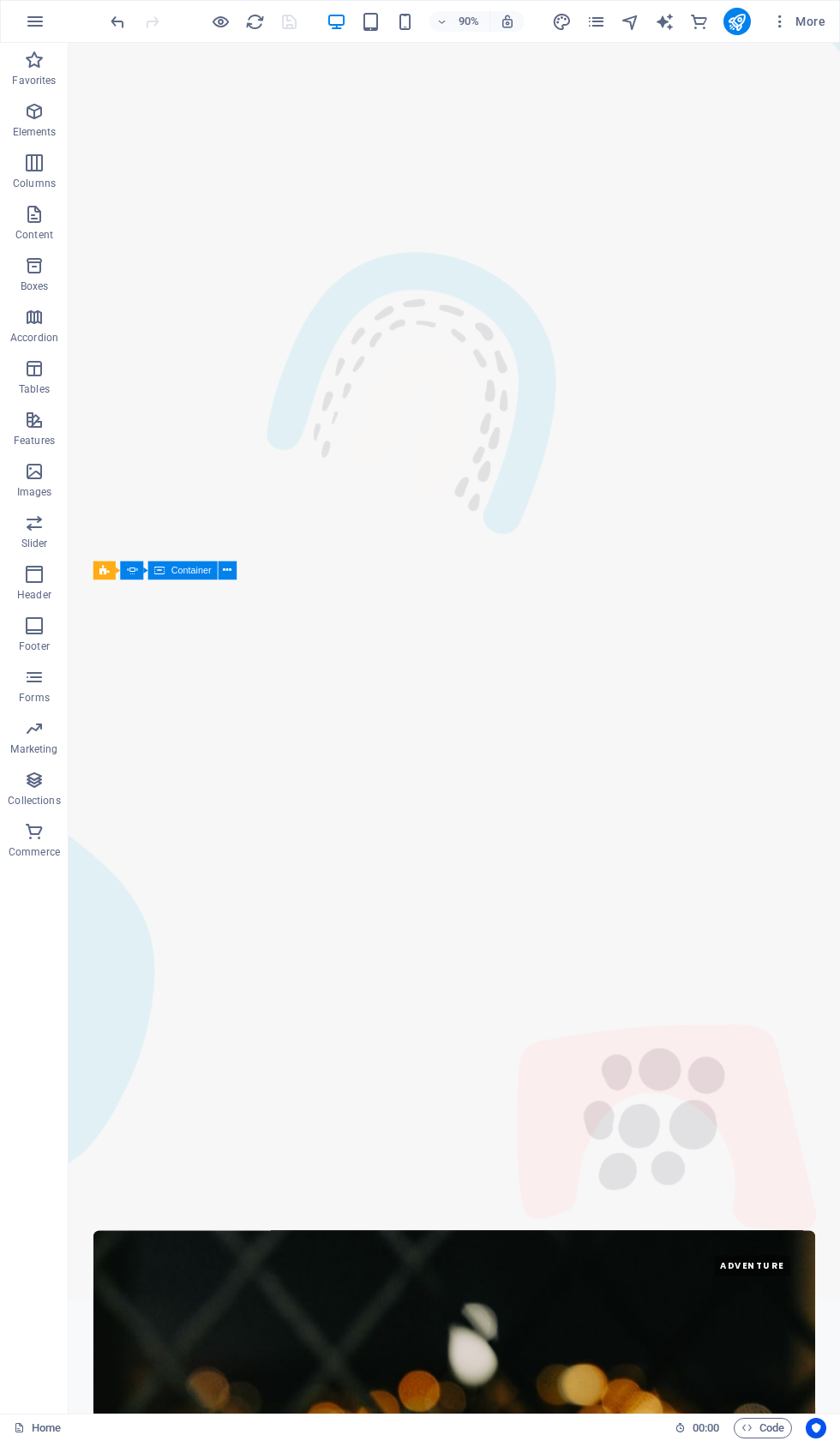
scroll to position [1987, 0]
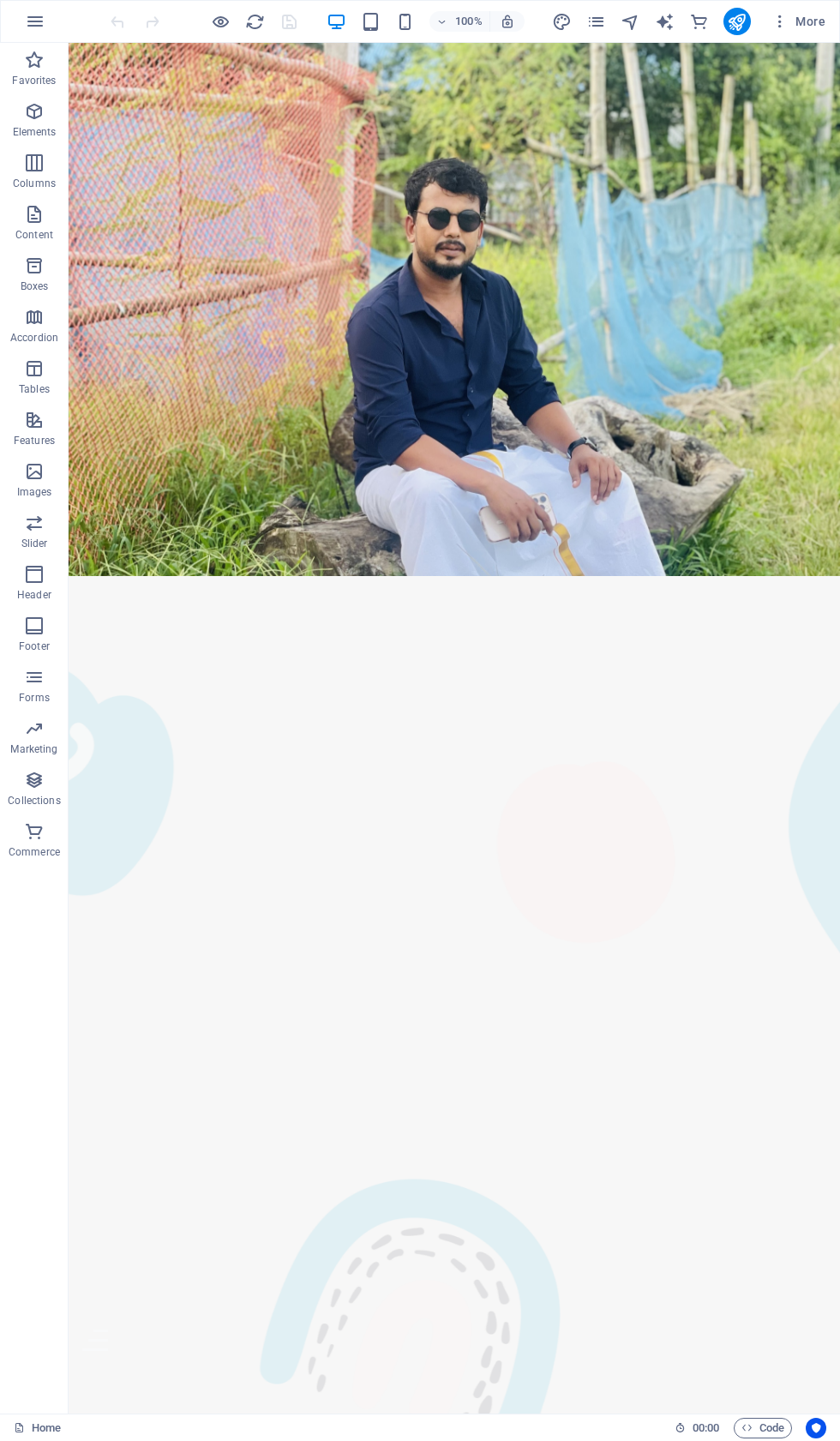
click at [729, 33] on button "publish" at bounding box center [737, 22] width 28 height 28
click at [746, 8] on div at bounding box center [737, 22] width 28 height 28
click at [728, 37] on div "100% More" at bounding box center [420, 21] width 838 height 41
click at [725, 28] on button "publish" at bounding box center [737, 22] width 28 height 28
click at [815, 29] on span "More" at bounding box center [798, 22] width 54 height 17
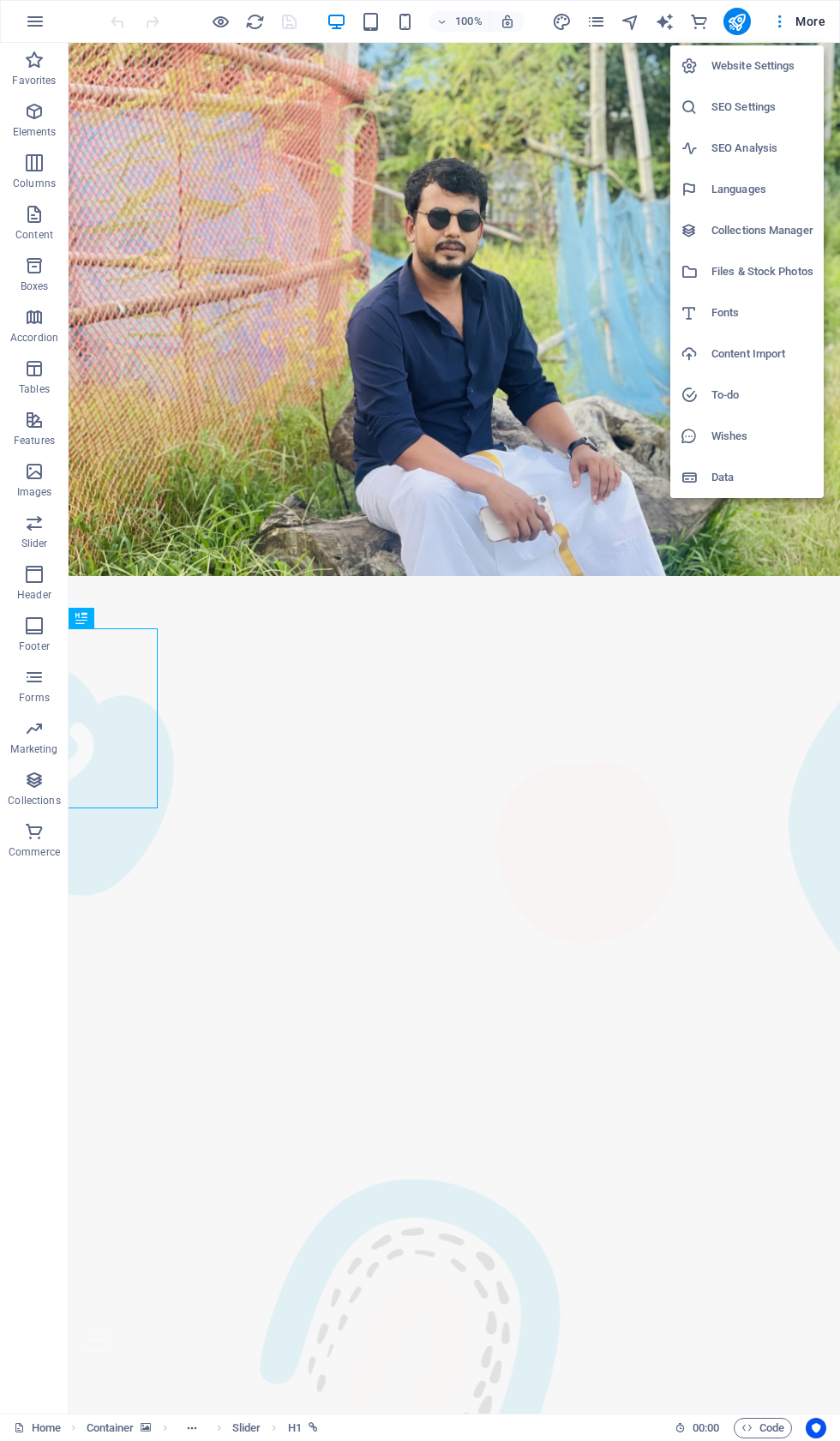
click at [758, 65] on h6 "Website Settings" at bounding box center [763, 66] width 102 height 21
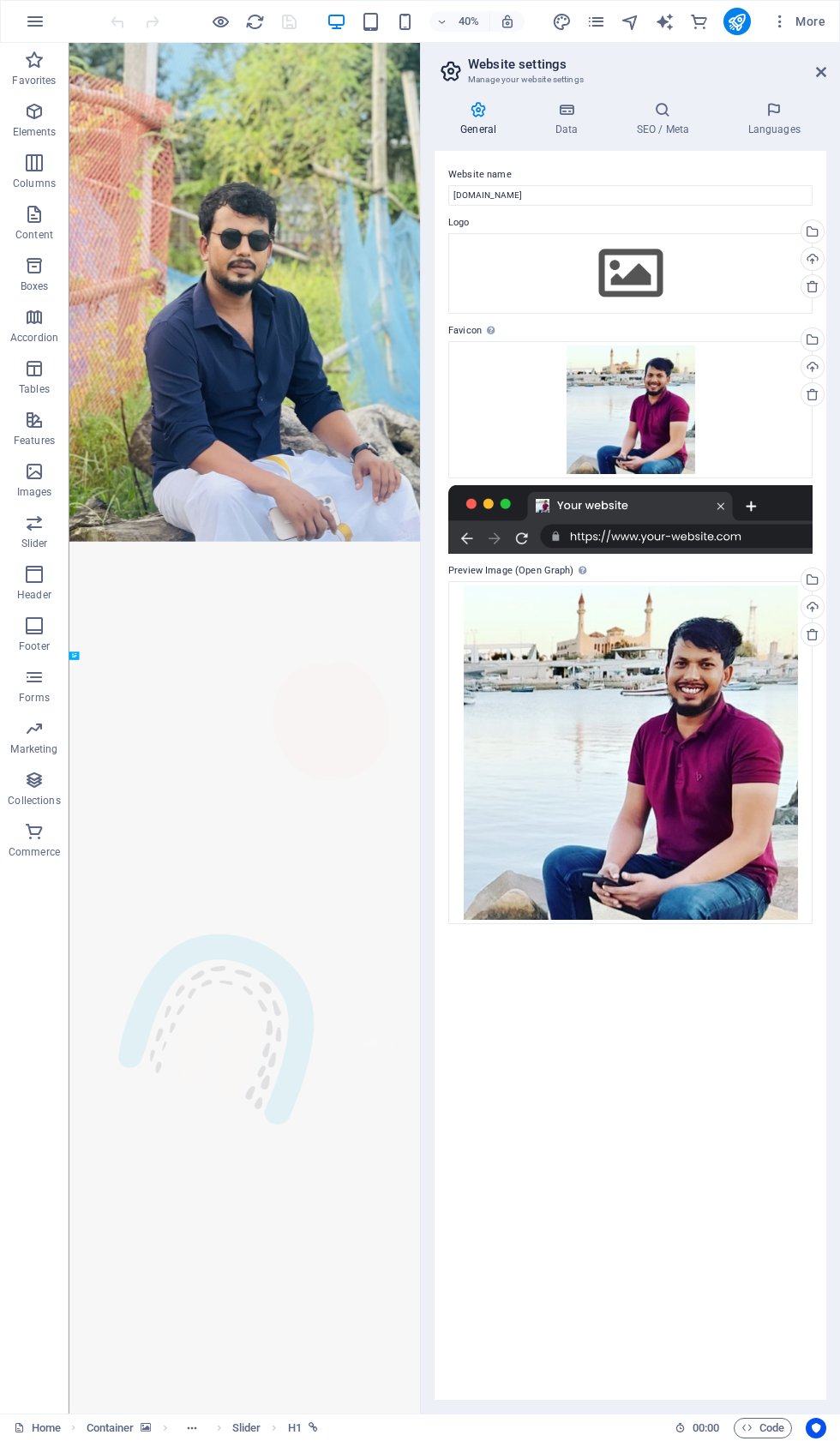
click at [672, 114] on icon at bounding box center [662, 110] width 105 height 17
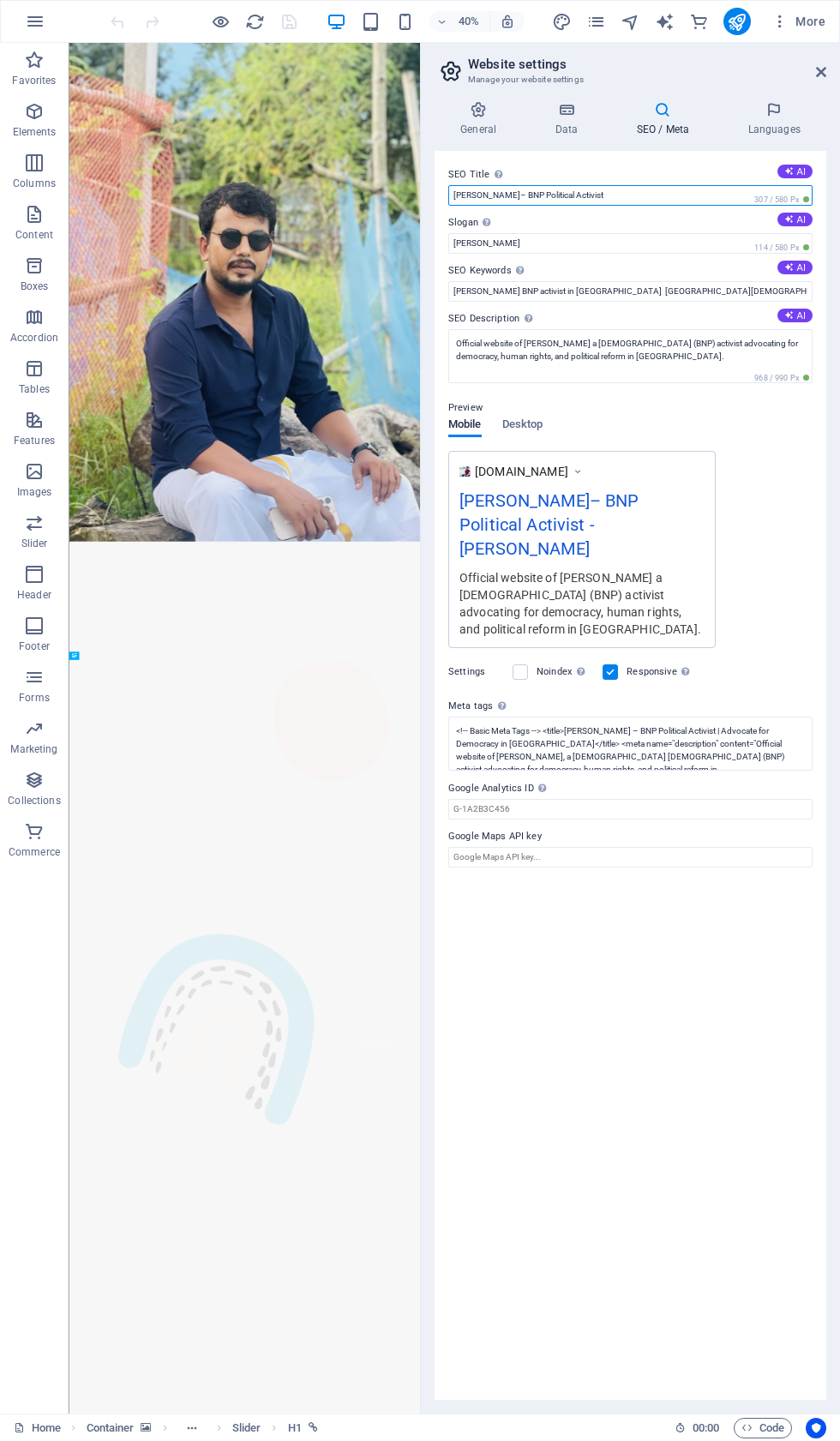
click at [619, 205] on input "Iqbal Hsan– BNP Political Activist" at bounding box center [630, 196] width 364 height 21
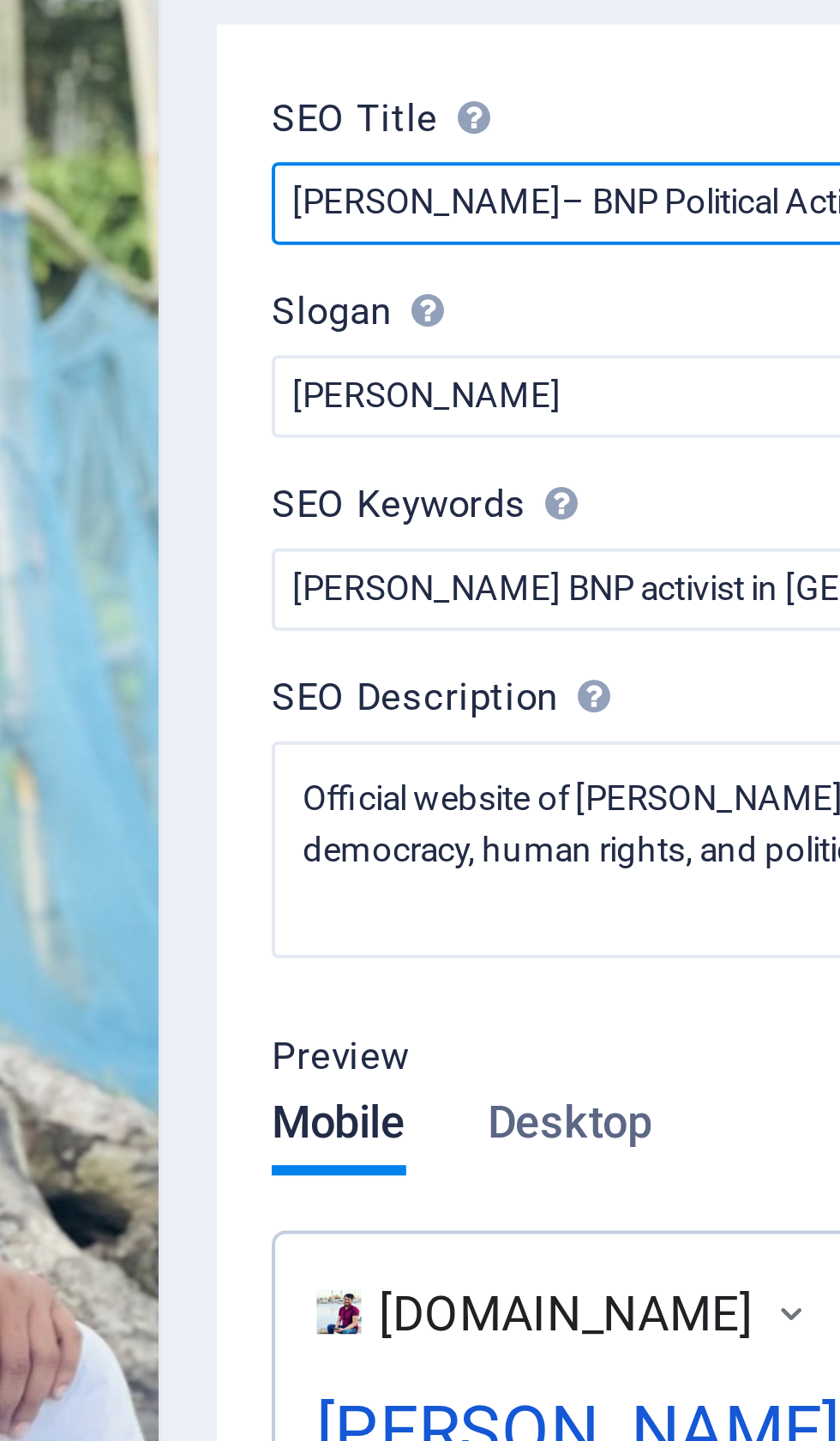
click at [448, 186] on input "[PERSON_NAME]– BNP Political Activist" at bounding box center [630, 196] width 364 height 21
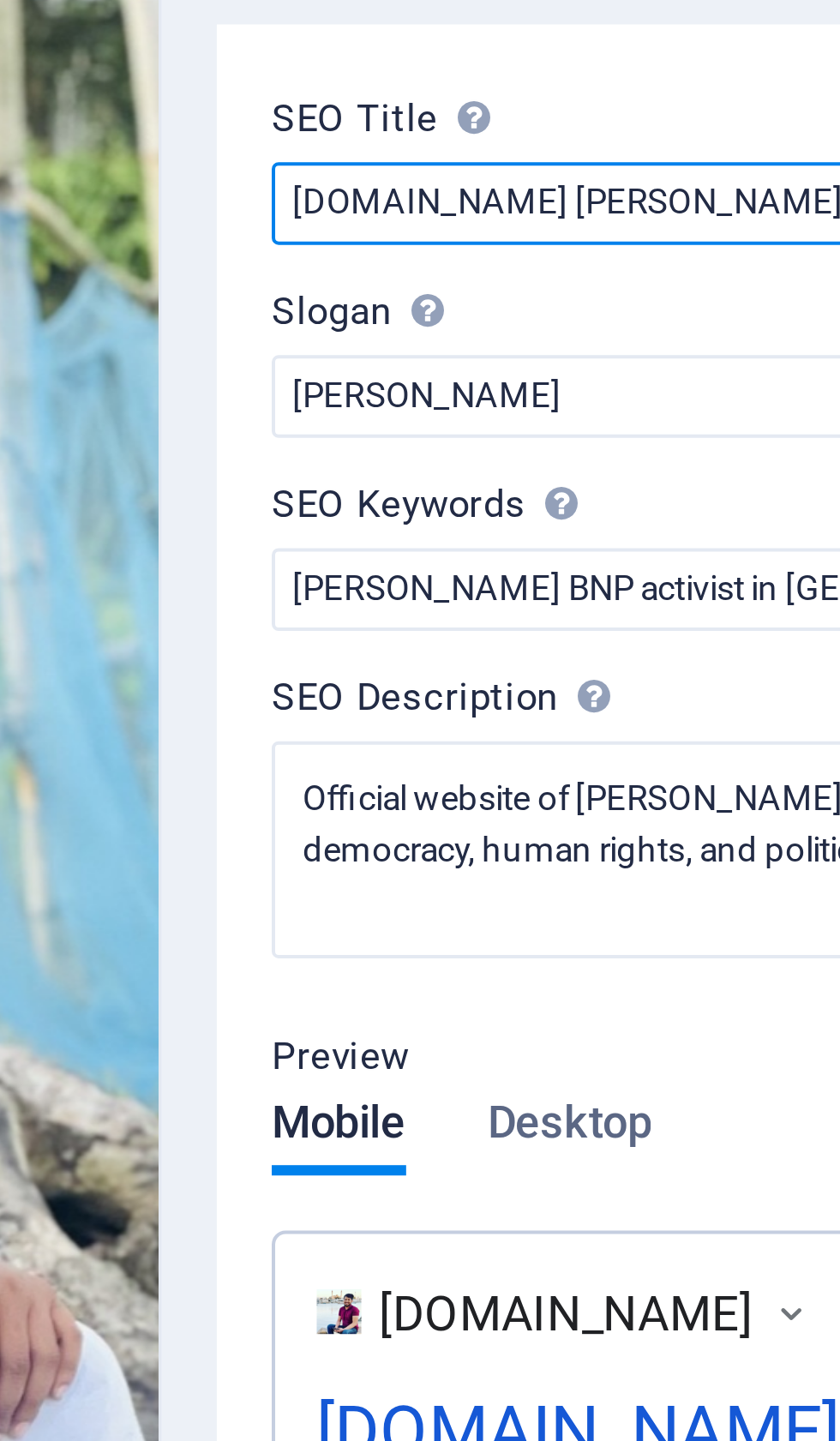
type input "Iqbalhossain.net -Iqbal Hsan– BNP Political Activist"
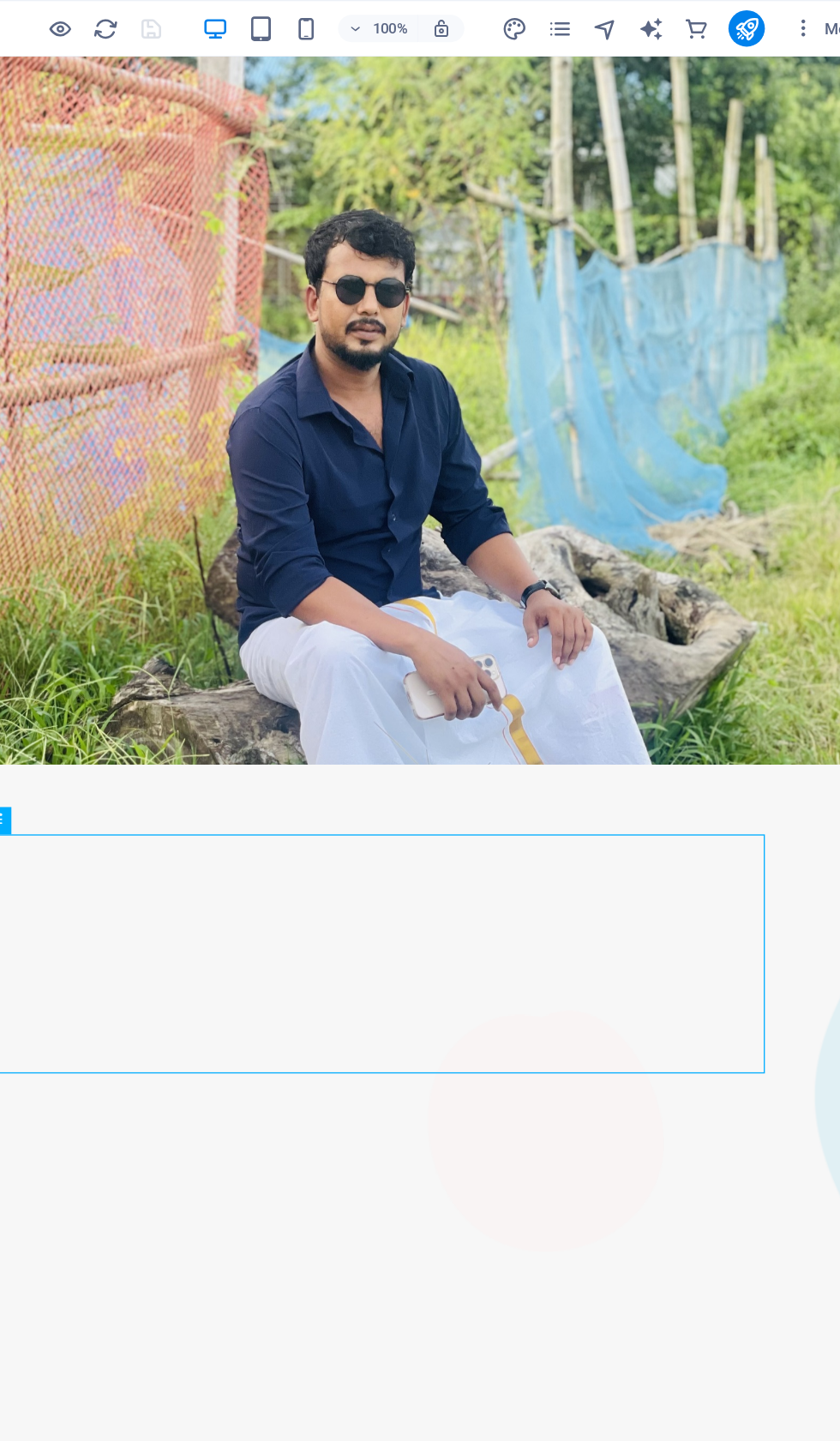
click at [772, 21] on span "More" at bounding box center [798, 22] width 54 height 17
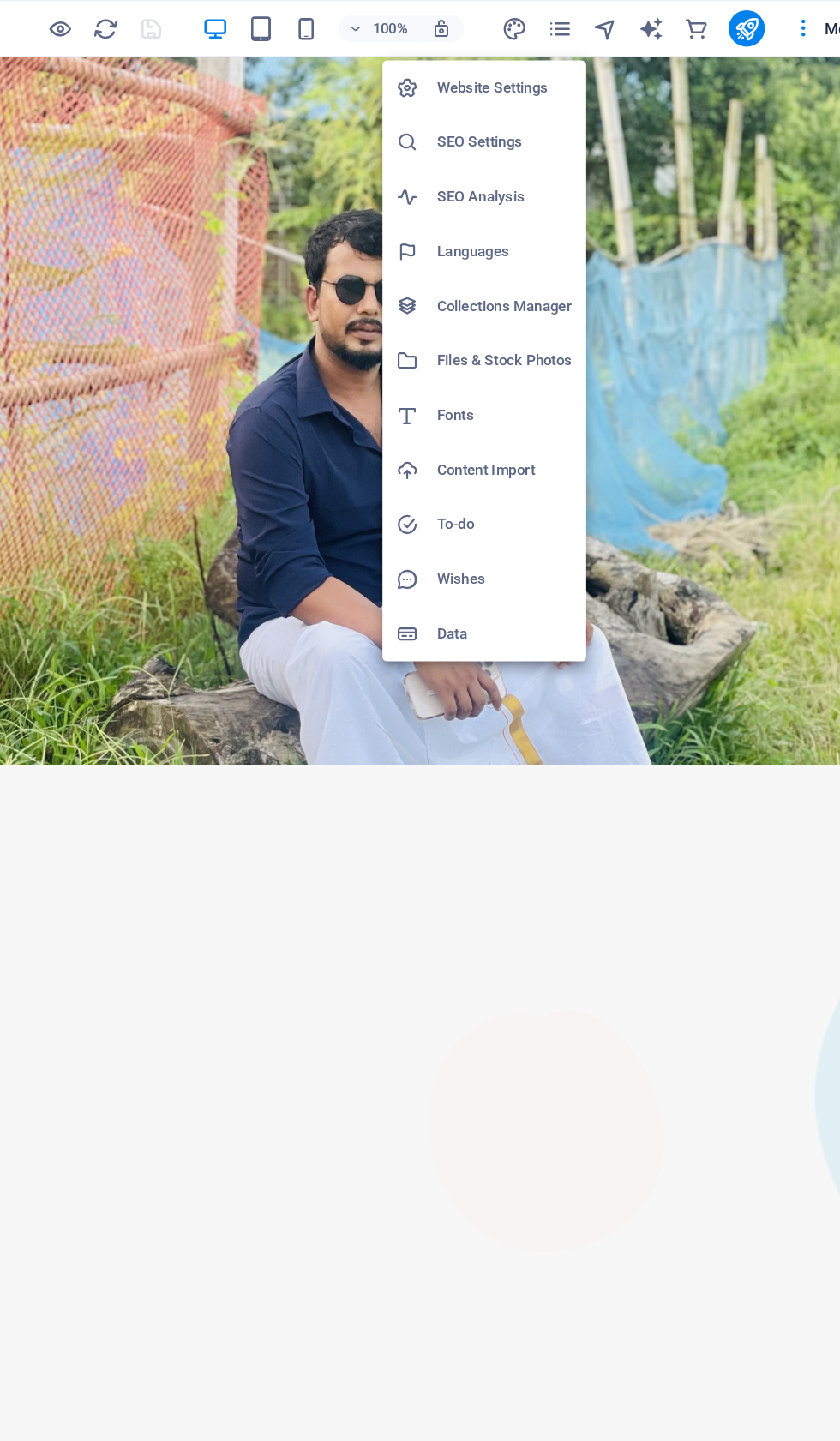
click at [504, 108] on h6 "SEO Settings" at bounding box center [555, 108] width 102 height 21
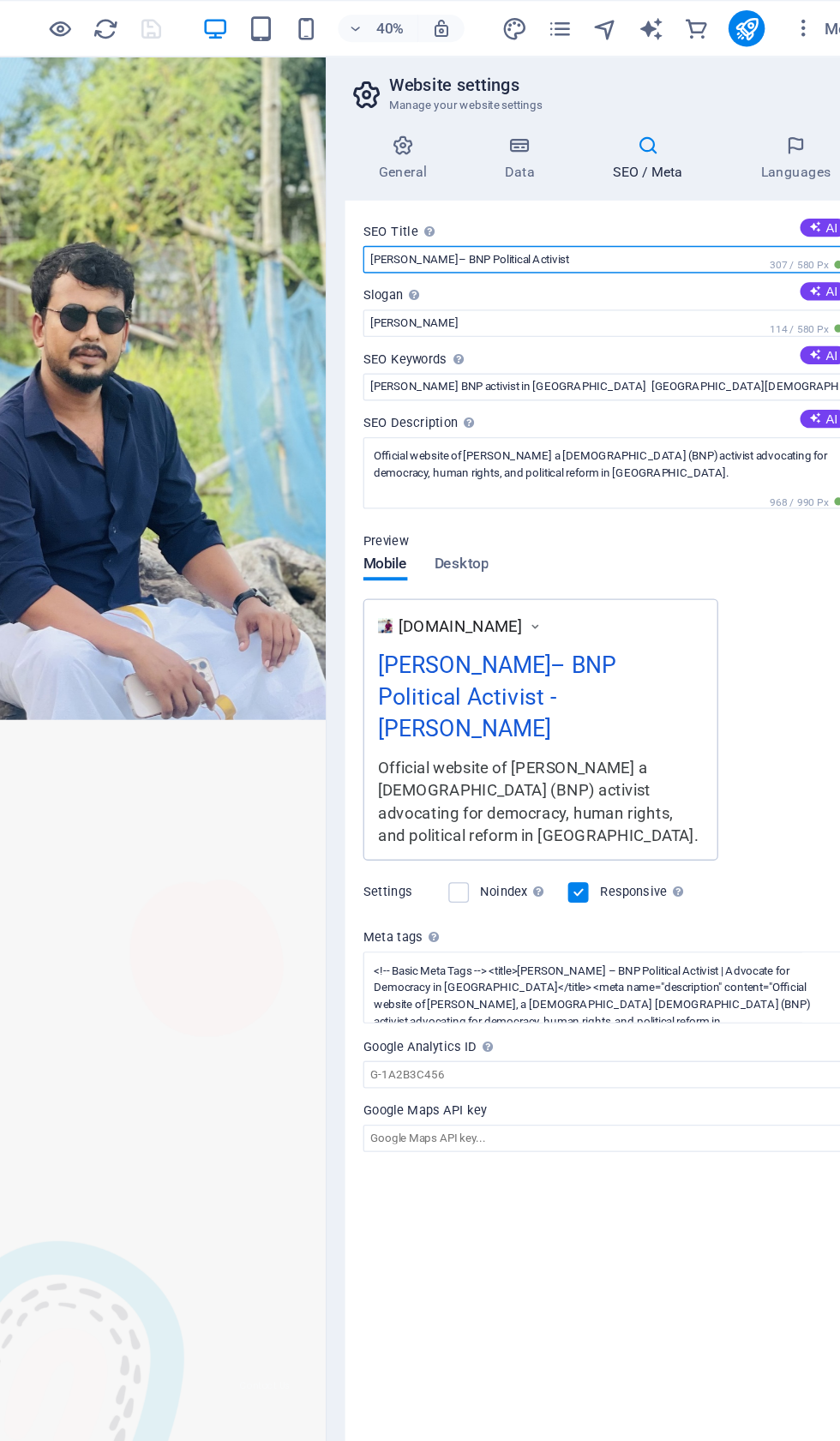
click at [448, 205] on input "[PERSON_NAME]– BNP Political Activist" at bounding box center [630, 196] width 364 height 21
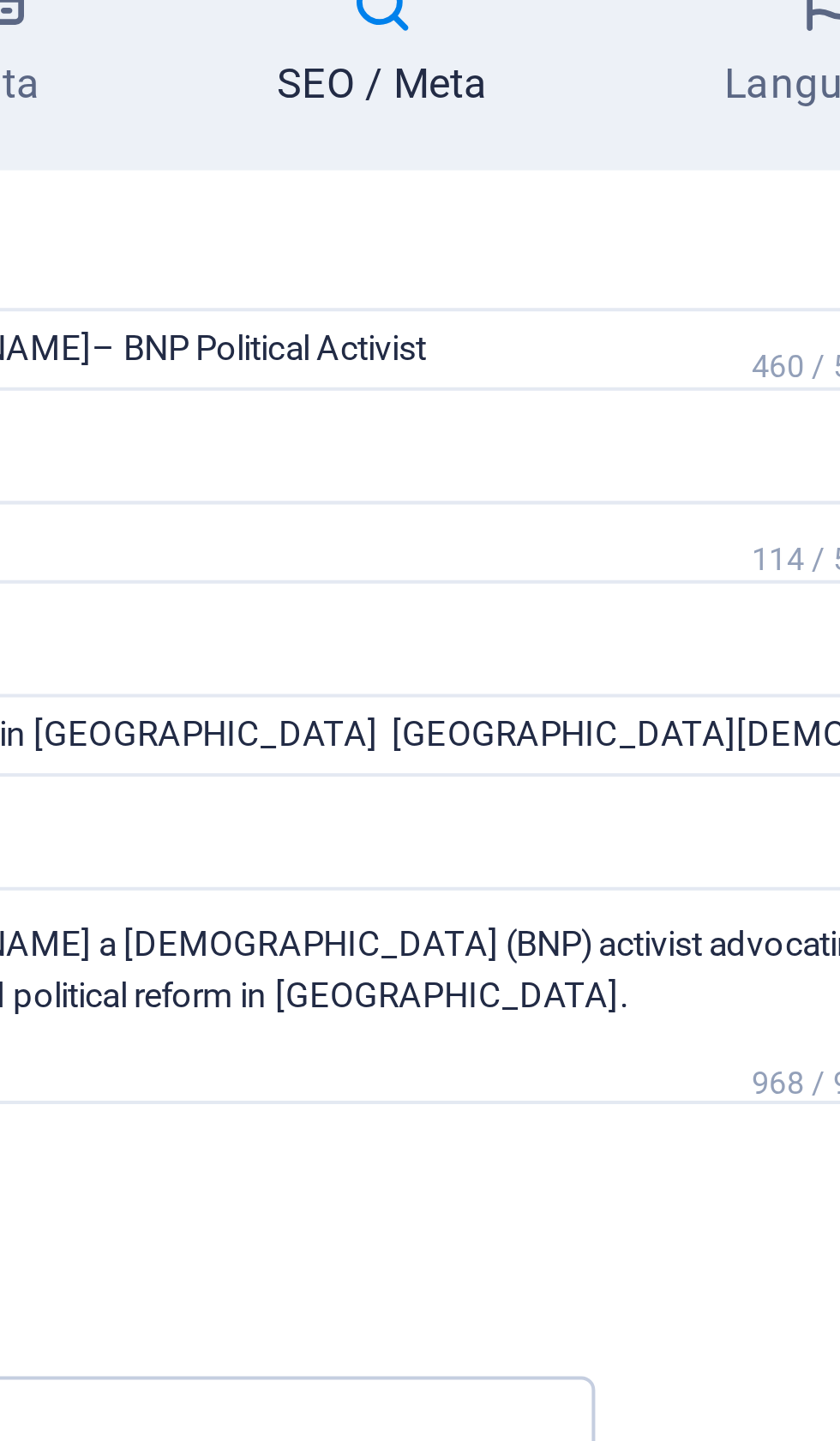
click at [751, 193] on span "460 / 580 Px" at bounding box center [781, 199] width 62 height 12
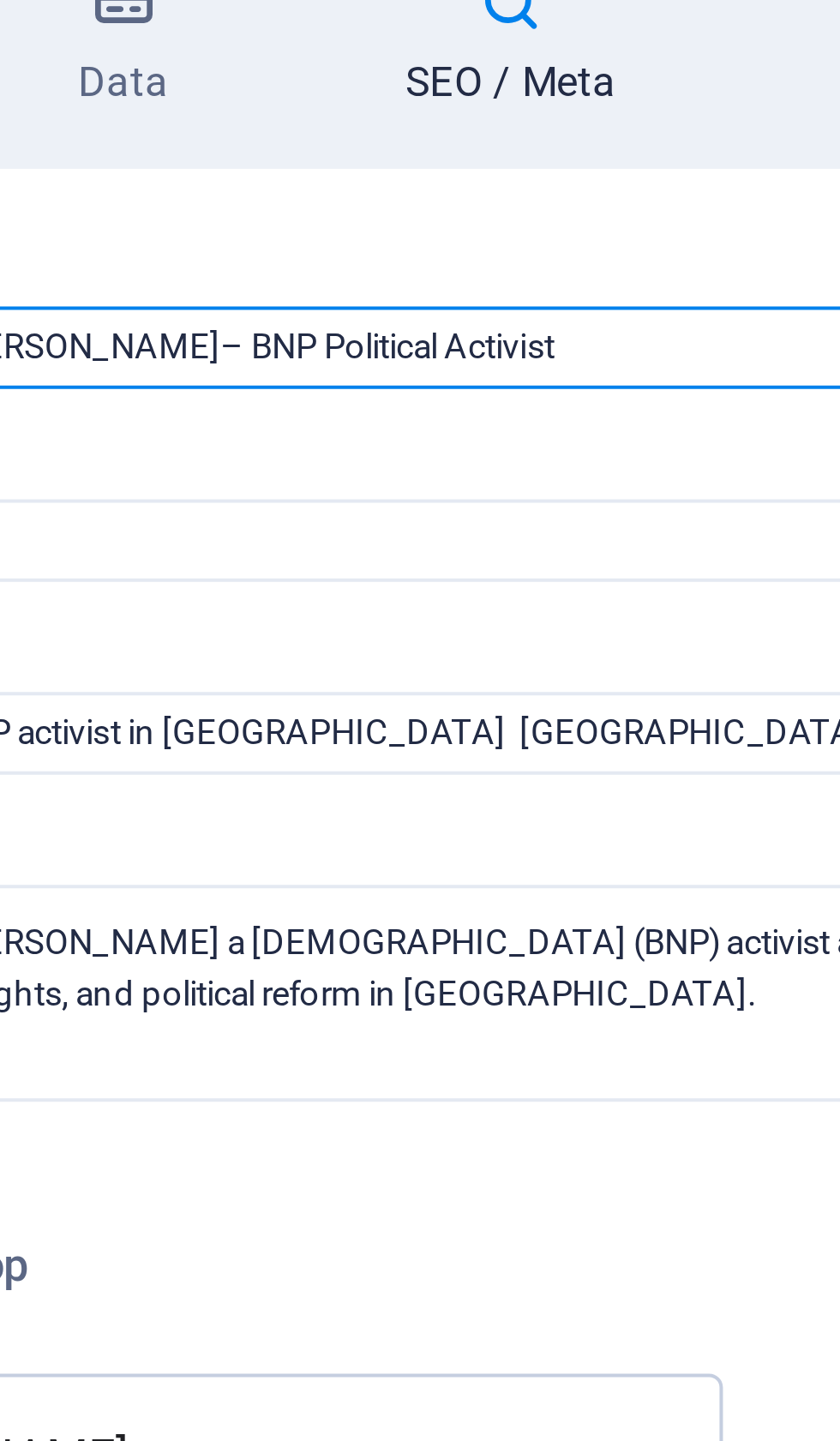
click at [448, 186] on input "Iqbalhossain.net Iqbal Hsan– BNP Political Activist" at bounding box center [630, 196] width 364 height 21
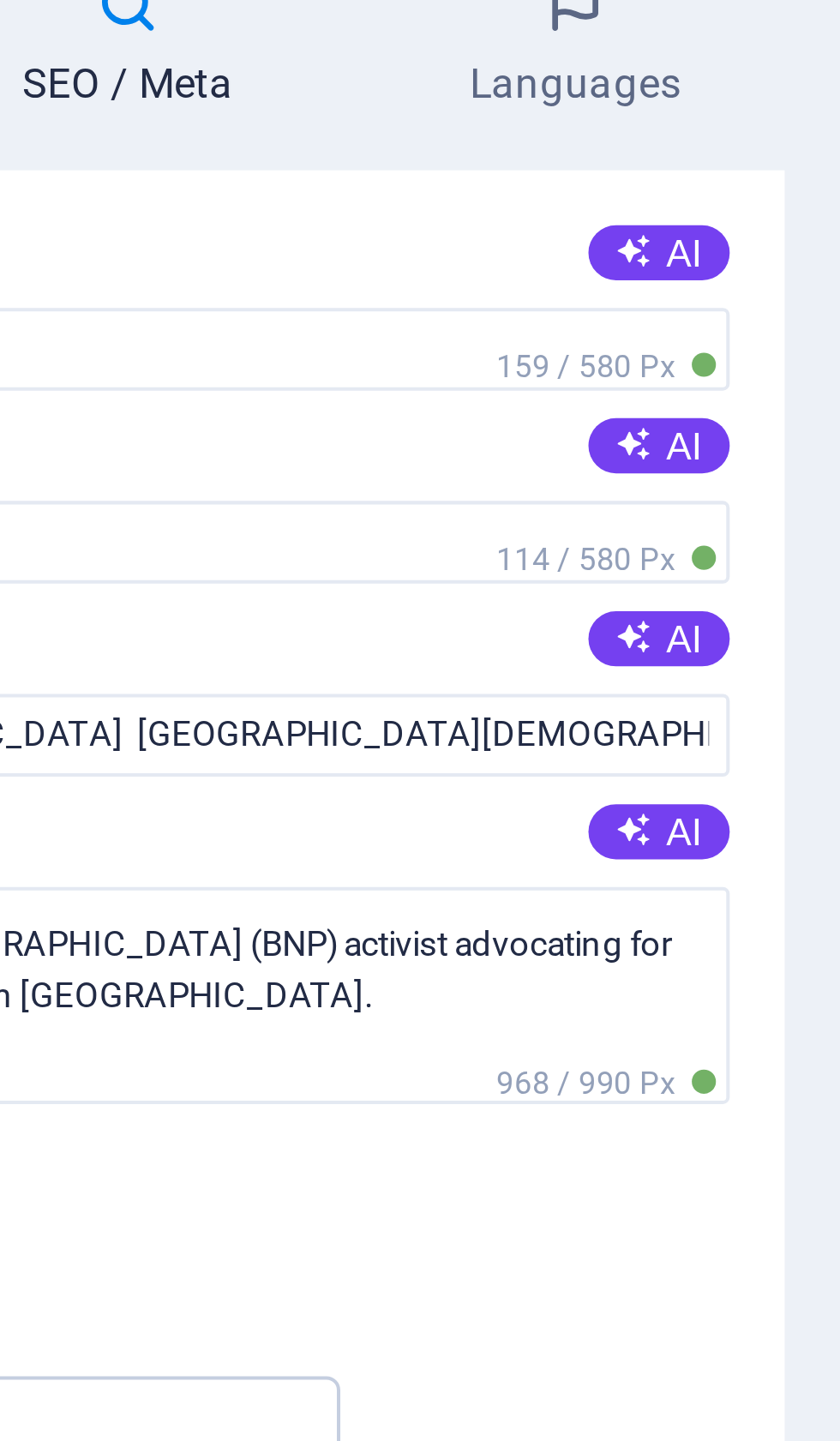
click at [778, 165] on button "AI" at bounding box center [795, 172] width 36 height 14
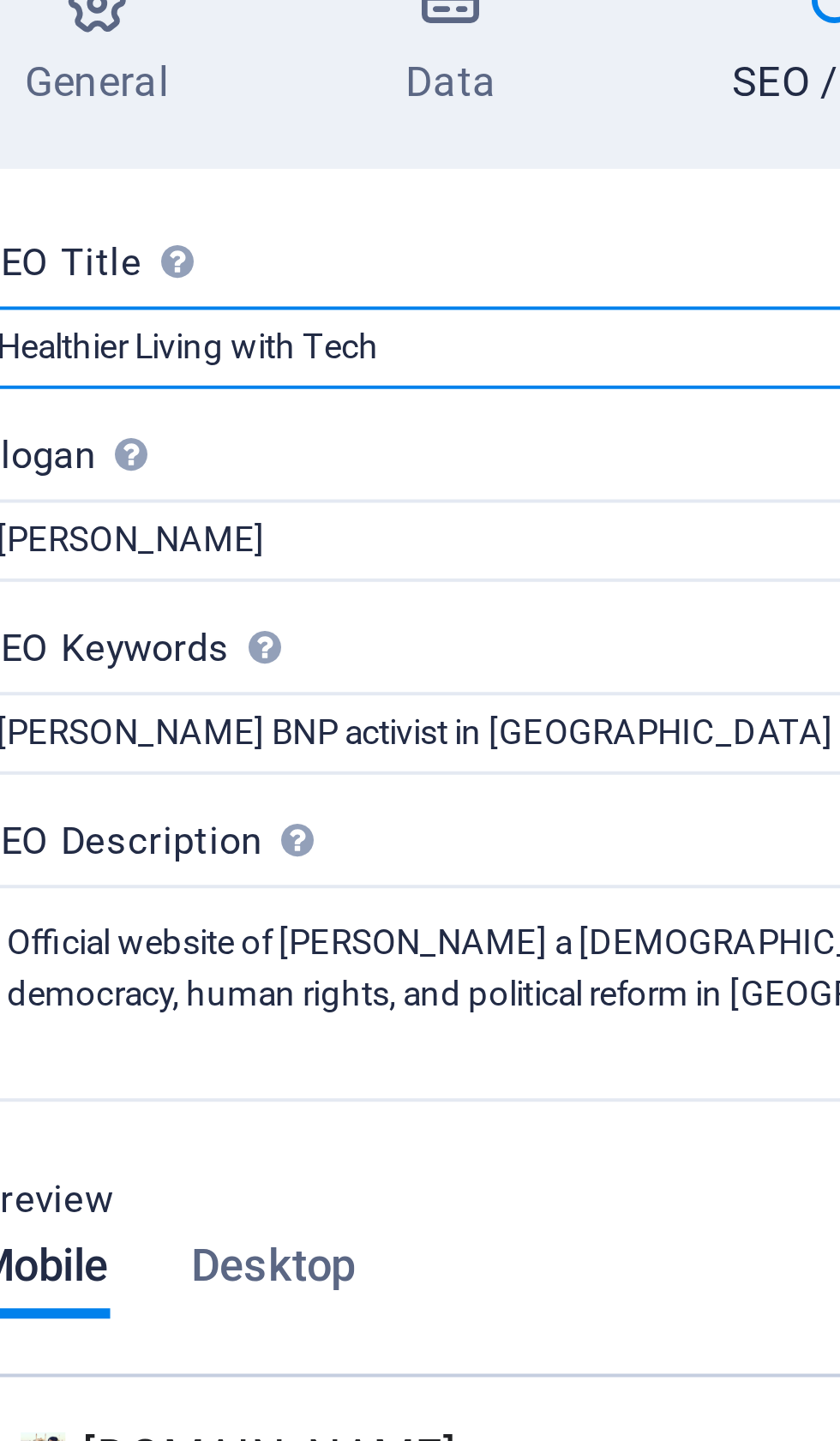
click at [448, 186] on input "Healthier Living with Tech" at bounding box center [630, 196] width 364 height 21
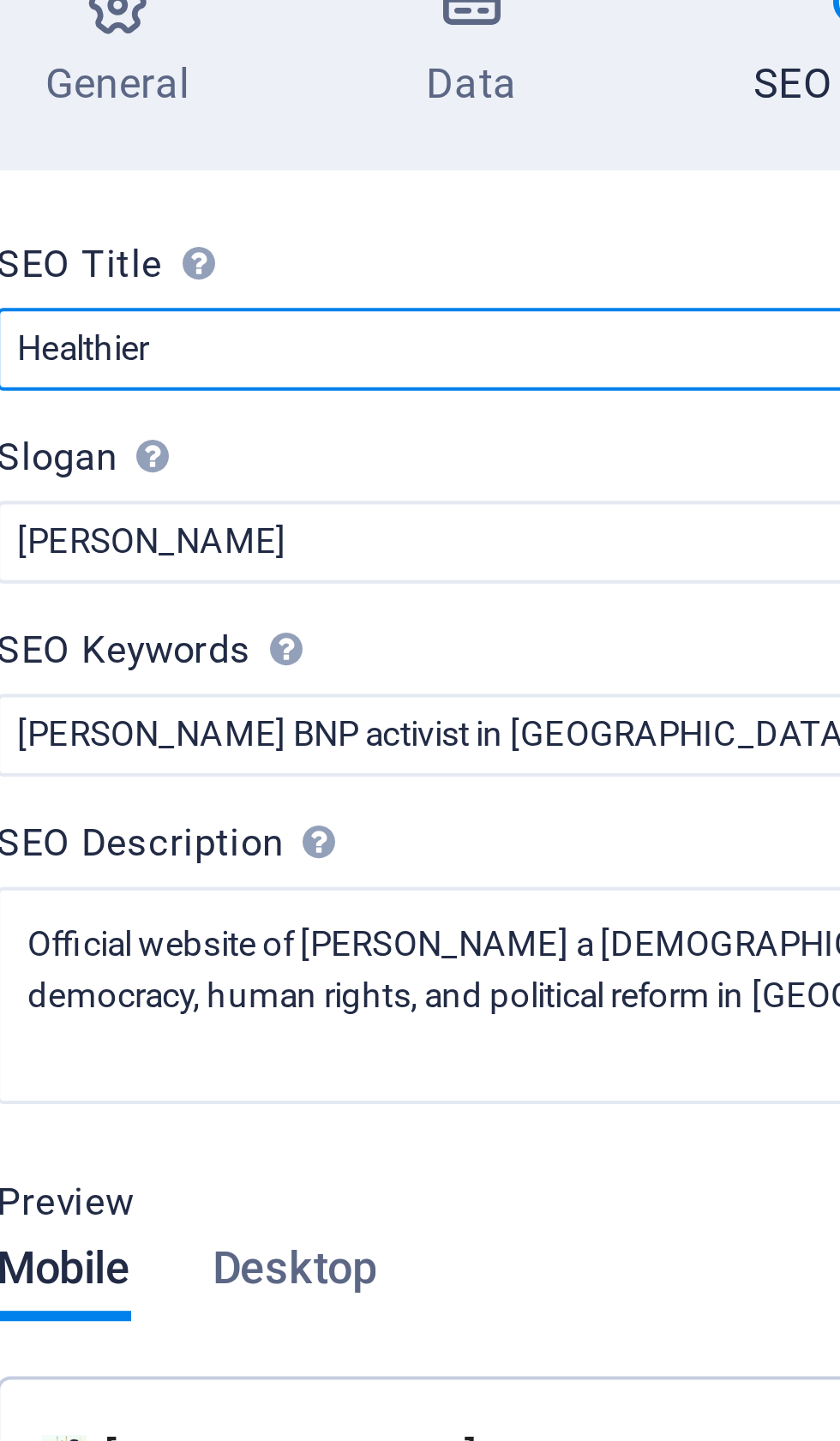
type input "Healthie"
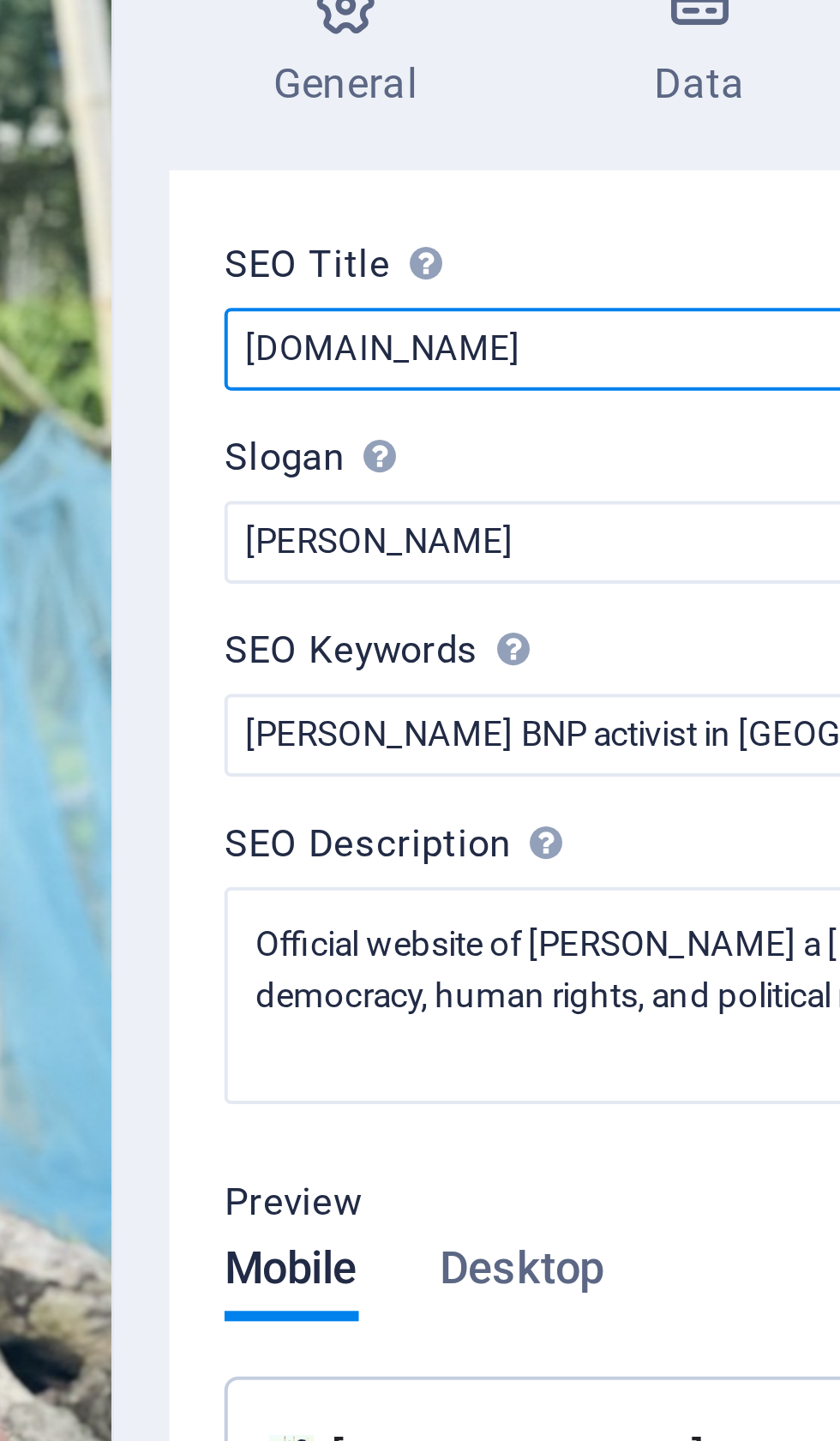
type input "[DOMAIN_NAME]"
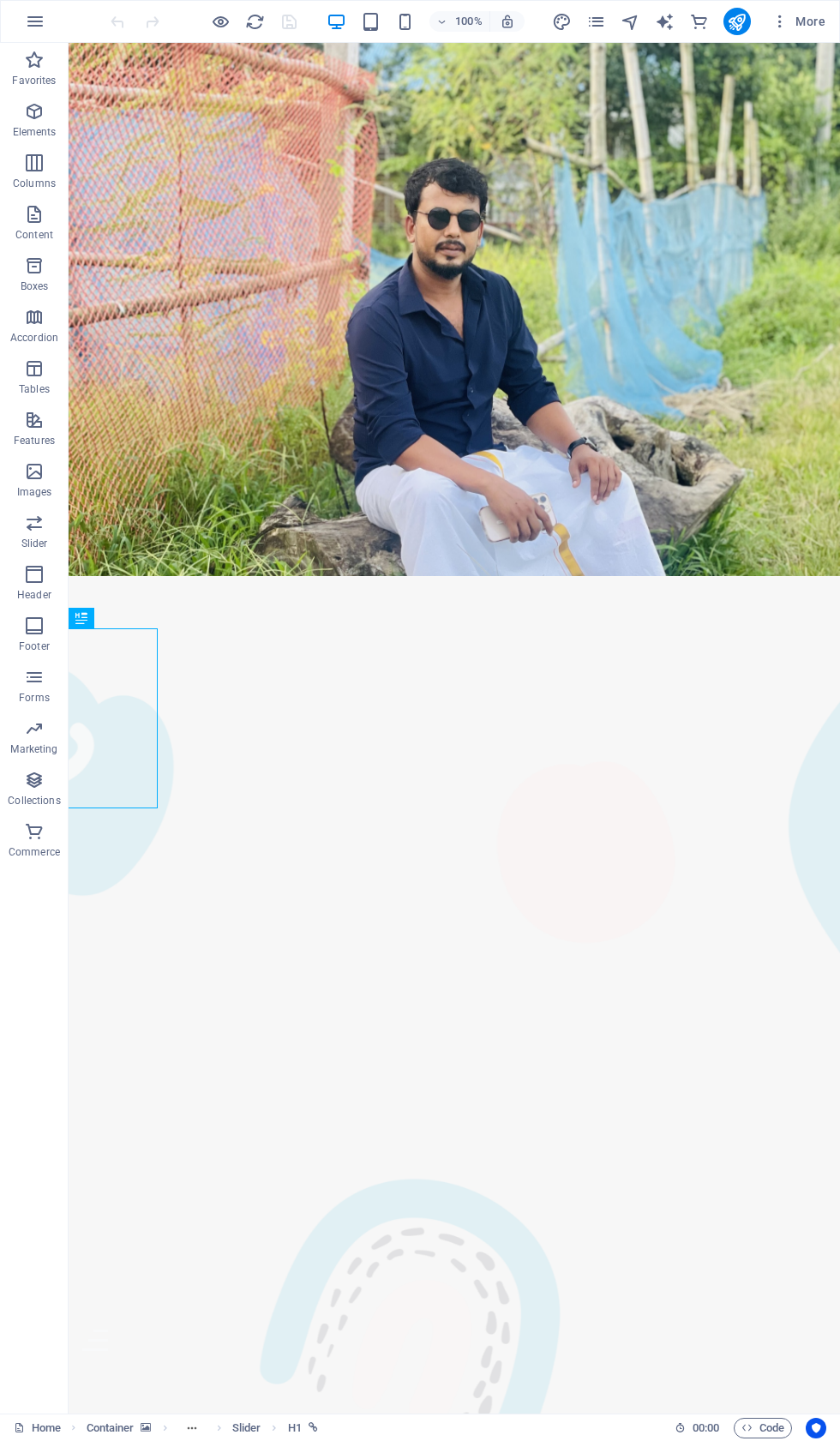
click at [804, 23] on span "More" at bounding box center [798, 22] width 54 height 17
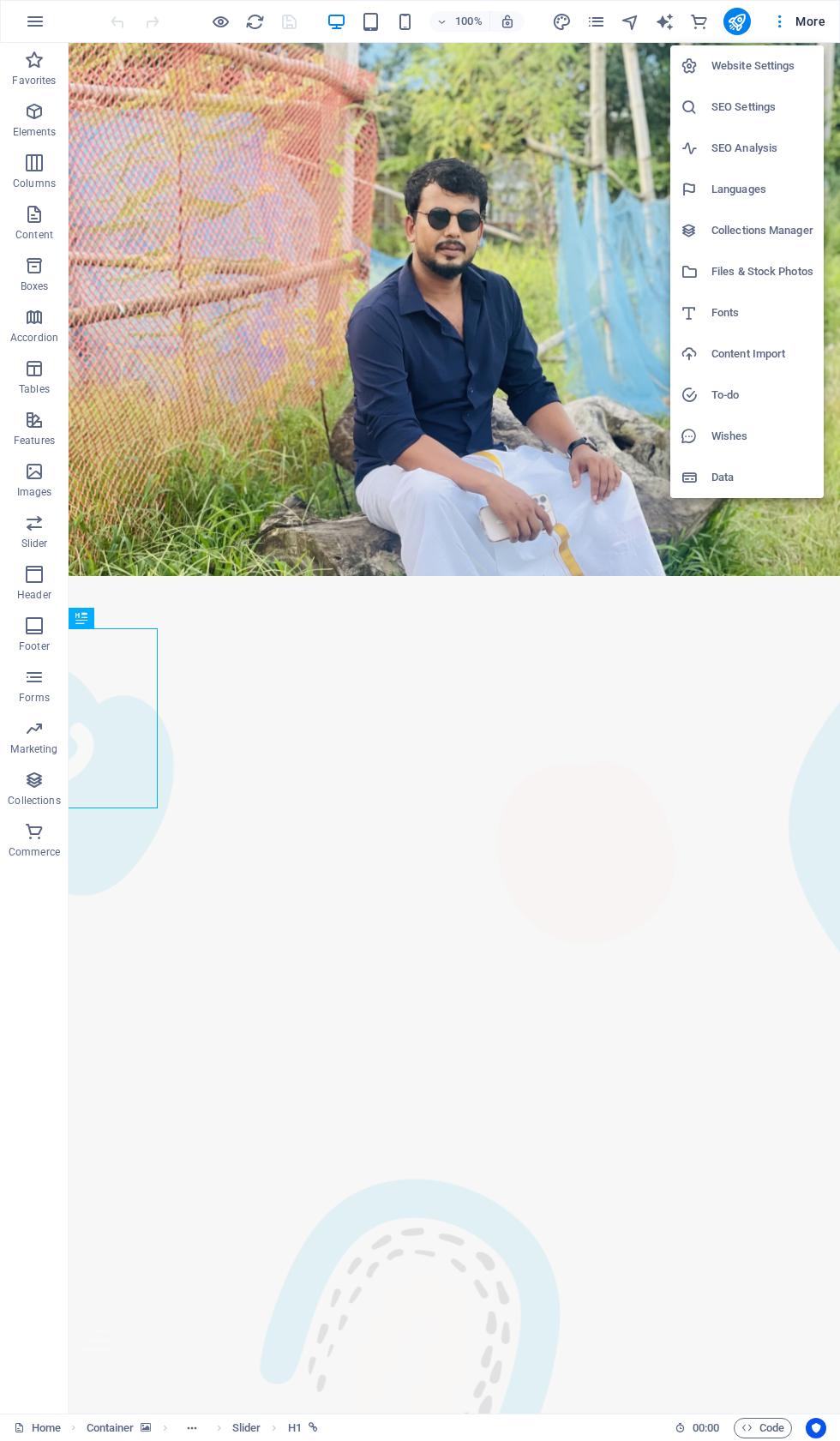
click at [753, 52] on li "Website Settings" at bounding box center [746, 65] width 153 height 41
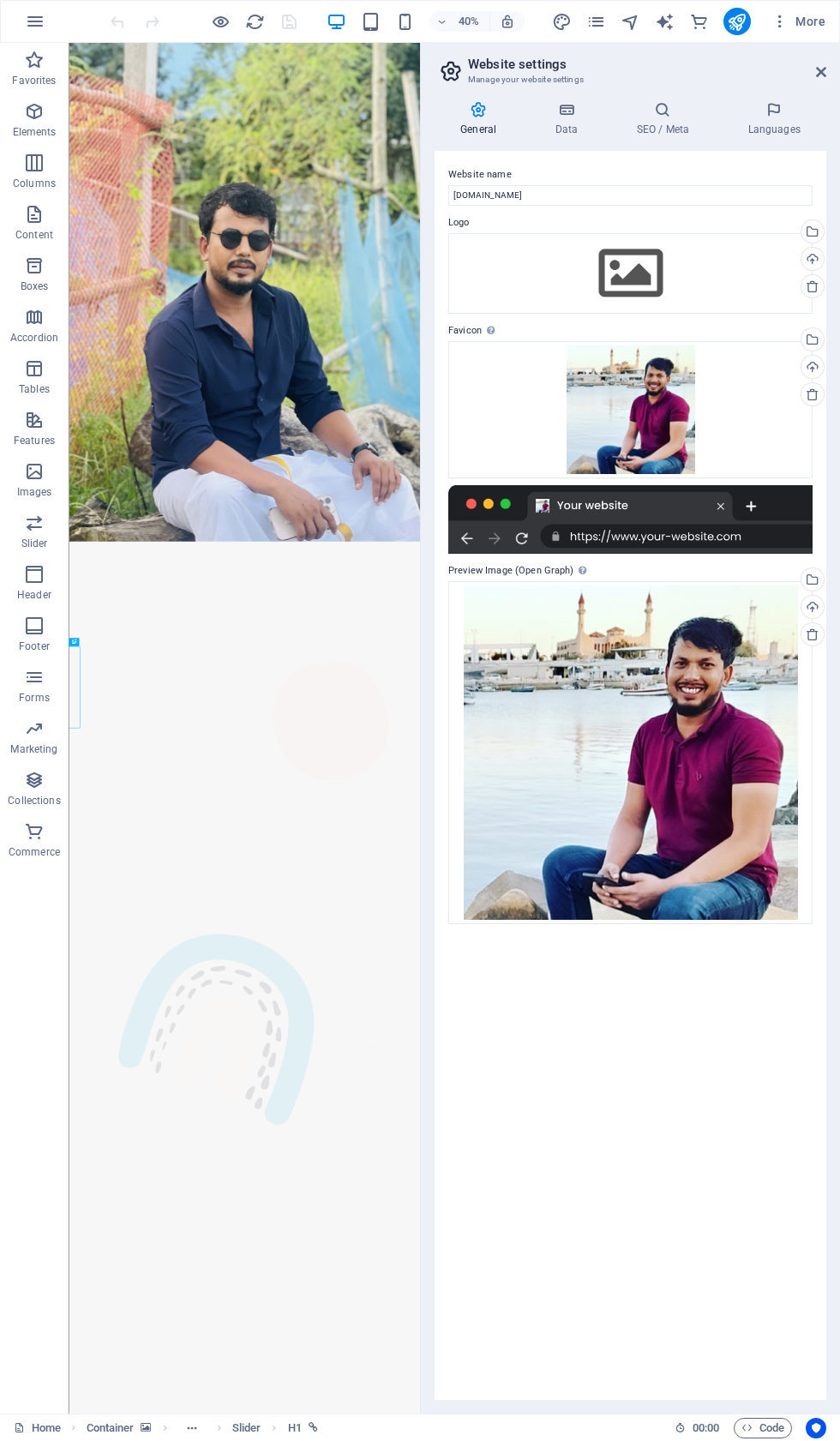
click at [563, 121] on h4 "Data" at bounding box center [570, 120] width 81 height 36
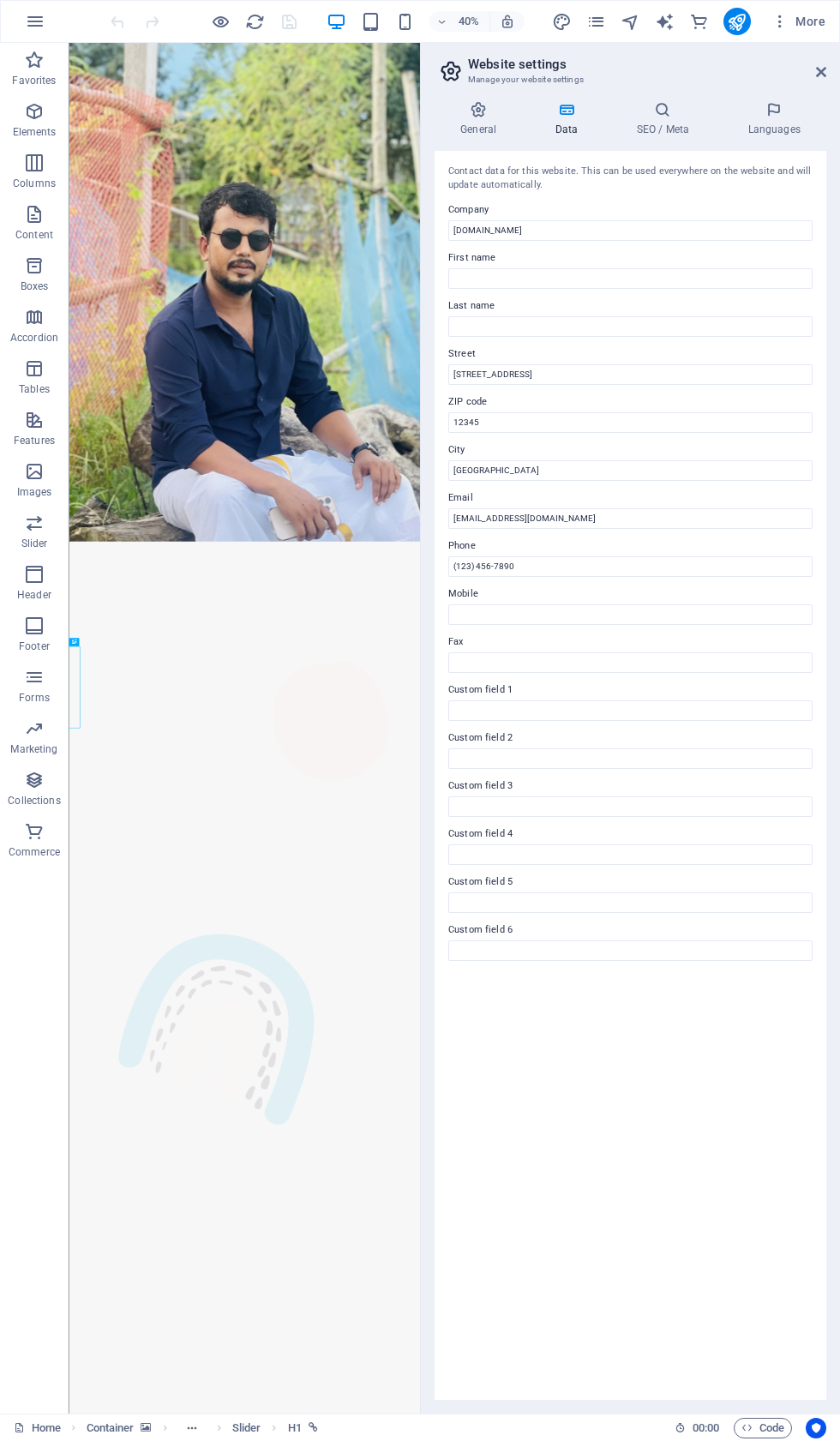
click at [667, 117] on icon at bounding box center [662, 110] width 105 height 17
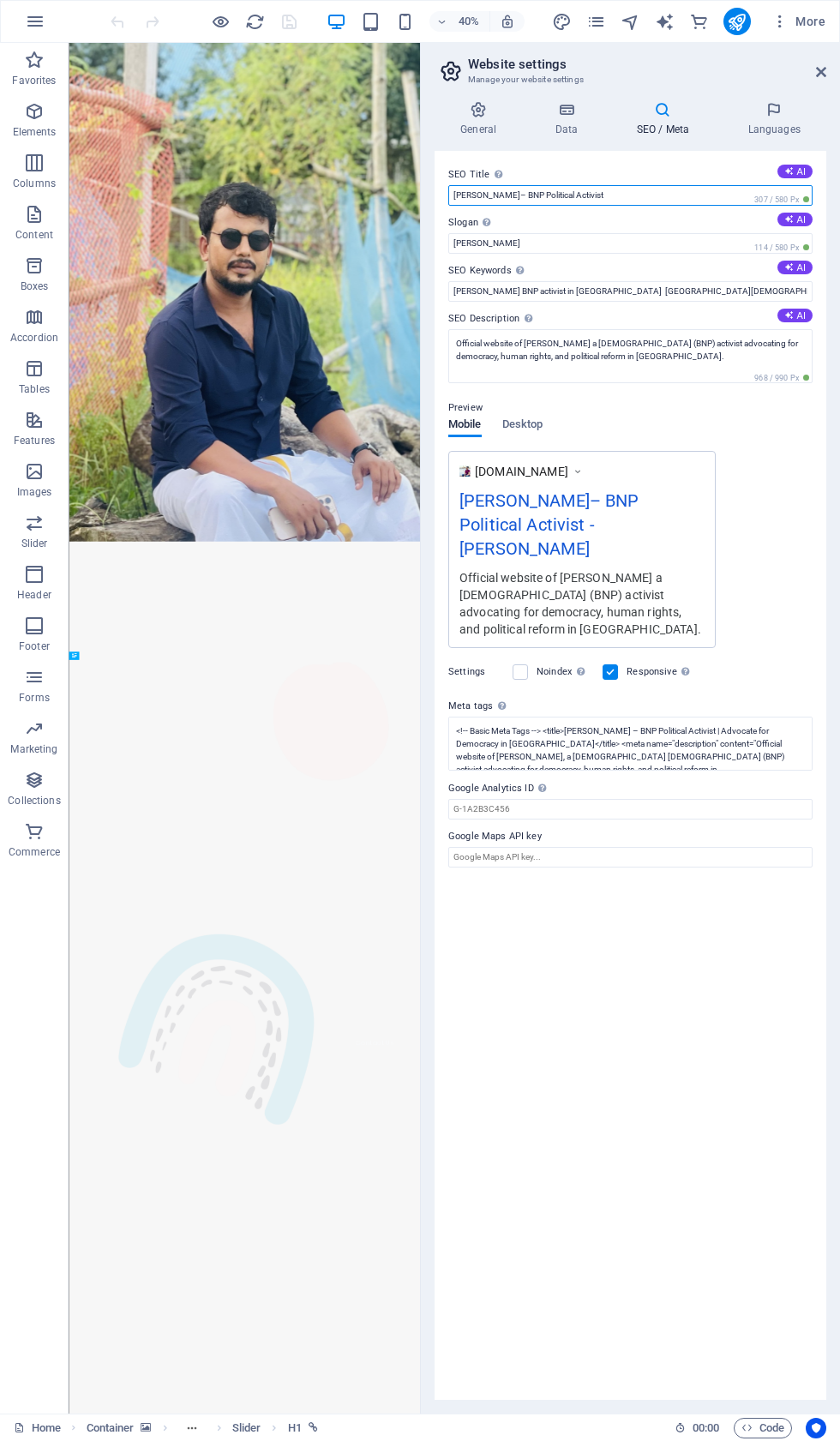
click at [653, 205] on input "[PERSON_NAME]– BNP Political Activist" at bounding box center [630, 196] width 364 height 21
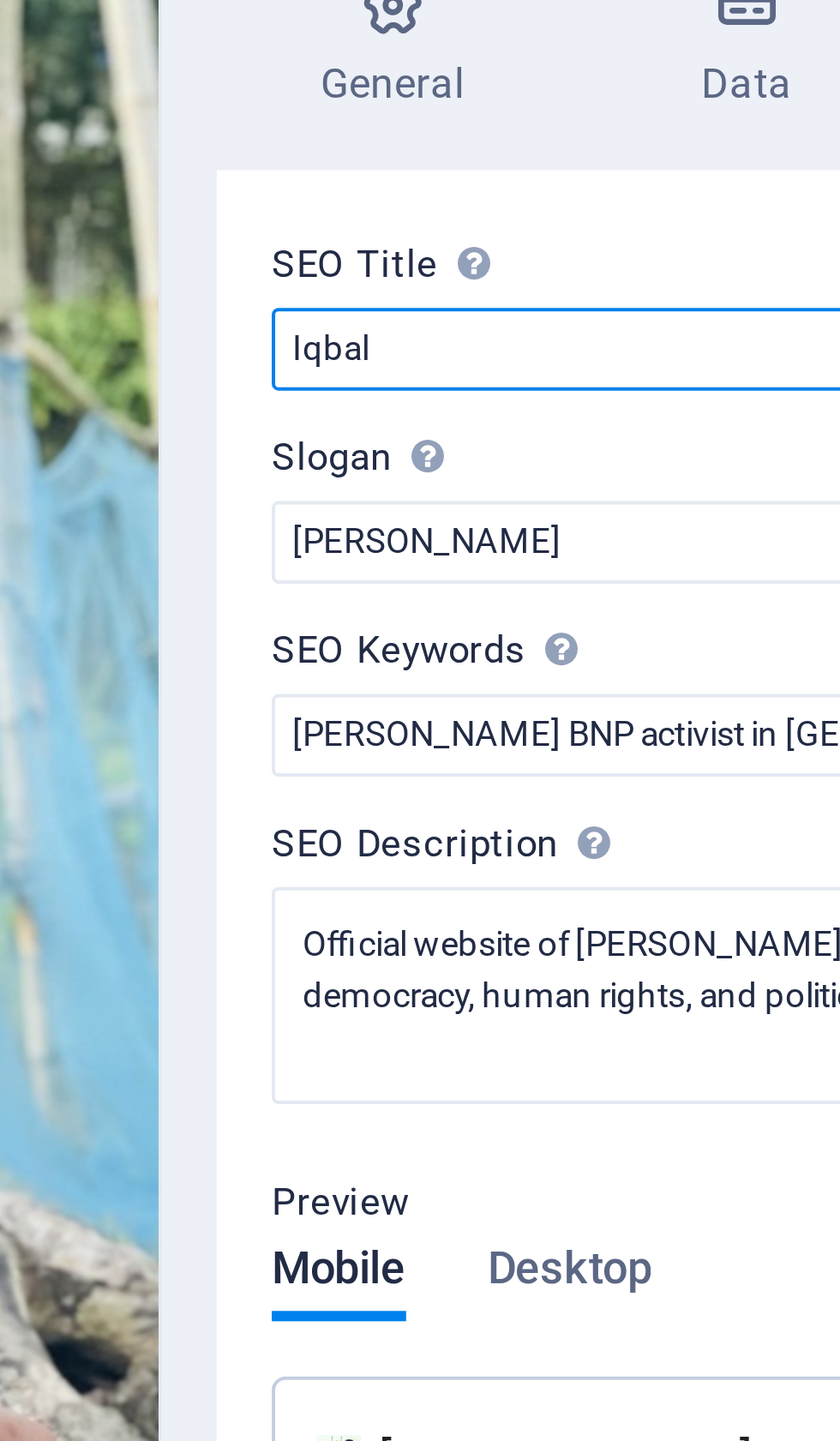
type input "Iqb"
type input "Iqbalhossain.net"
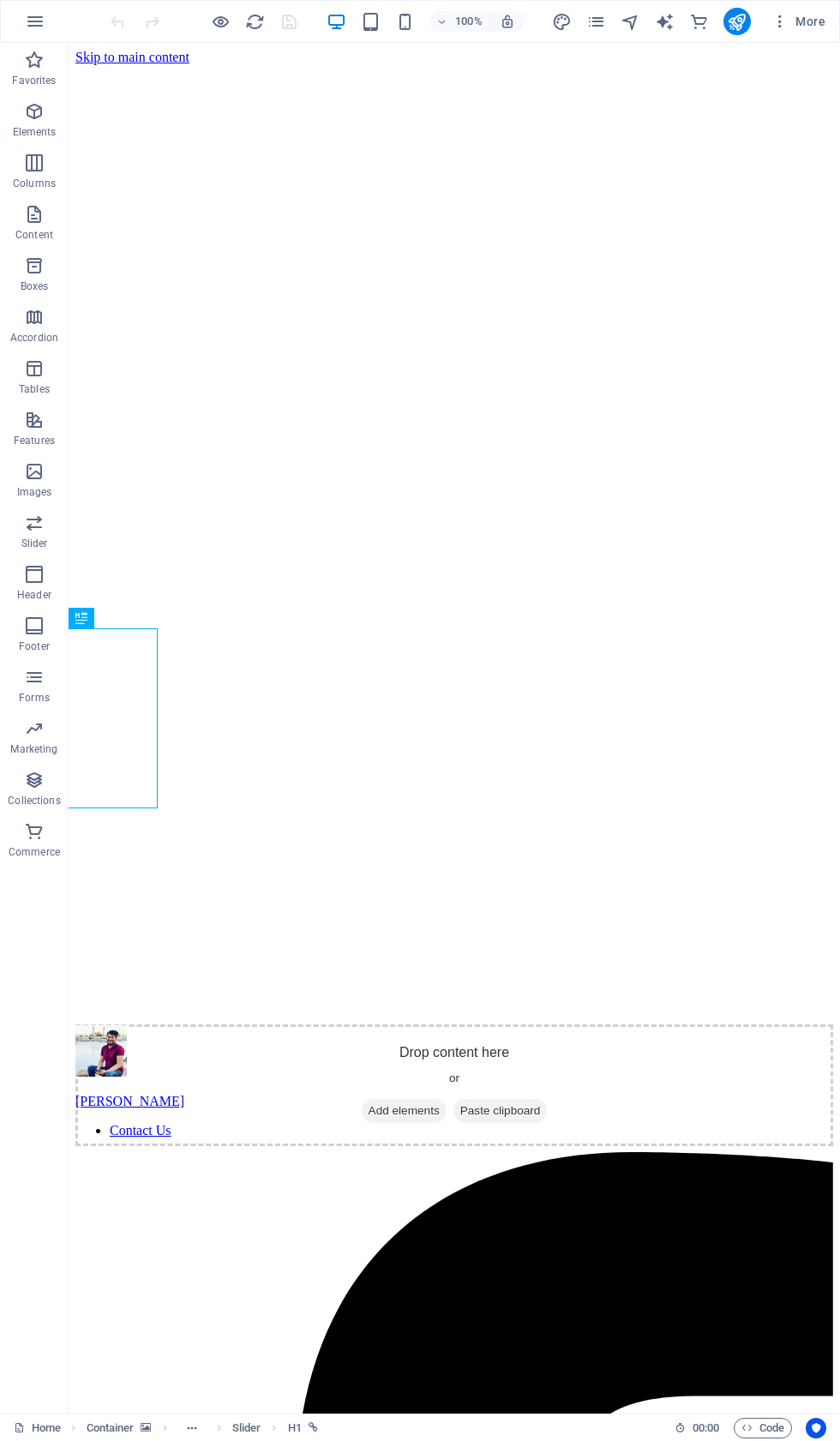
click at [810, 18] on span "More" at bounding box center [798, 22] width 54 height 17
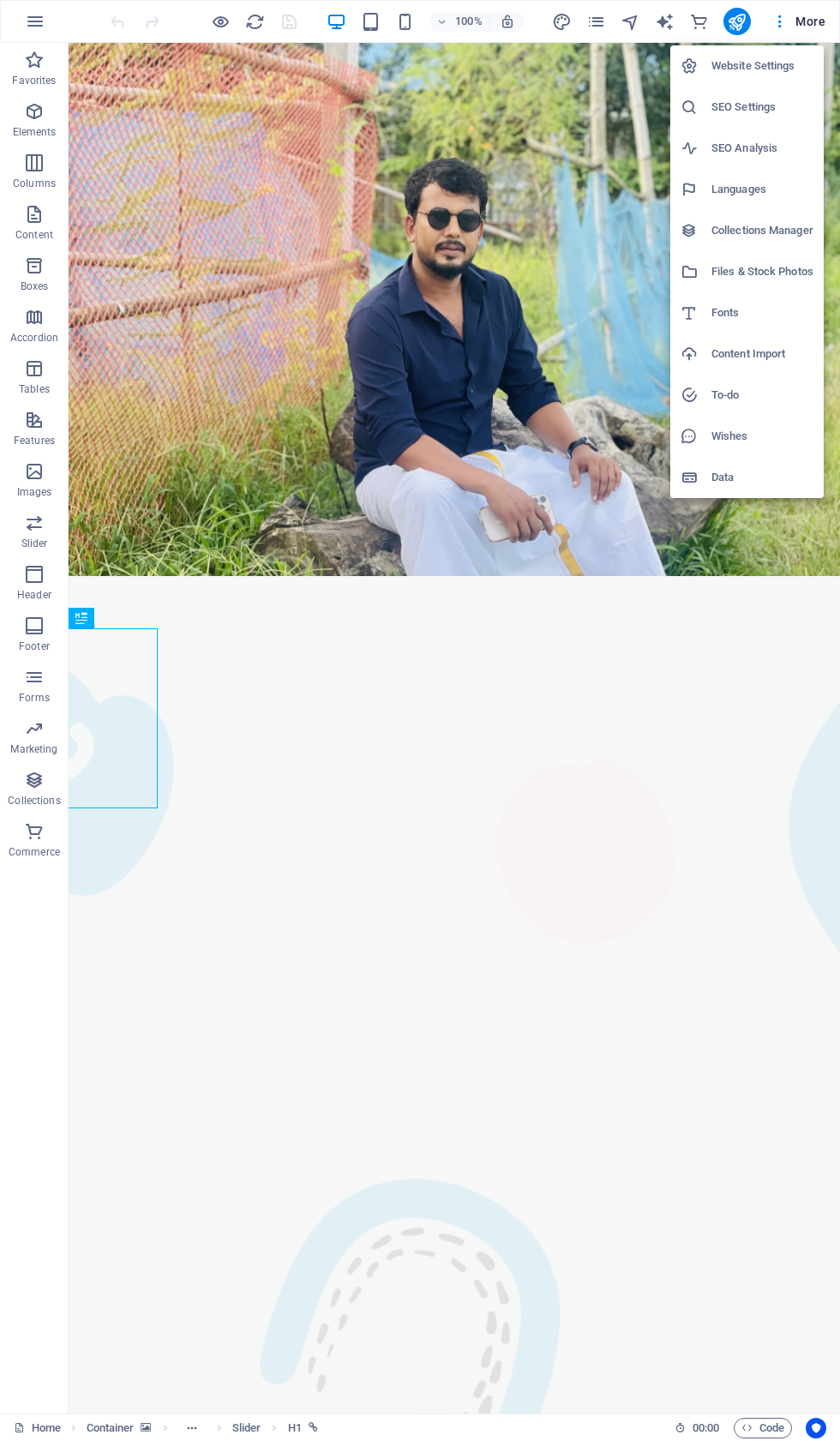
click at [777, 69] on h6 "Website Settings" at bounding box center [763, 66] width 102 height 21
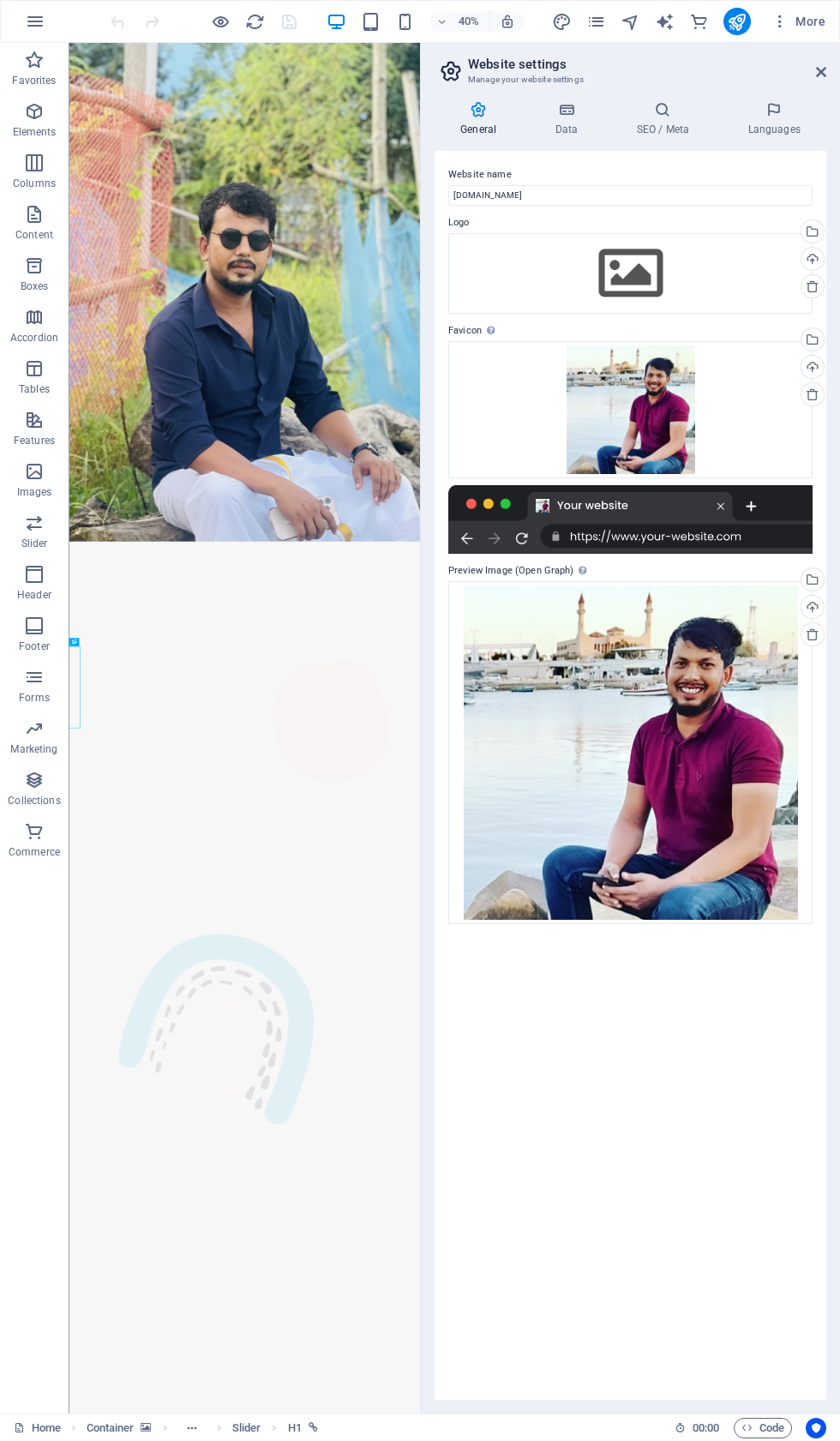
click at [670, 121] on h4 "SEO / Meta" at bounding box center [666, 120] width 112 height 36
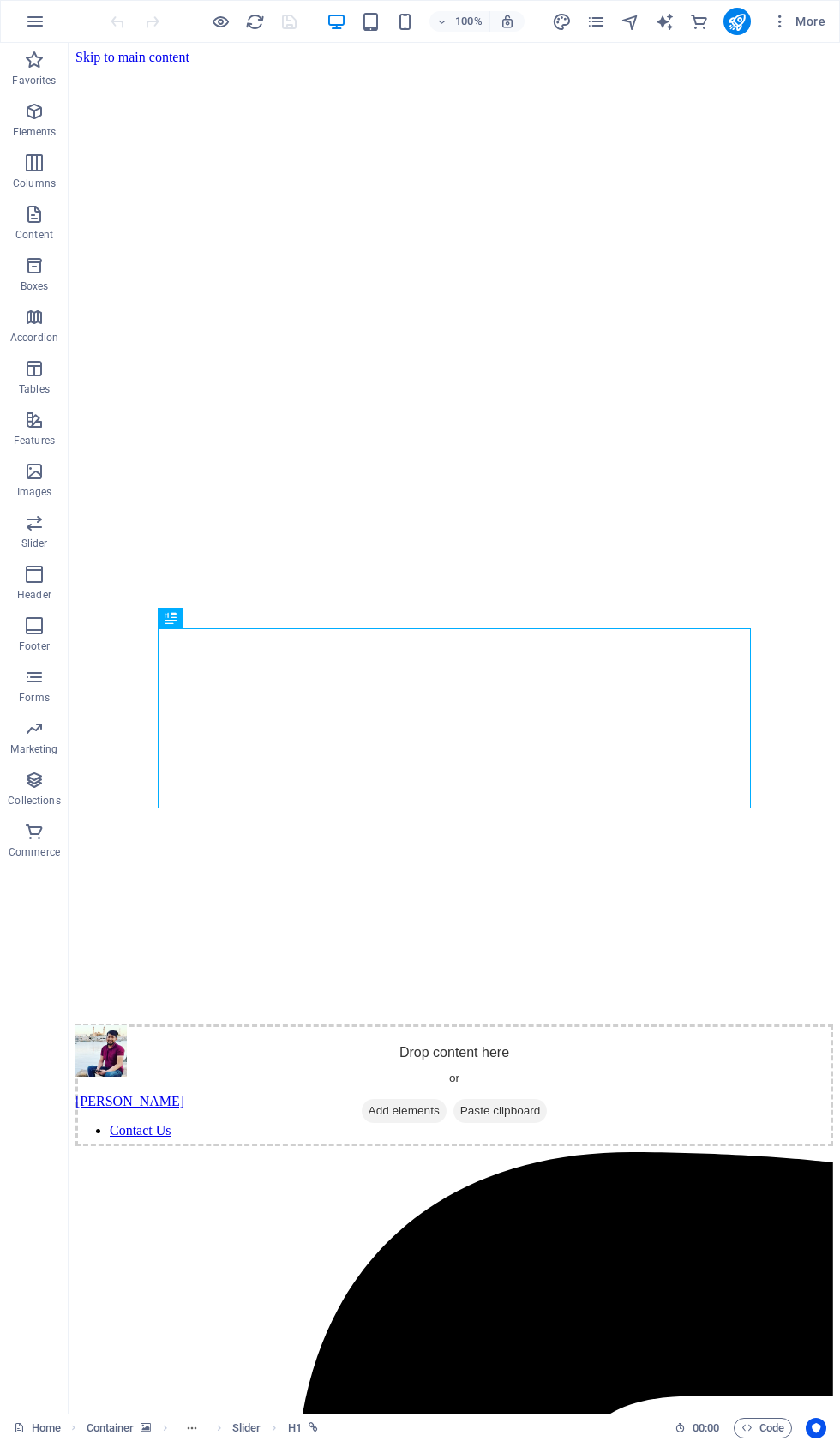
click at [776, 10] on button "More" at bounding box center [798, 22] width 68 height 28
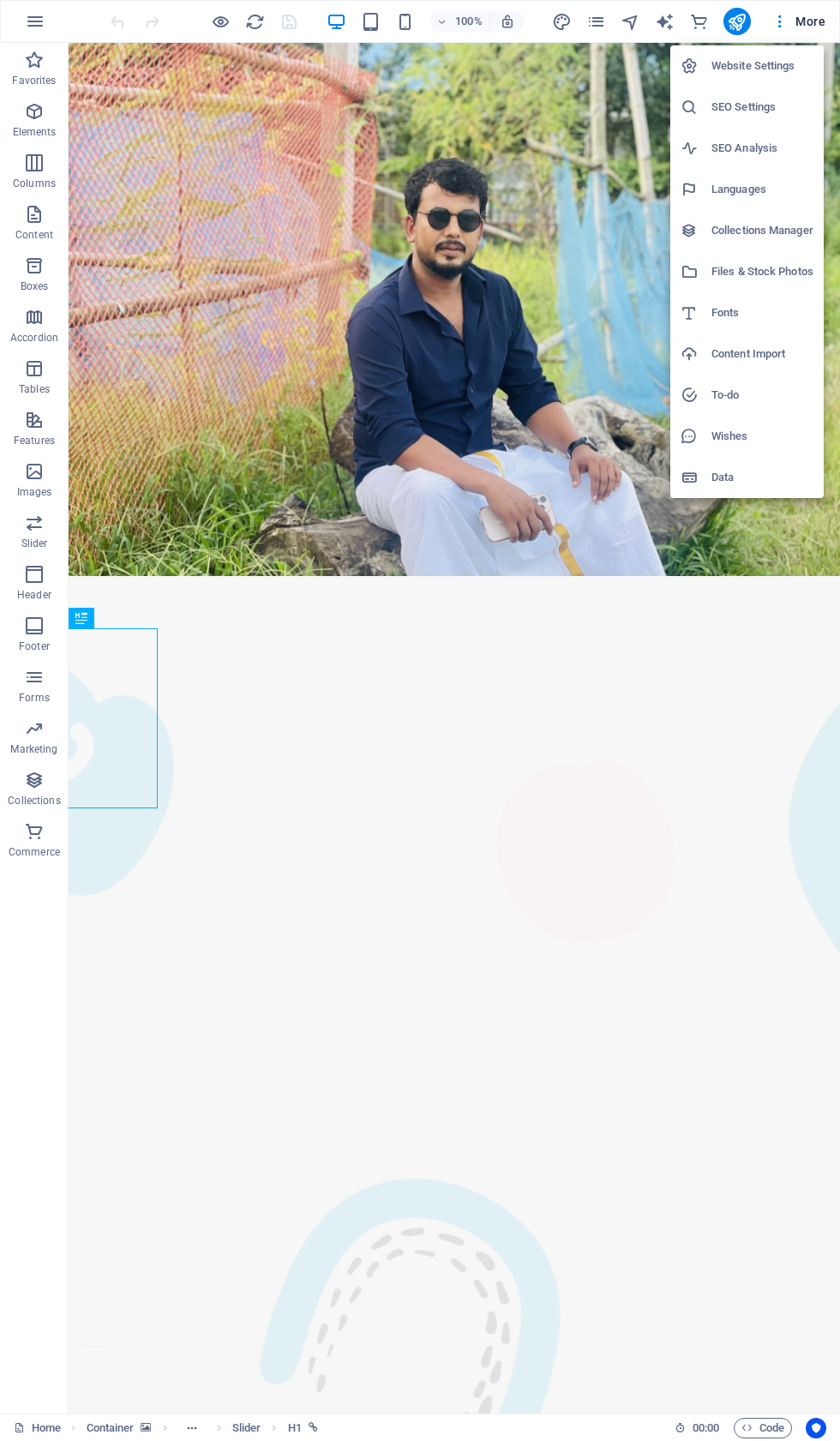
click at [747, 82] on li "Website Settings" at bounding box center [746, 65] width 153 height 41
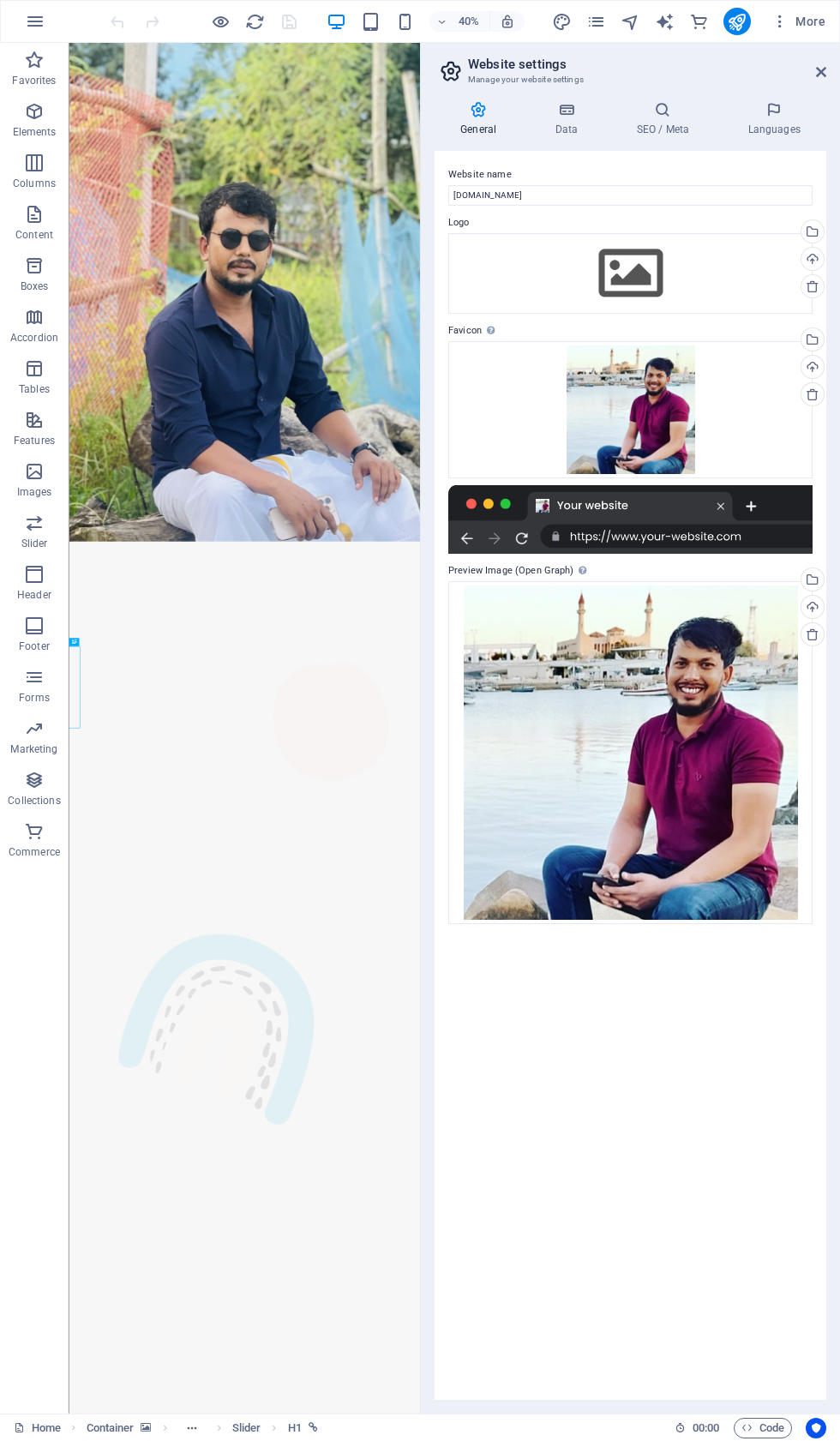
click at [675, 123] on h4 "SEO / Meta" at bounding box center [666, 120] width 112 height 36
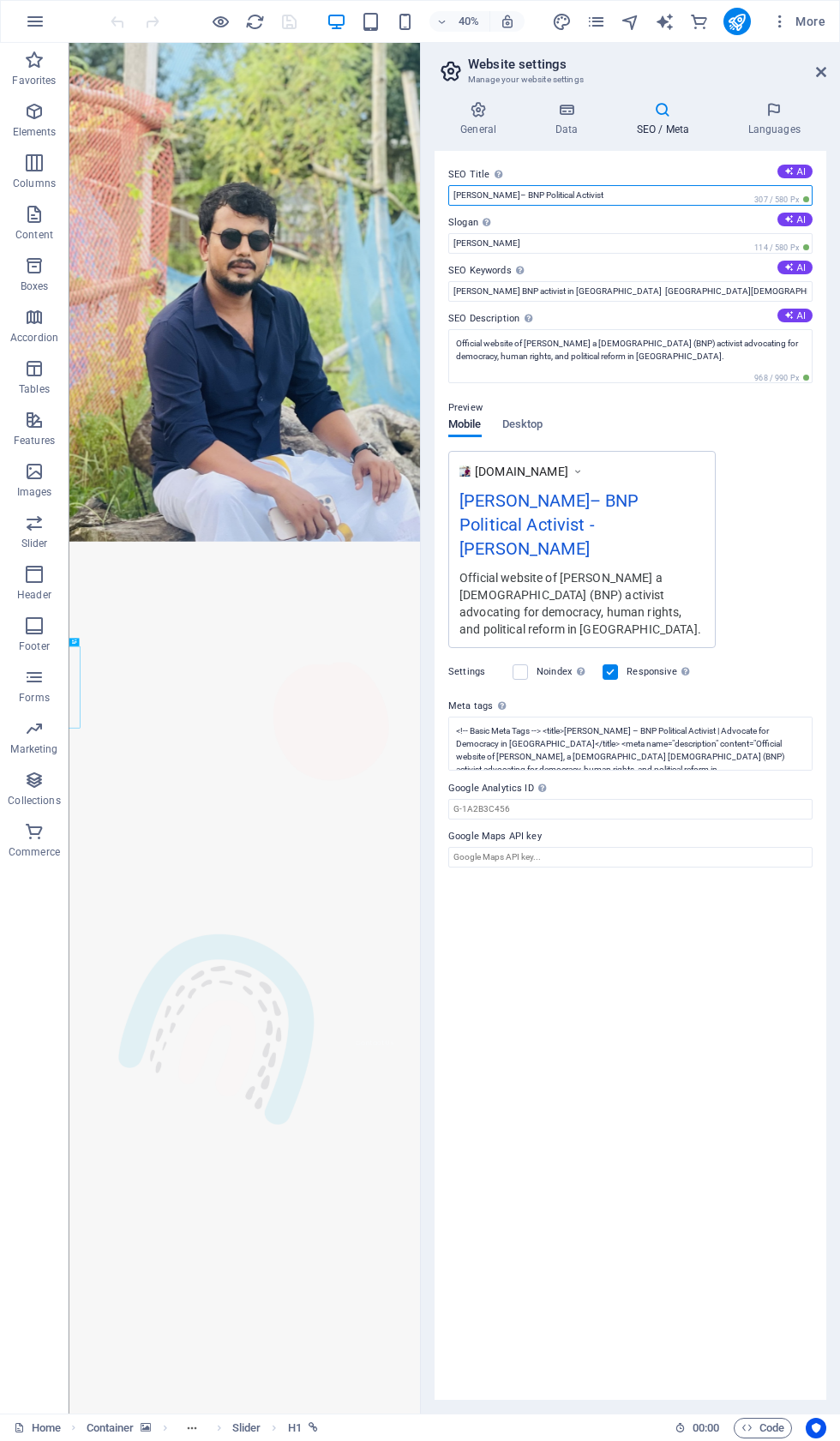
click at [641, 205] on input "Iqbal Hsan– BNP Political Activist" at bounding box center [630, 196] width 364 height 21
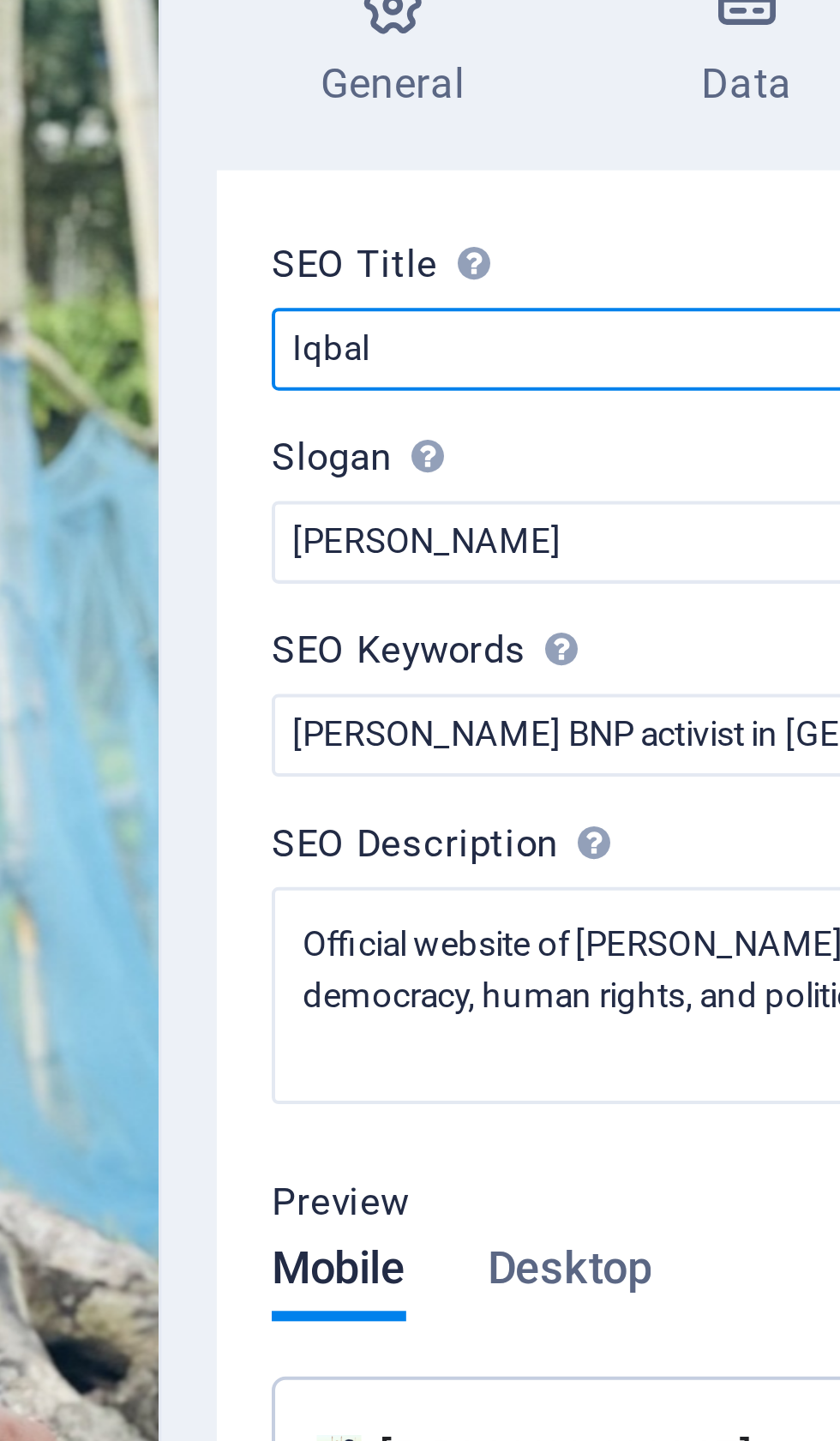
type input "Iqba"
type input "[DOMAIN_NAME]"
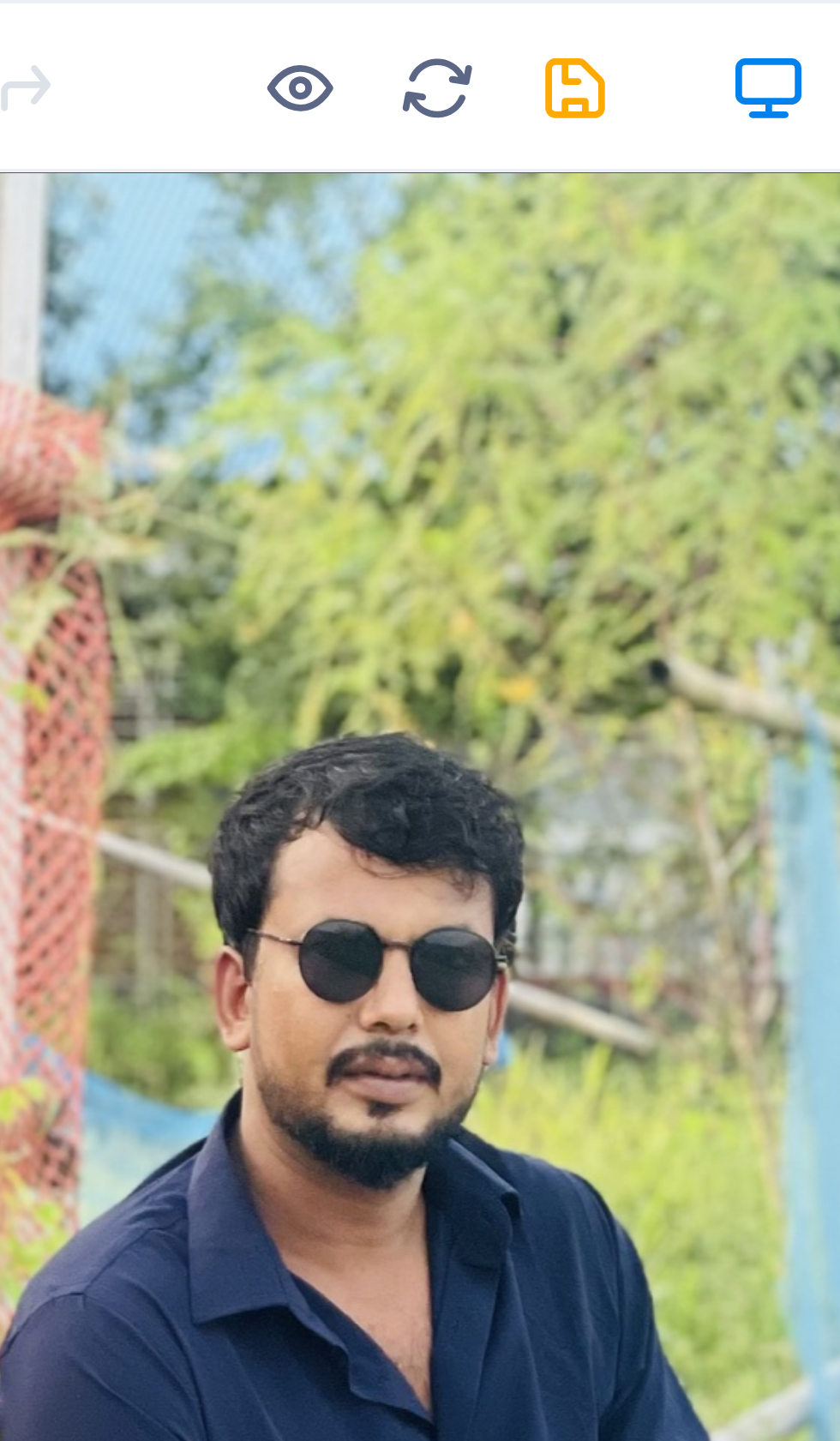
click at [279, 24] on icon "save" at bounding box center [289, 22] width 20 height 20
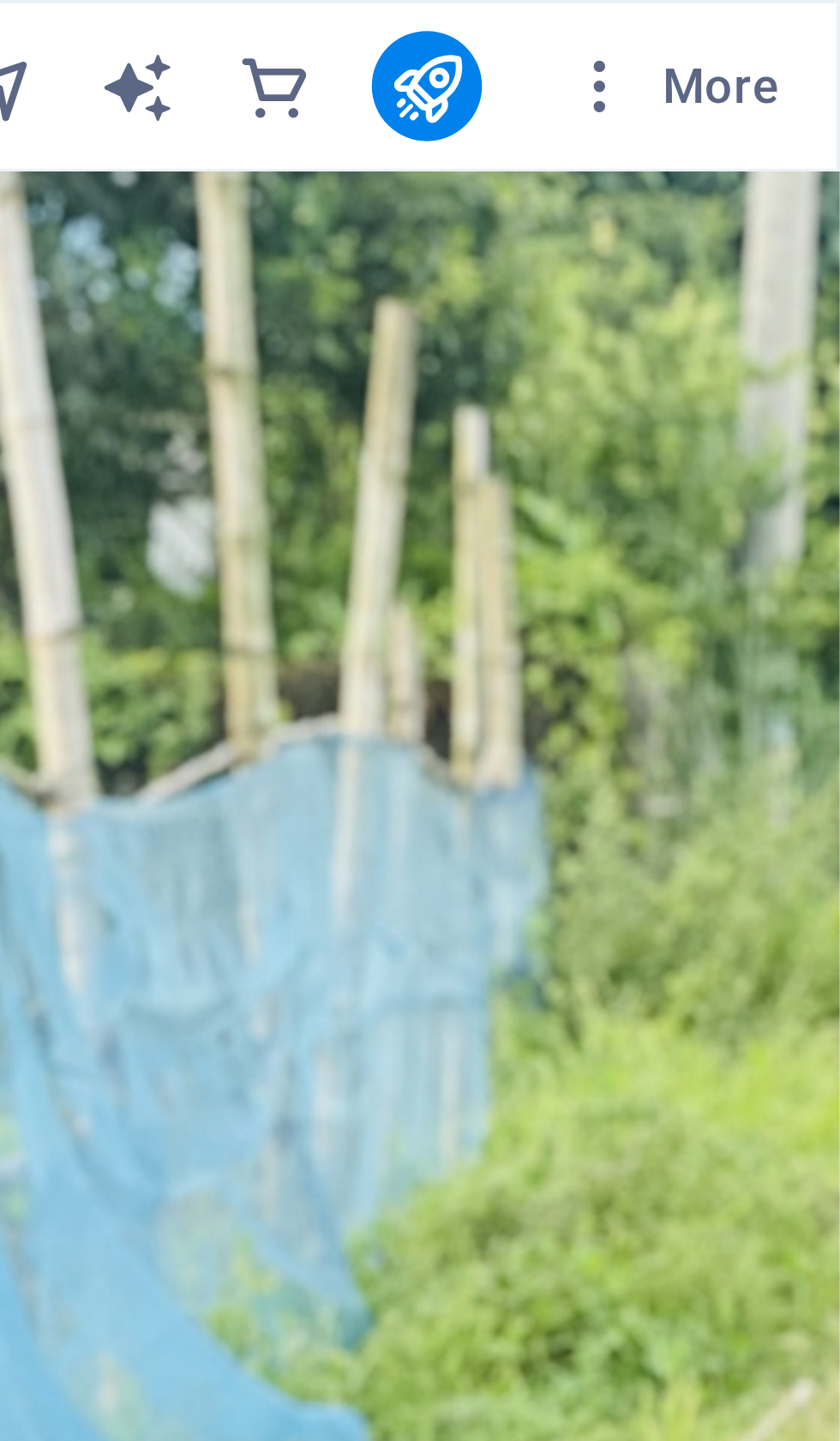
click at [726, 20] on icon "publish" at bounding box center [736, 22] width 20 height 20
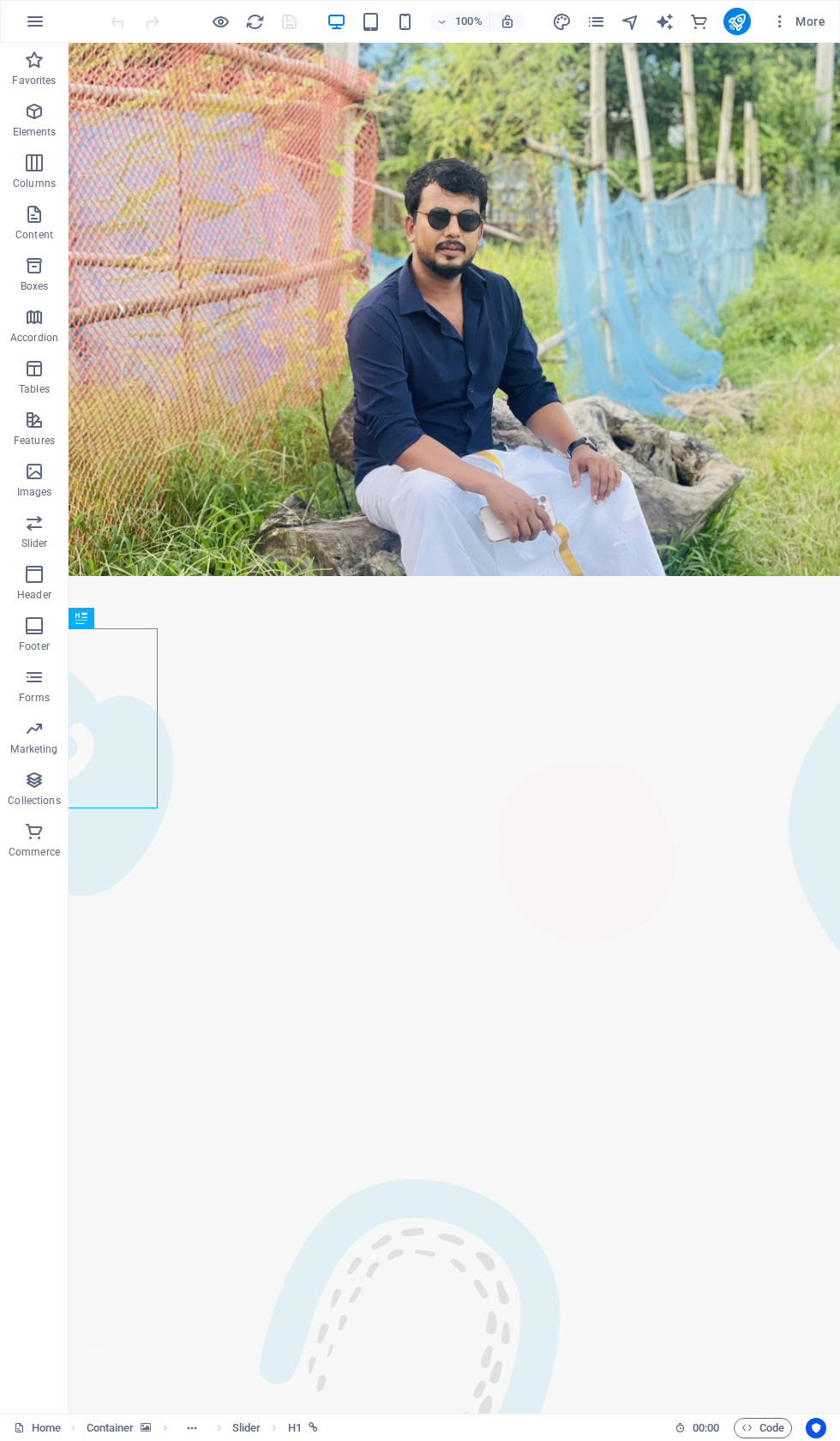
click at [804, 17] on span "More" at bounding box center [798, 22] width 54 height 17
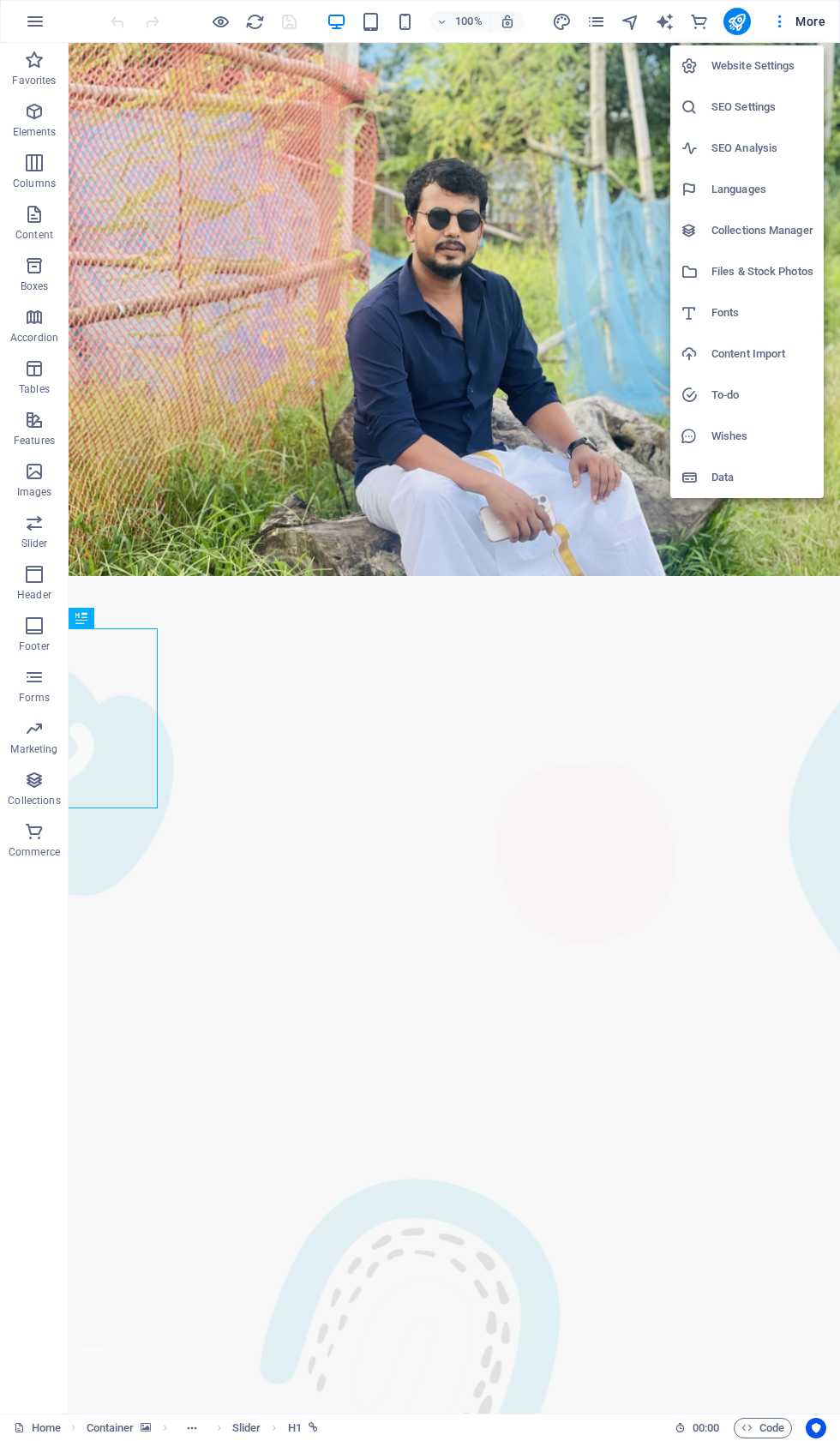
click at [758, 64] on h6 "Website Settings" at bounding box center [763, 66] width 102 height 21
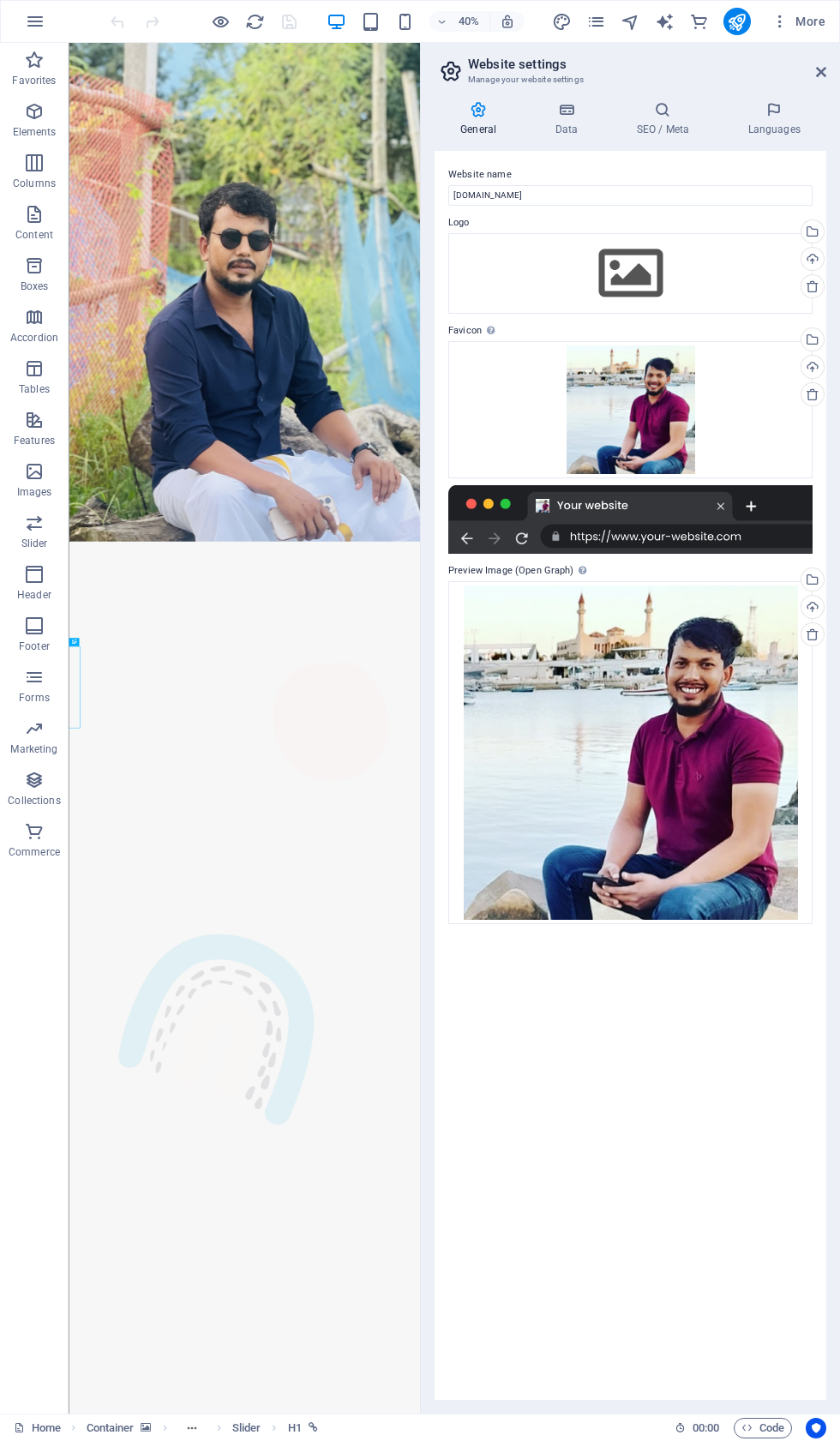
click at [658, 122] on h4 "SEO / Meta" at bounding box center [666, 120] width 112 height 36
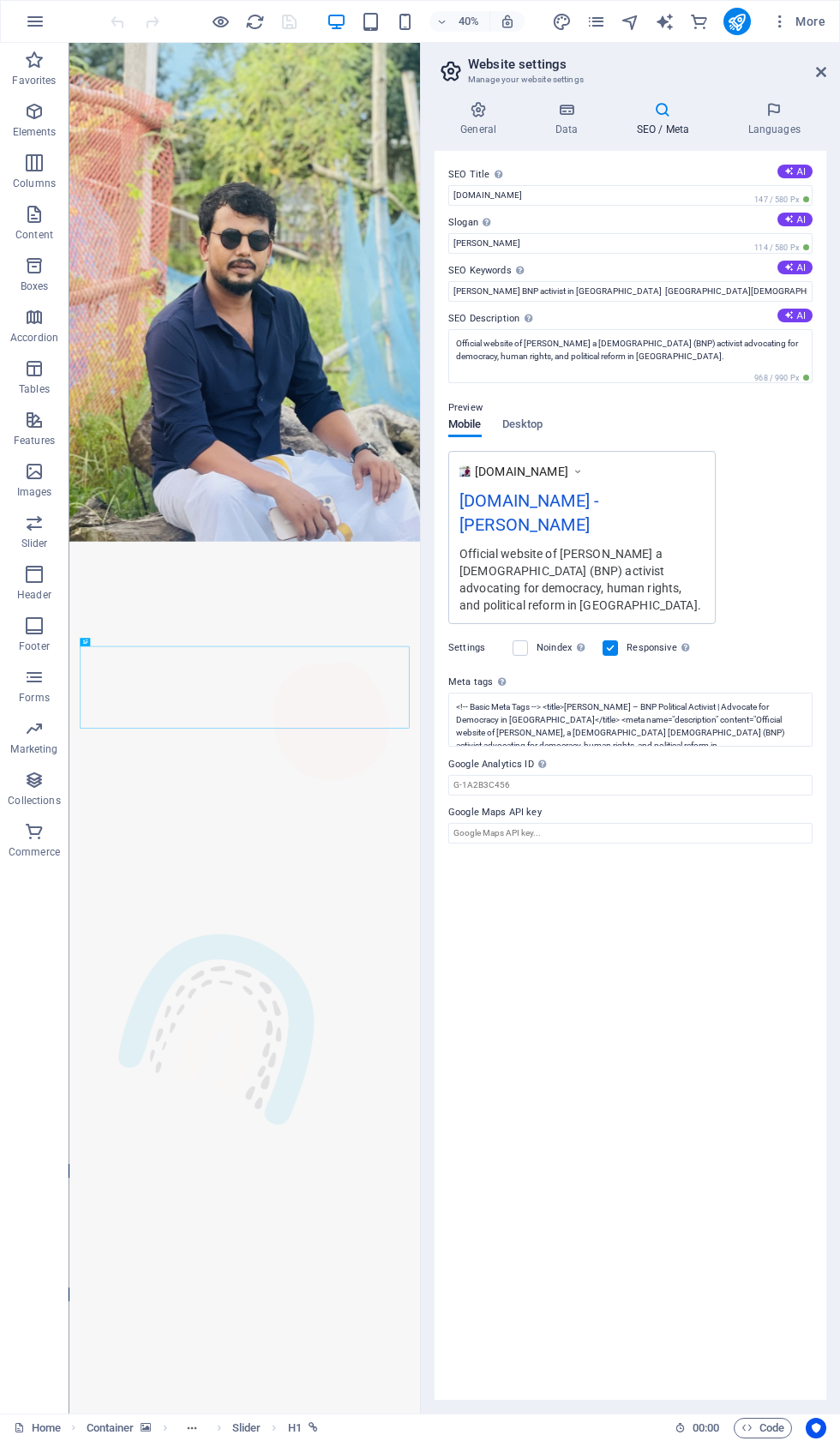
click at [752, 8] on div "More" at bounding box center [692, 22] width 280 height 28
click at [792, 199] on input "[DOMAIN_NAME]" at bounding box center [630, 196] width 364 height 21
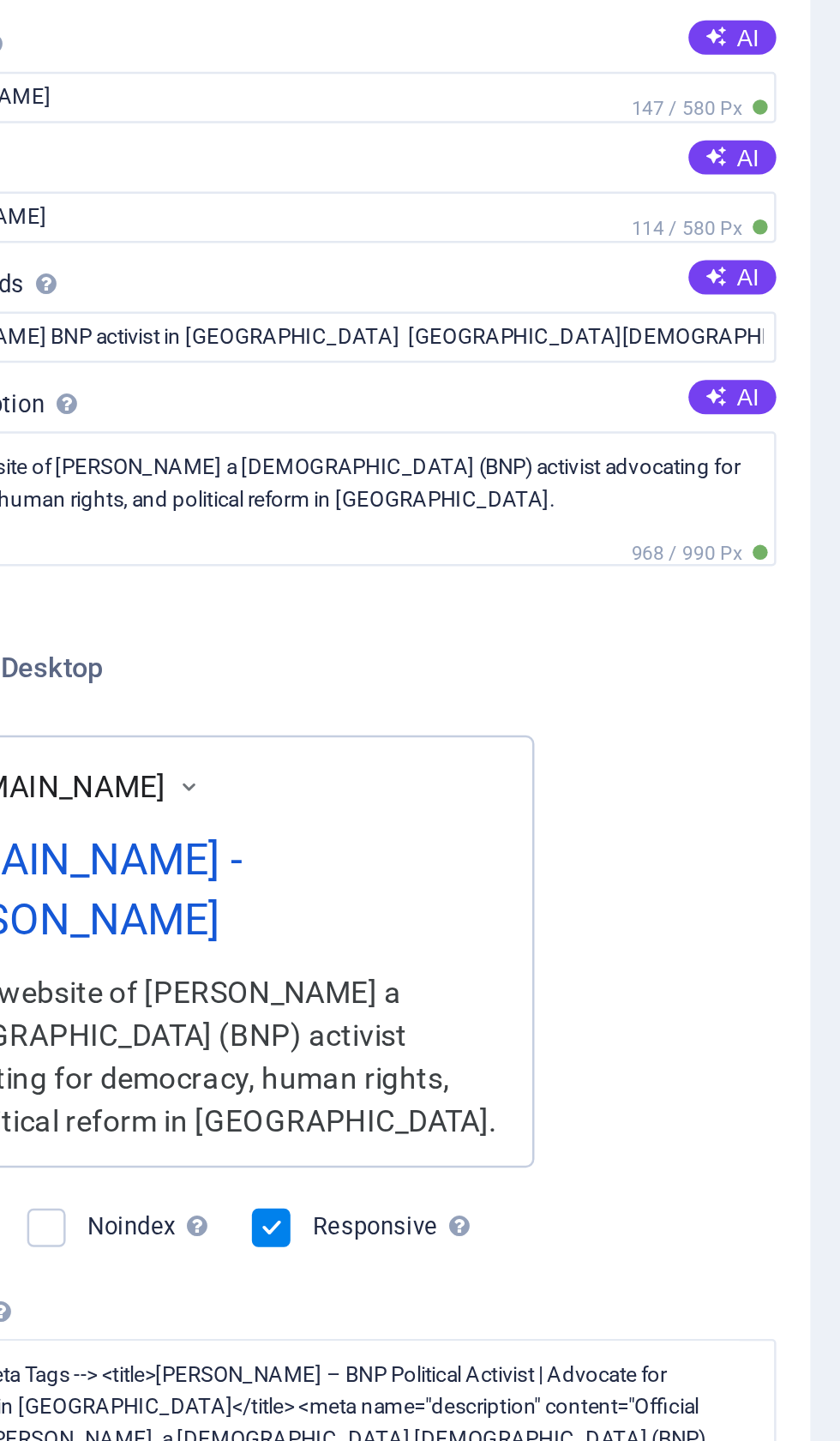
click at [778, 212] on button "AI" at bounding box center [795, 219] width 36 height 14
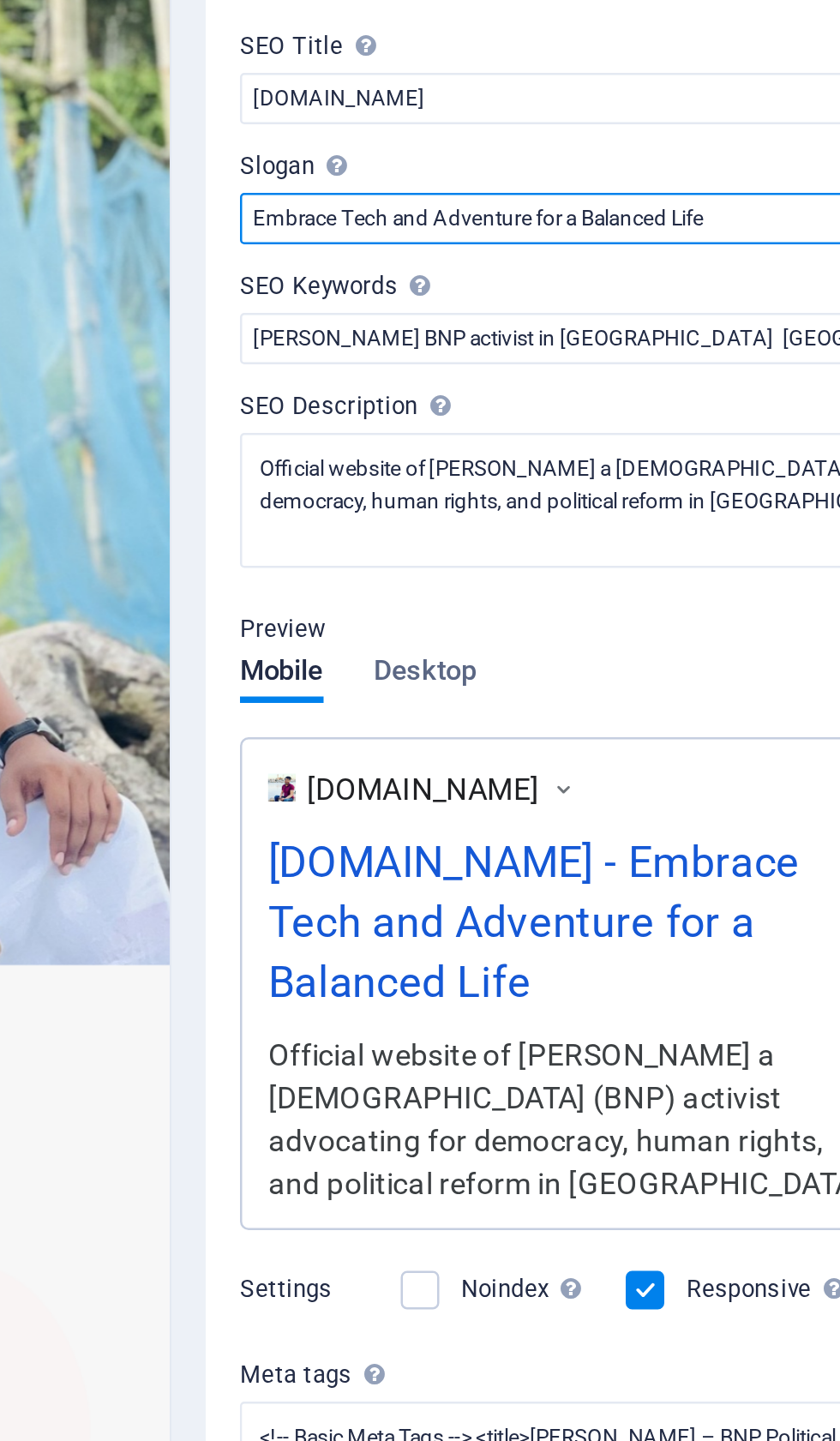
click at [448, 233] on input "Embrace Tech and Adventure for a Balanced Life" at bounding box center [630, 244] width 364 height 21
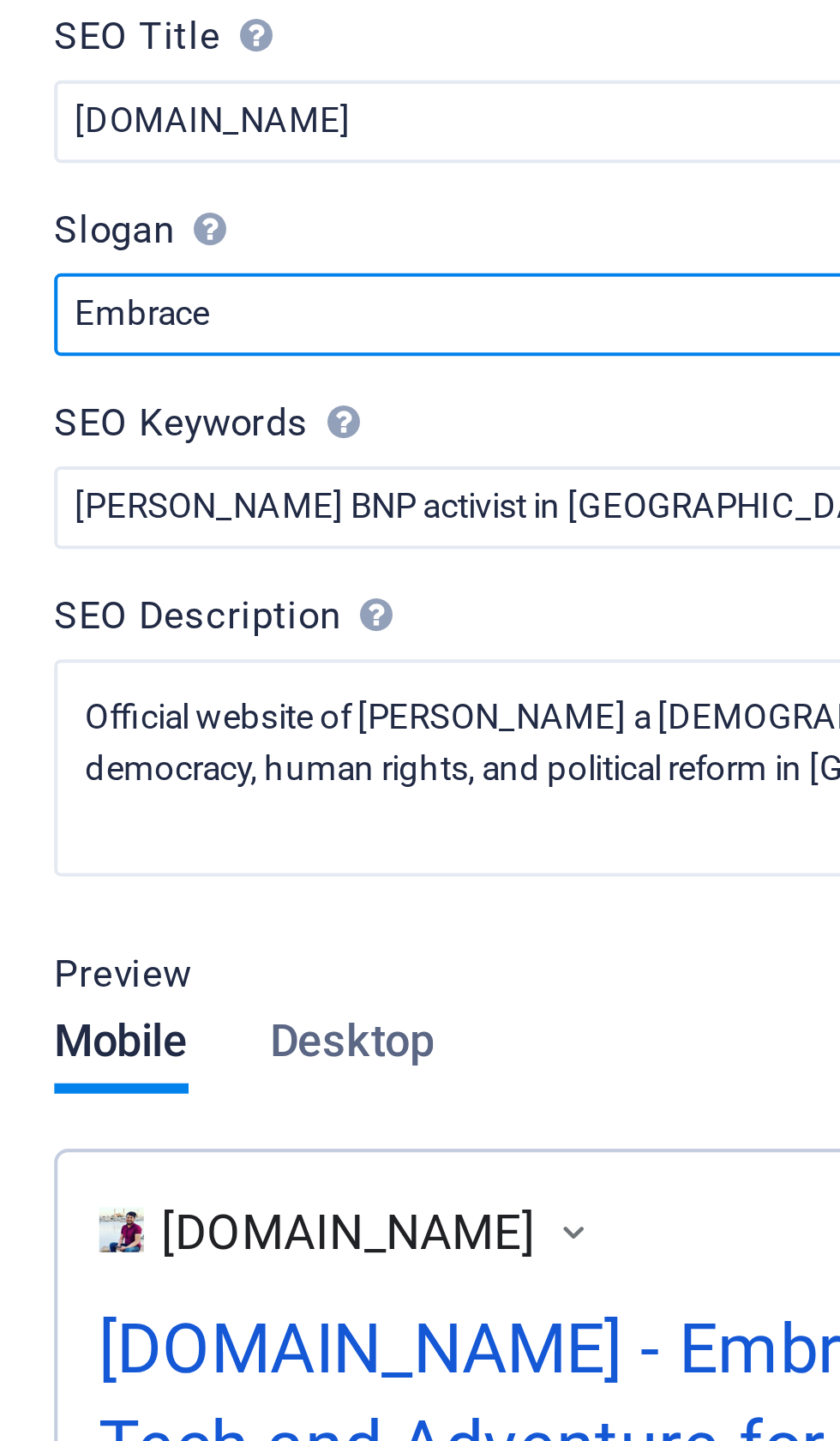
type input "Embrac"
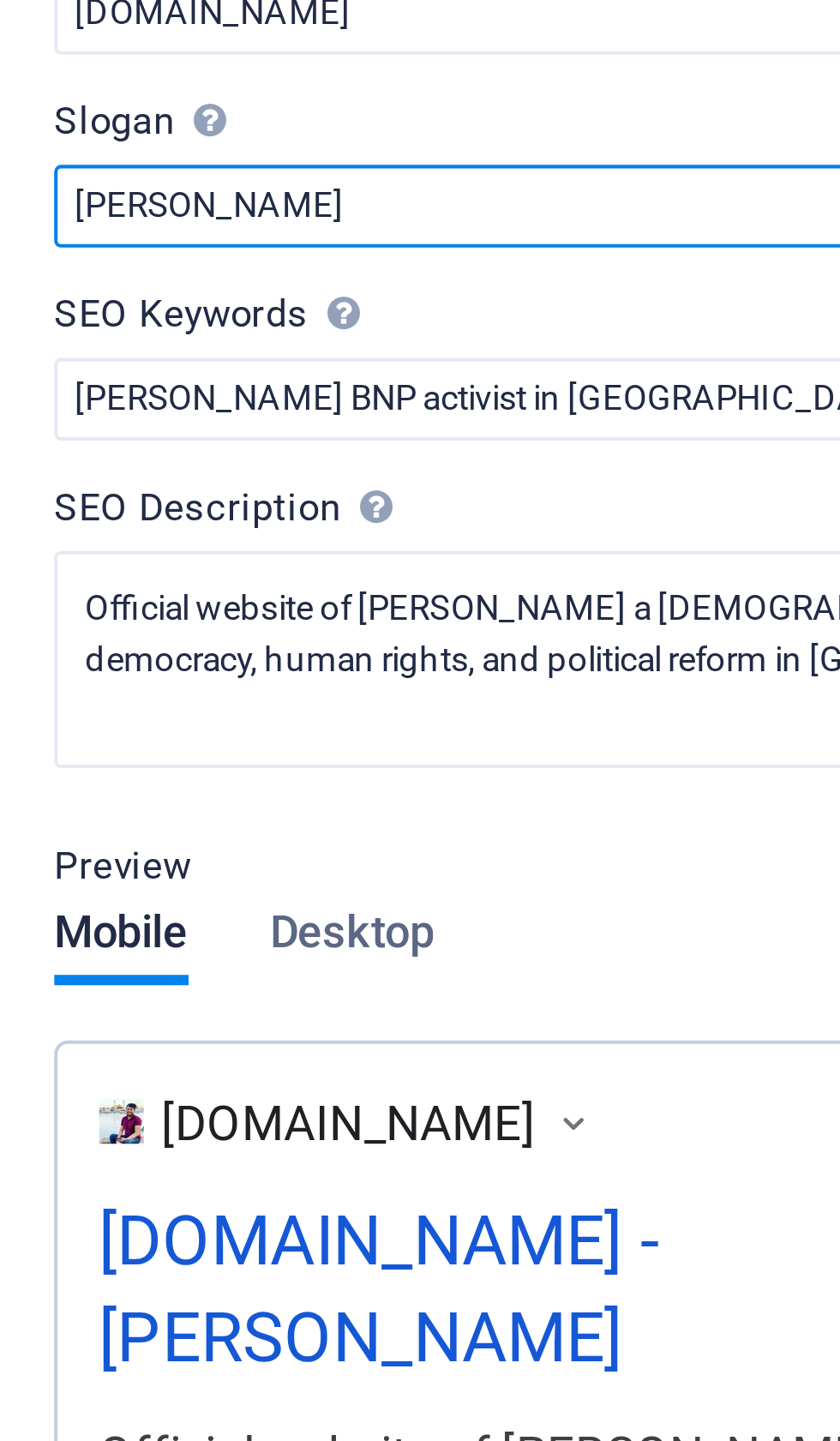
type input "[PERSON_NAME] – BNP Political Activist"
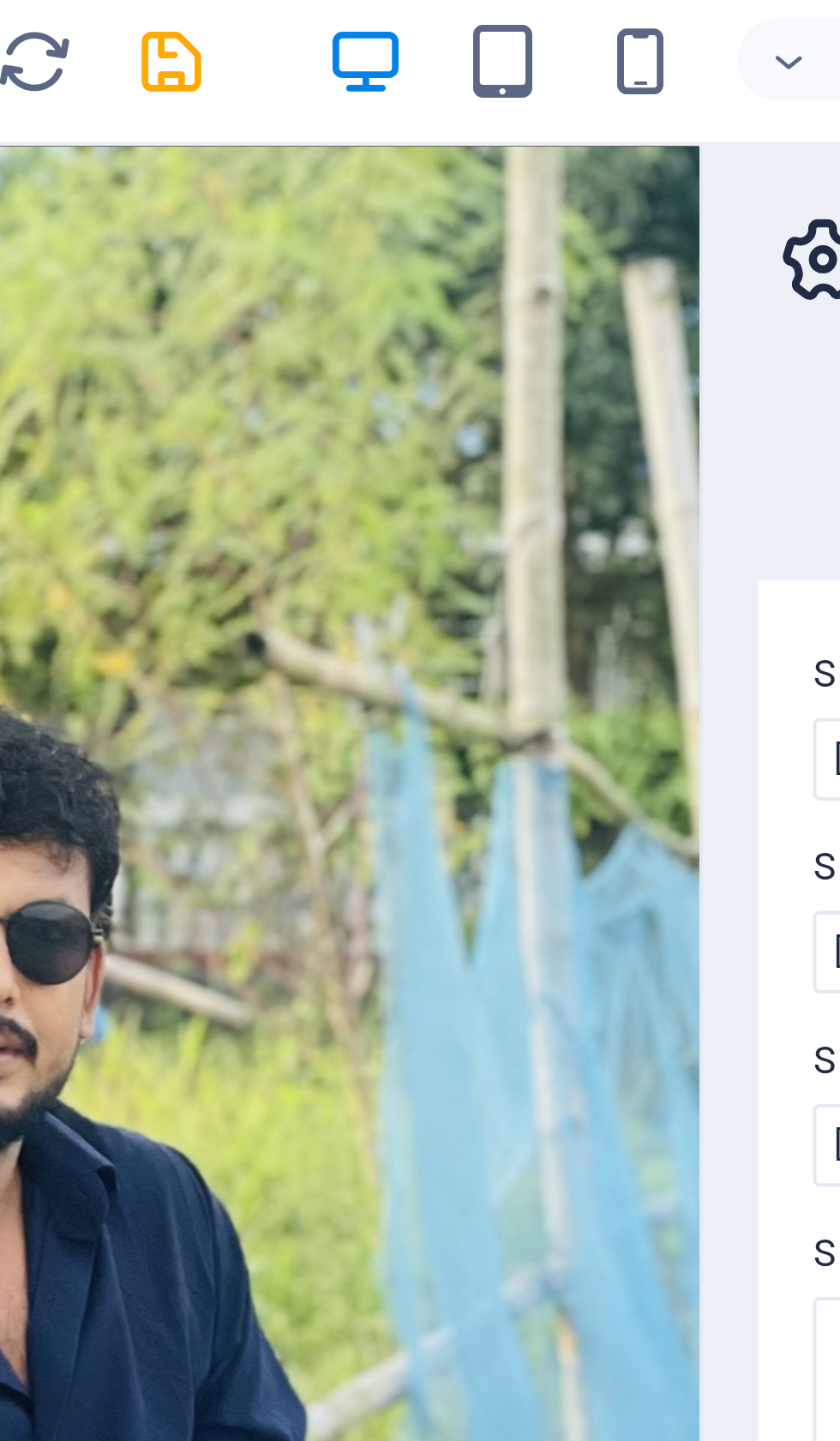
click at [279, 12] on icon "save" at bounding box center [289, 22] width 20 height 20
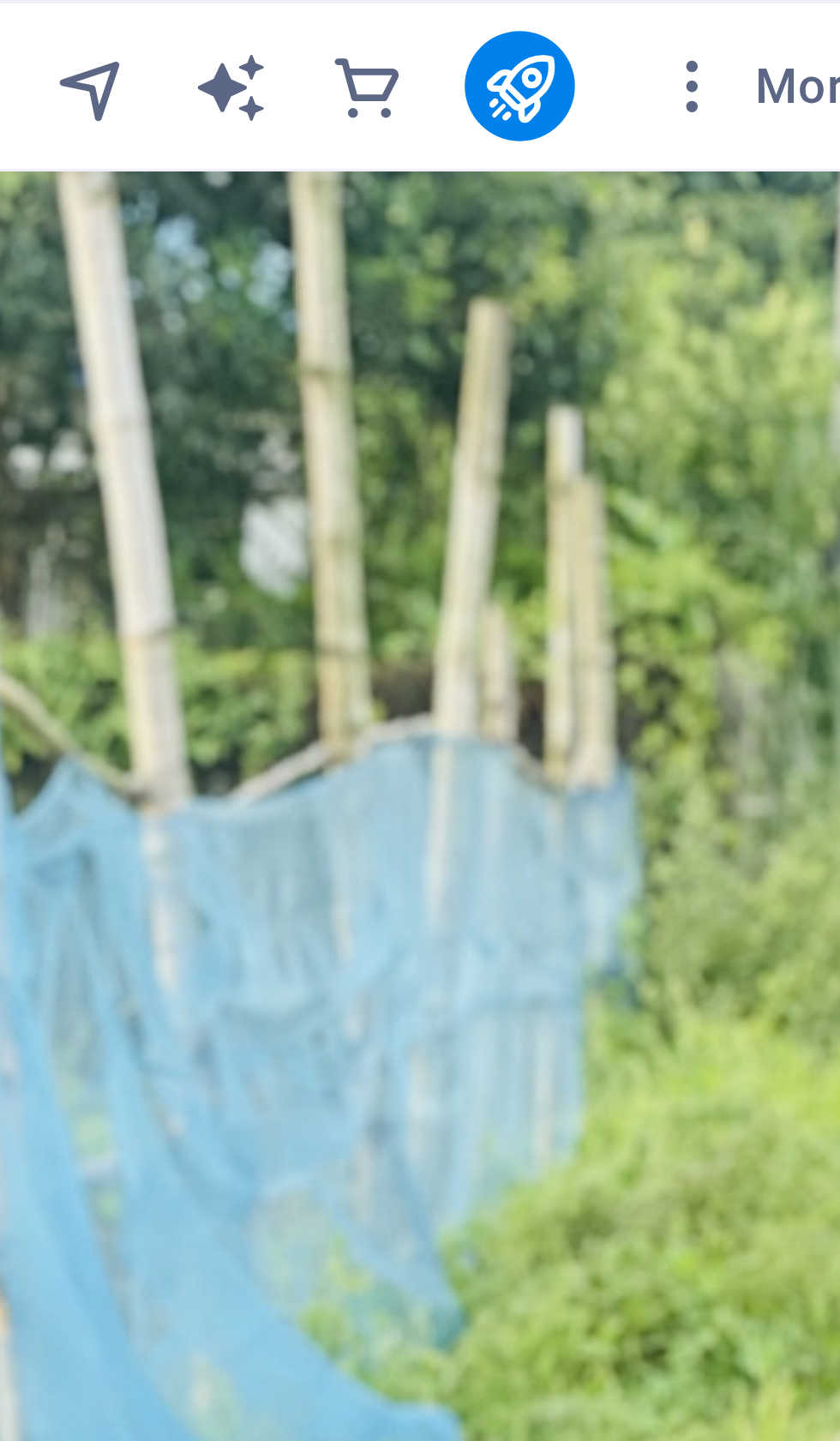
click at [726, 22] on icon "publish" at bounding box center [736, 22] width 20 height 20
